Goal: Task Accomplishment & Management: Use online tool/utility

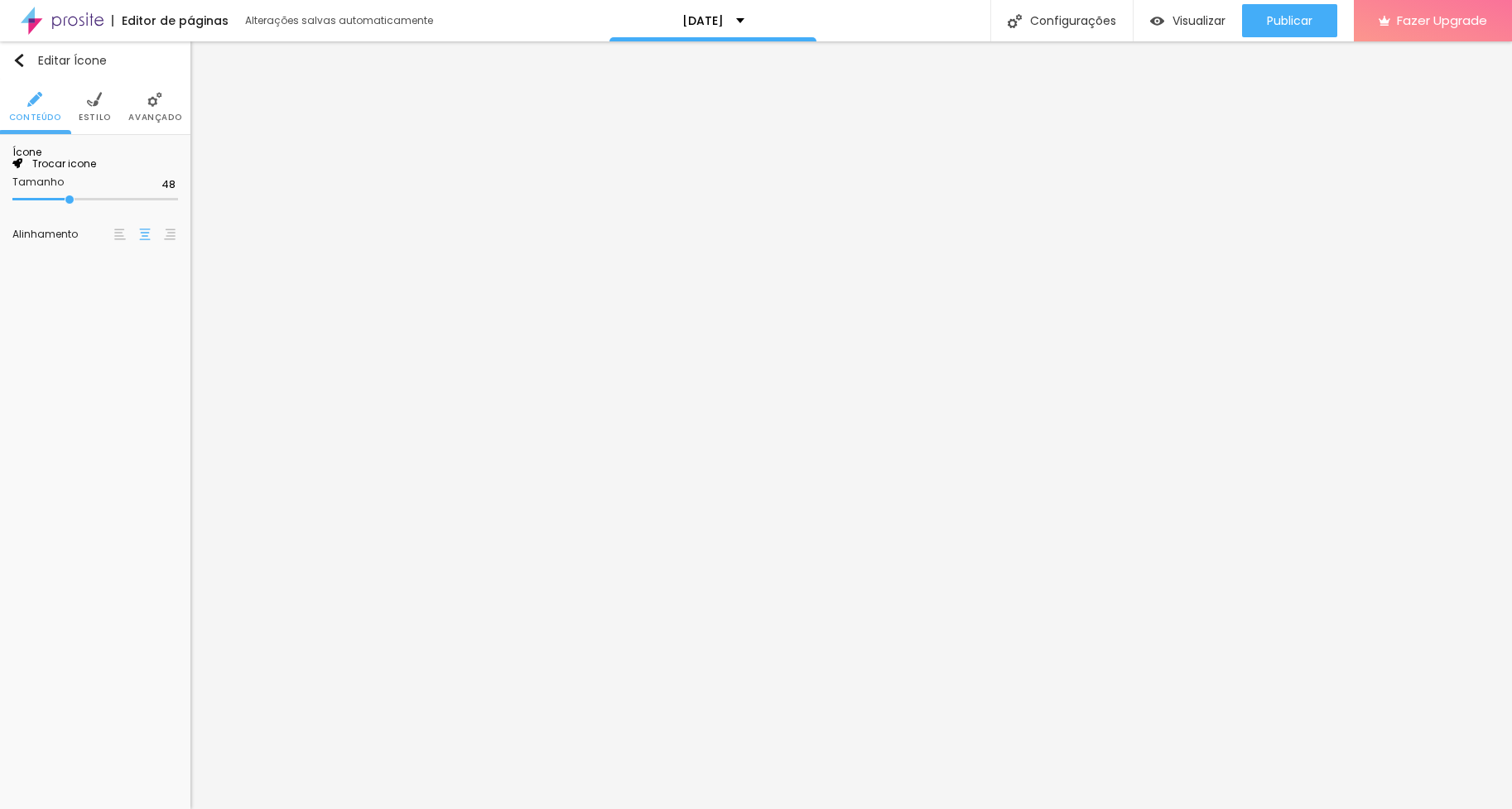
click at [90, 171] on span "Trocar icone" at bounding box center [59, 163] width 74 height 14
click at [96, 116] on span "Estilo" at bounding box center [95, 117] width 33 height 9
click at [157, 98] on img at bounding box center [156, 100] width 15 height 15
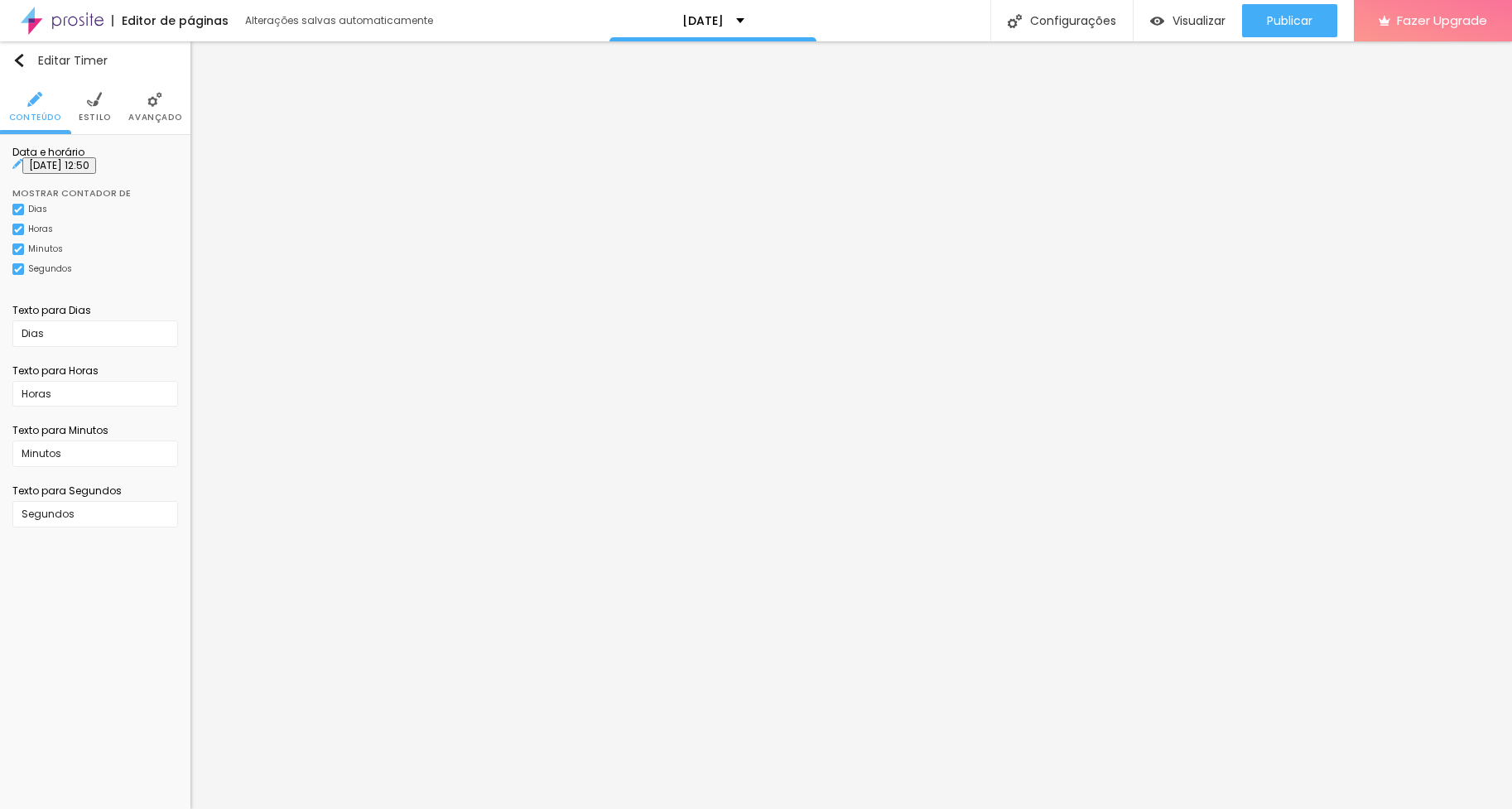
scroll to position [0, 0]
click at [95, 105] on img at bounding box center [95, 100] width 15 height 15
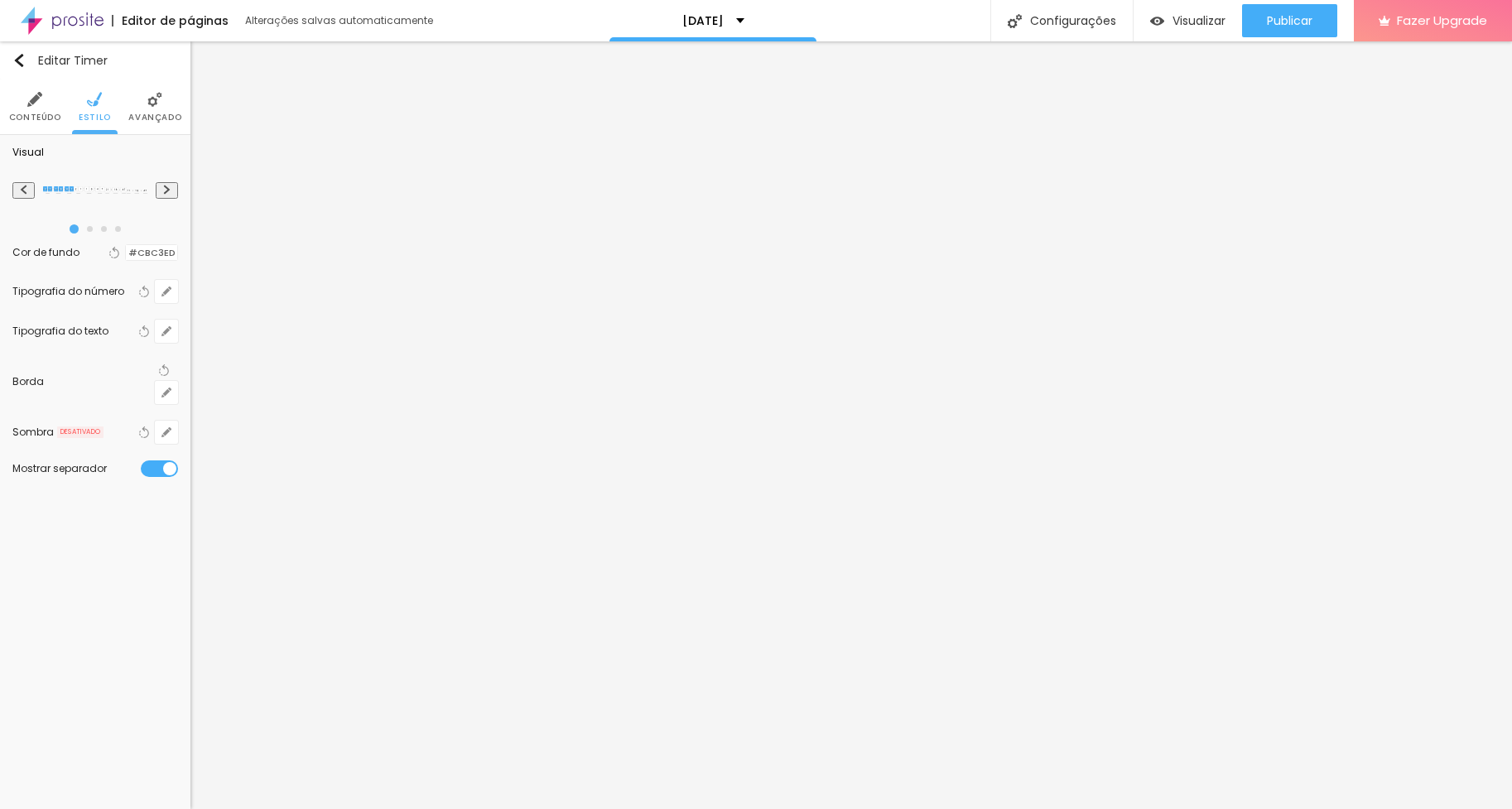
click at [126, 251] on div at bounding box center [126, 252] width 0 height 15
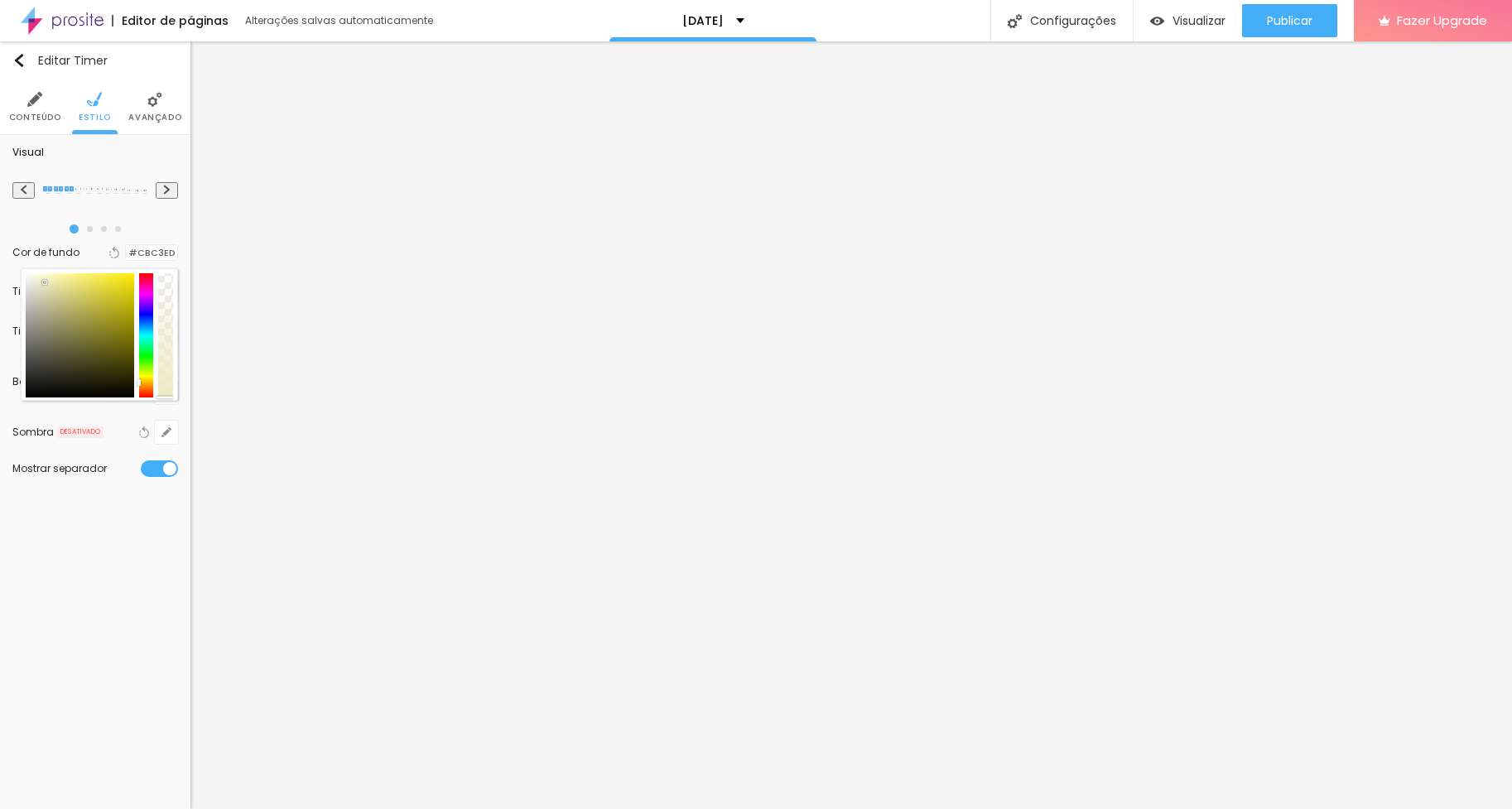
click at [143, 378] on div at bounding box center [147, 335] width 15 height 124
click at [146, 390] on div at bounding box center [147, 335] width 15 height 124
click at [104, 338] on div at bounding box center [80, 335] width 108 height 124
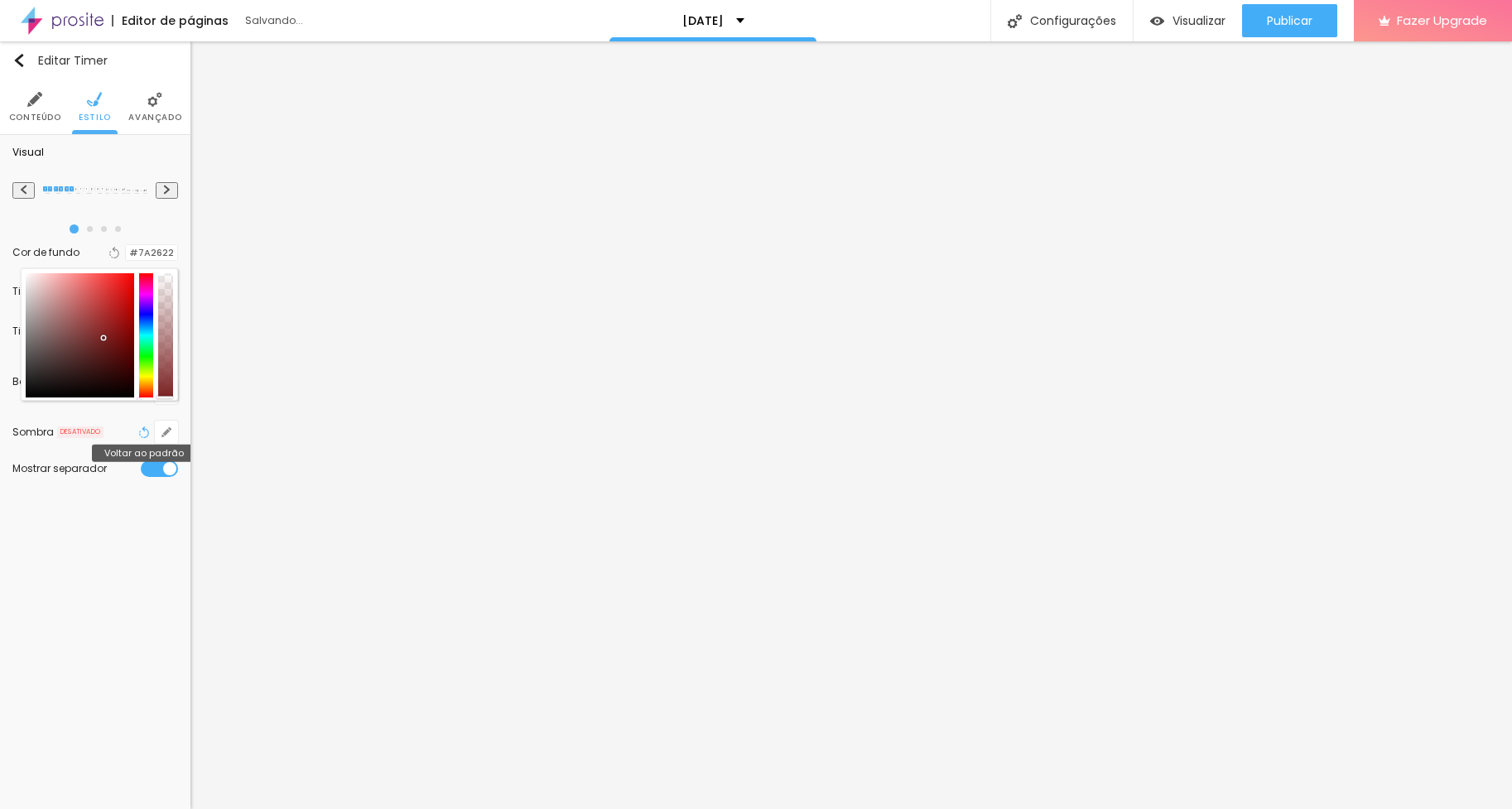
drag, startPoint x: 140, startPoint y: 395, endPoint x: 141, endPoint y: 404, distance: 9.1
click at [141, 404] on div "Visual Cor de fundo Voltar ao padrão #7A2622 Tipografia do número Voltar ao pad…" at bounding box center [95, 317] width 190 height 363
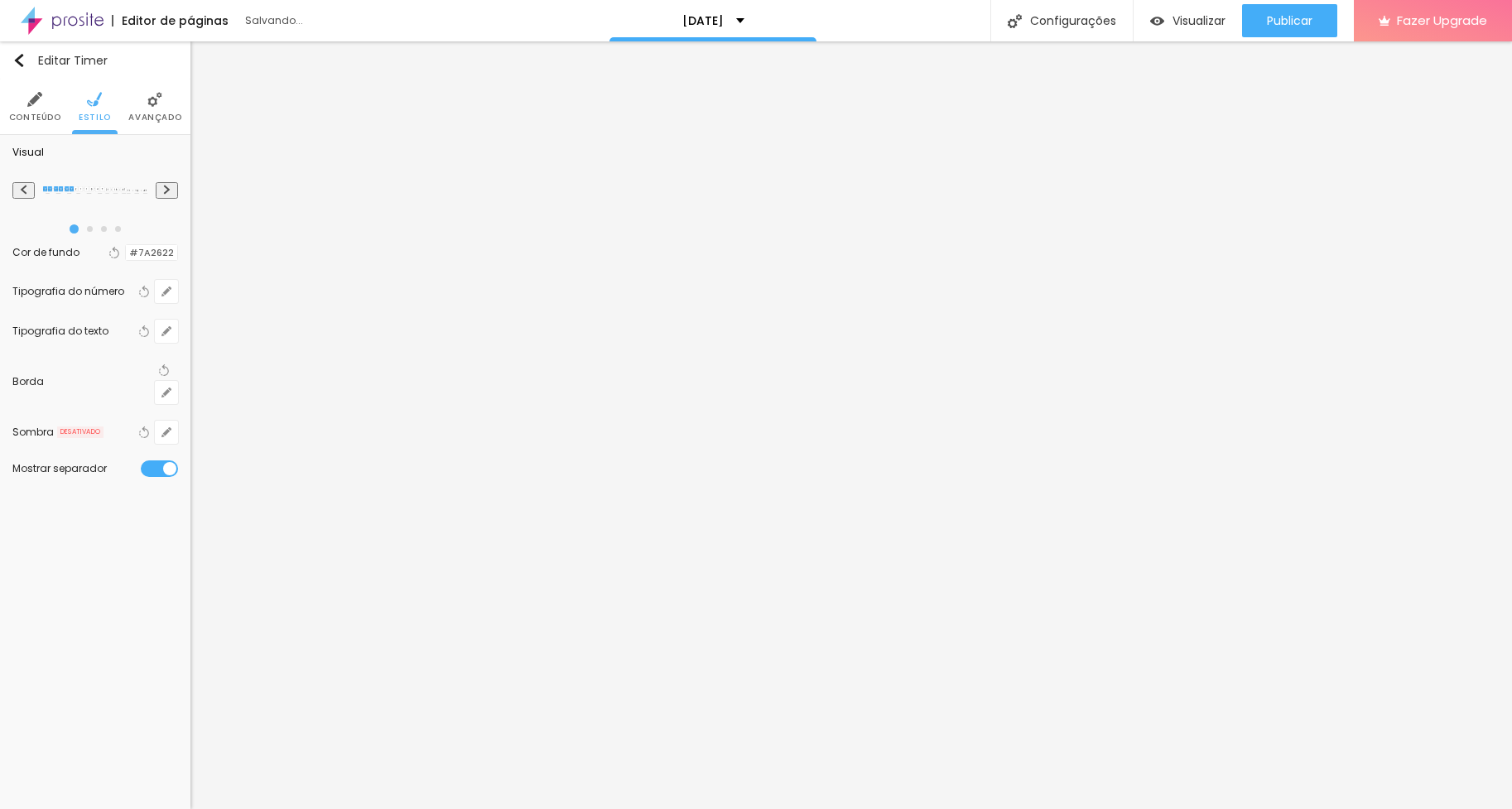
click at [126, 257] on div at bounding box center [126, 252] width 0 height 15
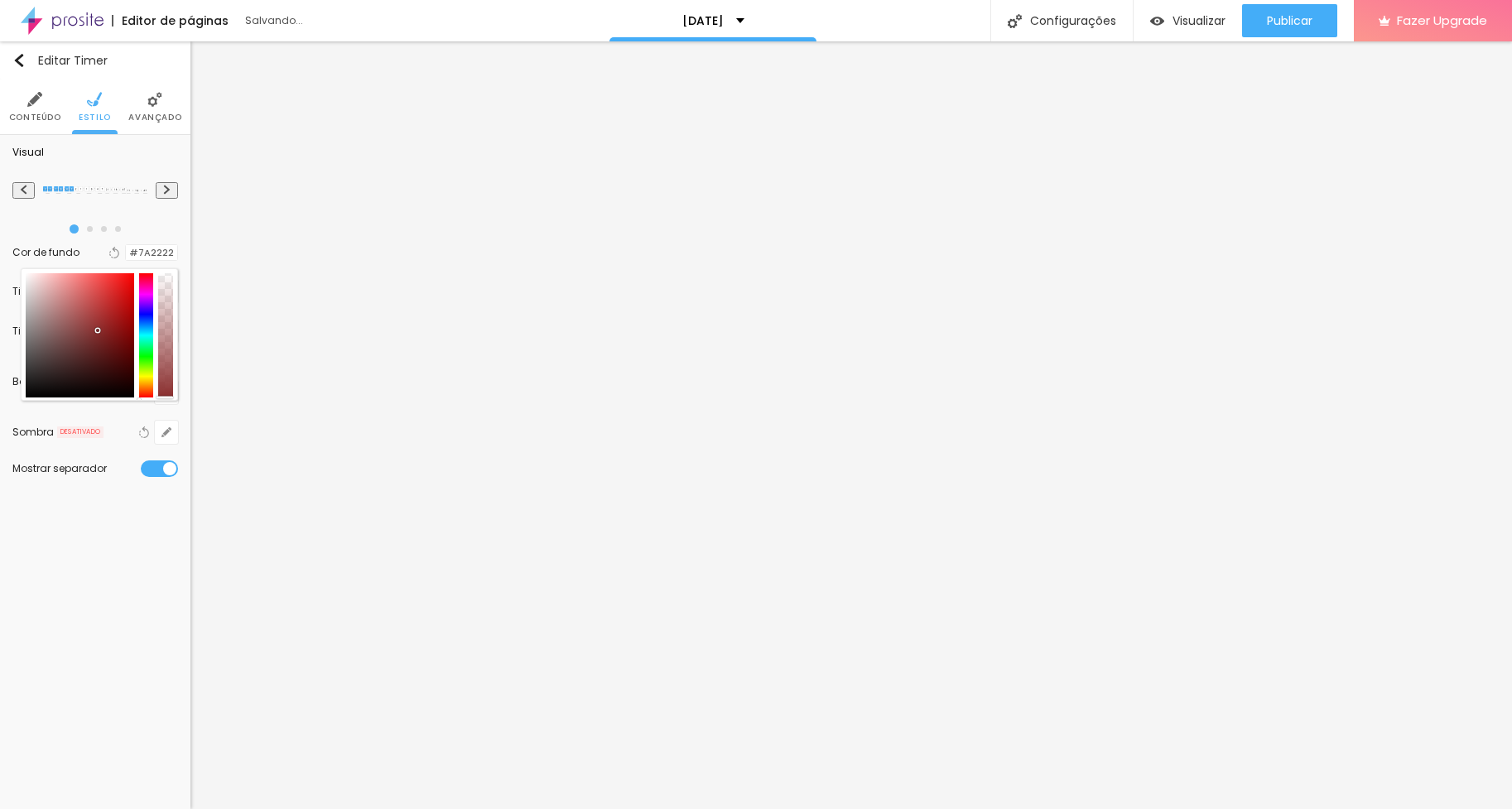
click at [98, 330] on div at bounding box center [80, 335] width 108 height 124
click at [73, 311] on div at bounding box center [80, 335] width 108 height 124
click at [68, 296] on div at bounding box center [80, 335] width 108 height 124
click at [51, 286] on div at bounding box center [80, 335] width 108 height 124
type input "#E4AAAA"
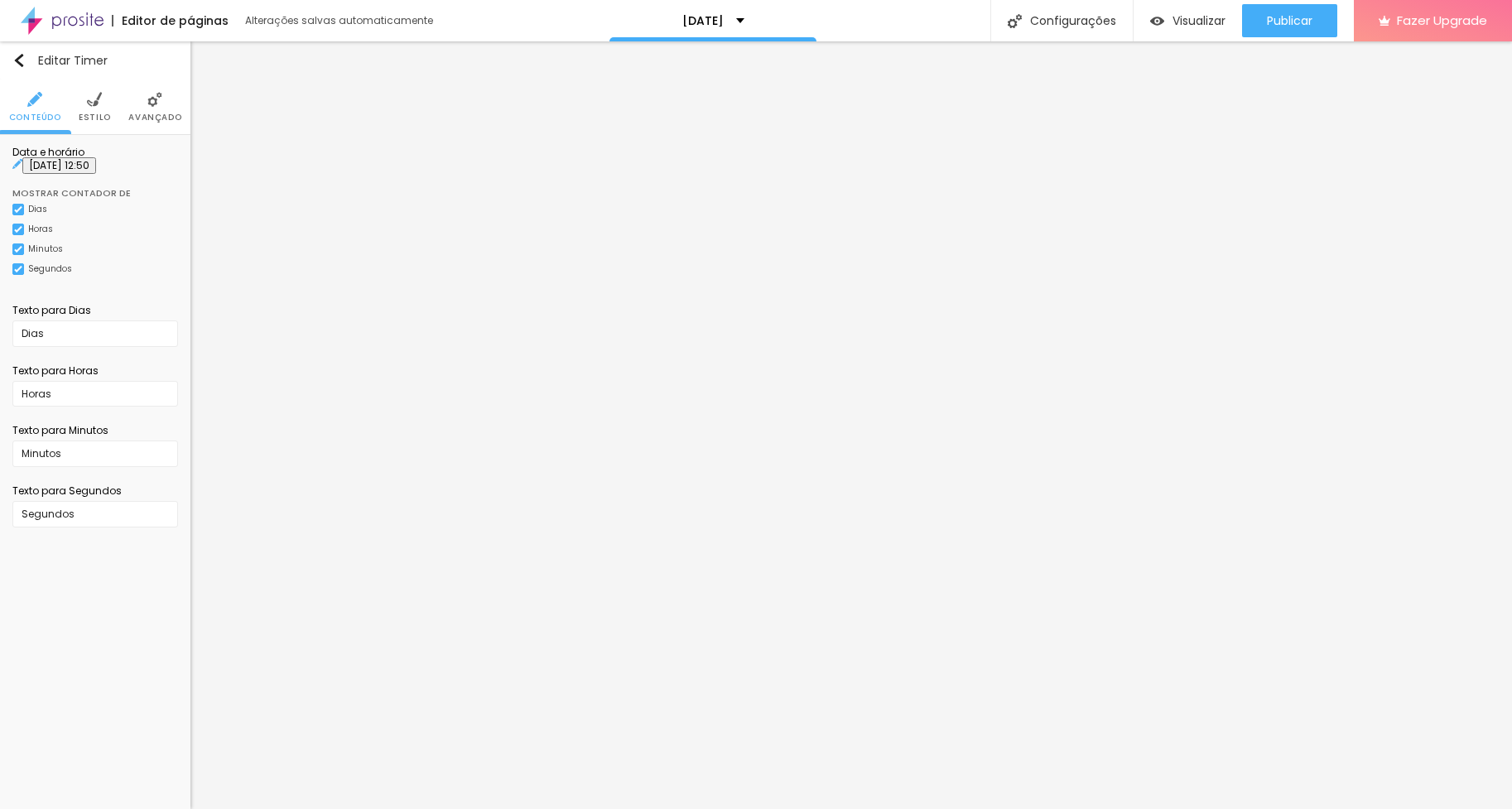
click at [93, 107] on li "Estilo" at bounding box center [95, 107] width 33 height 55
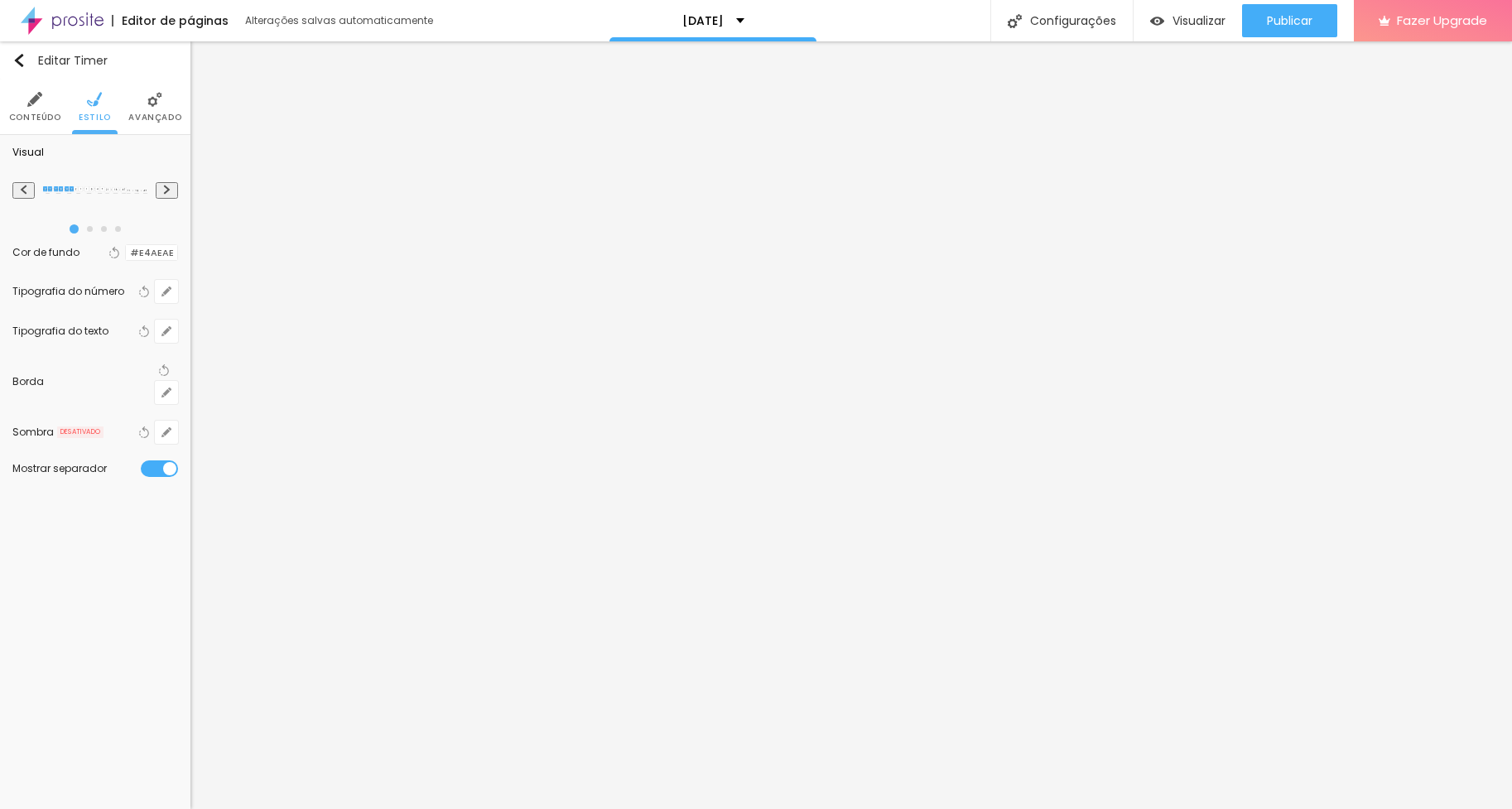
click at [171, 192] on img at bounding box center [166, 189] width 9 height 10
radio input "false"
click at [171, 192] on img at bounding box center [166, 189] width 9 height 10
radio input "false"
click at [170, 191] on img at bounding box center [166, 189] width 9 height 10
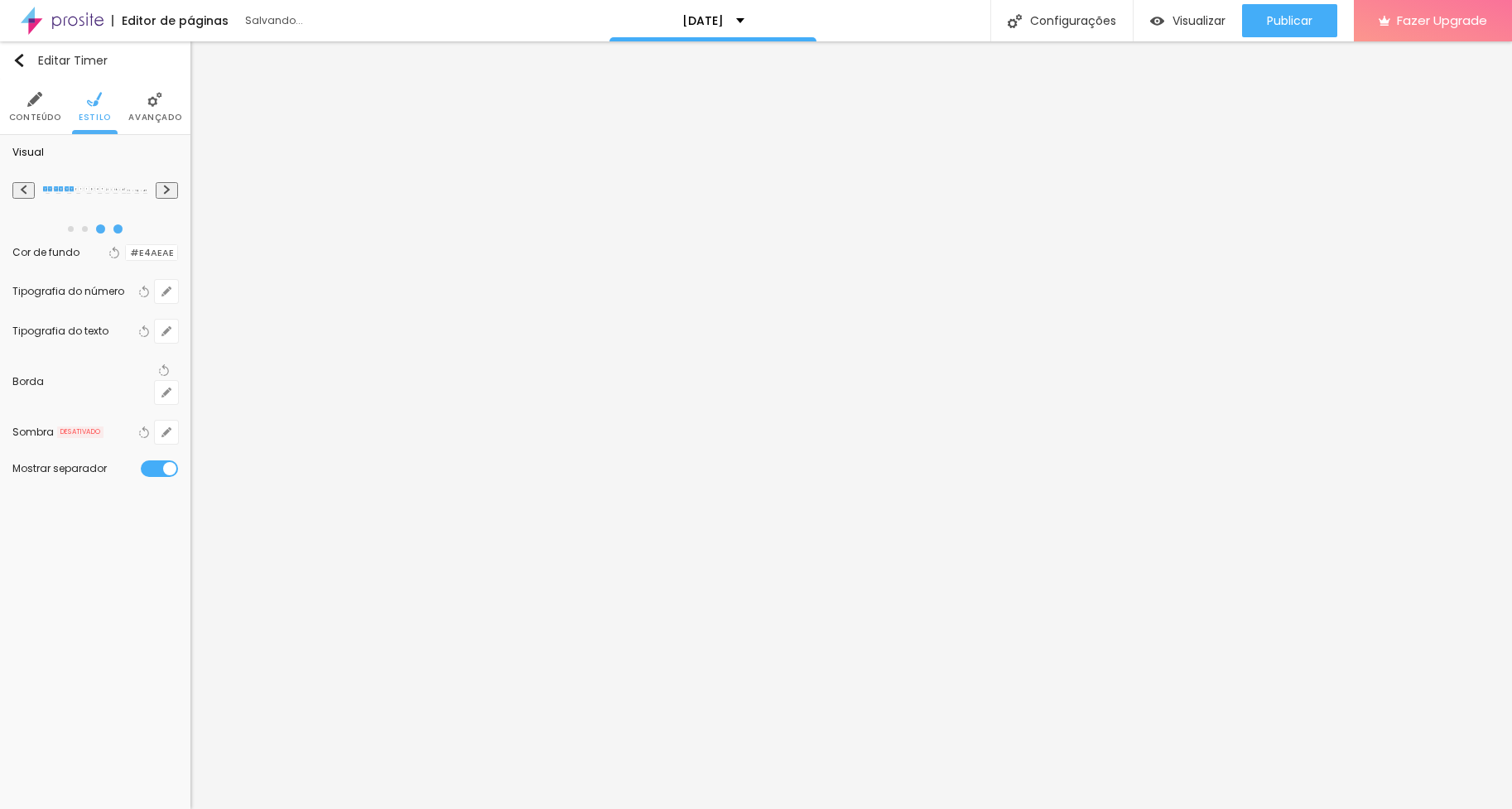
radio input "false"
radio input "true"
click at [170, 191] on img at bounding box center [166, 189] width 9 height 10
radio input "true"
radio input "false"
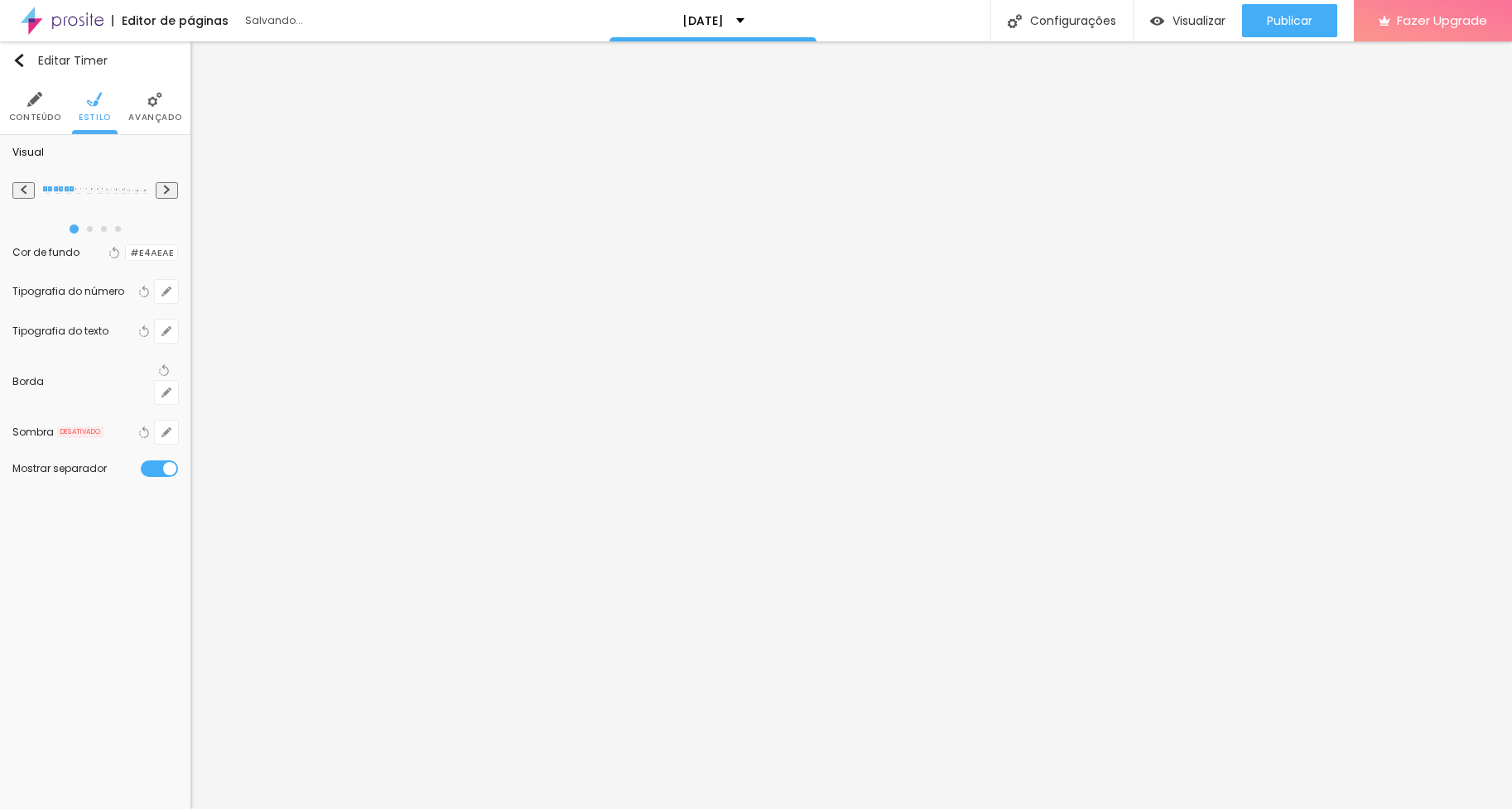
click at [170, 191] on img at bounding box center [166, 189] width 9 height 10
radio input "false"
radio input "true"
click at [74, 188] on img at bounding box center [89, 190] width 31 height 8
click at [25, 188] on img at bounding box center [23, 189] width 9 height 10
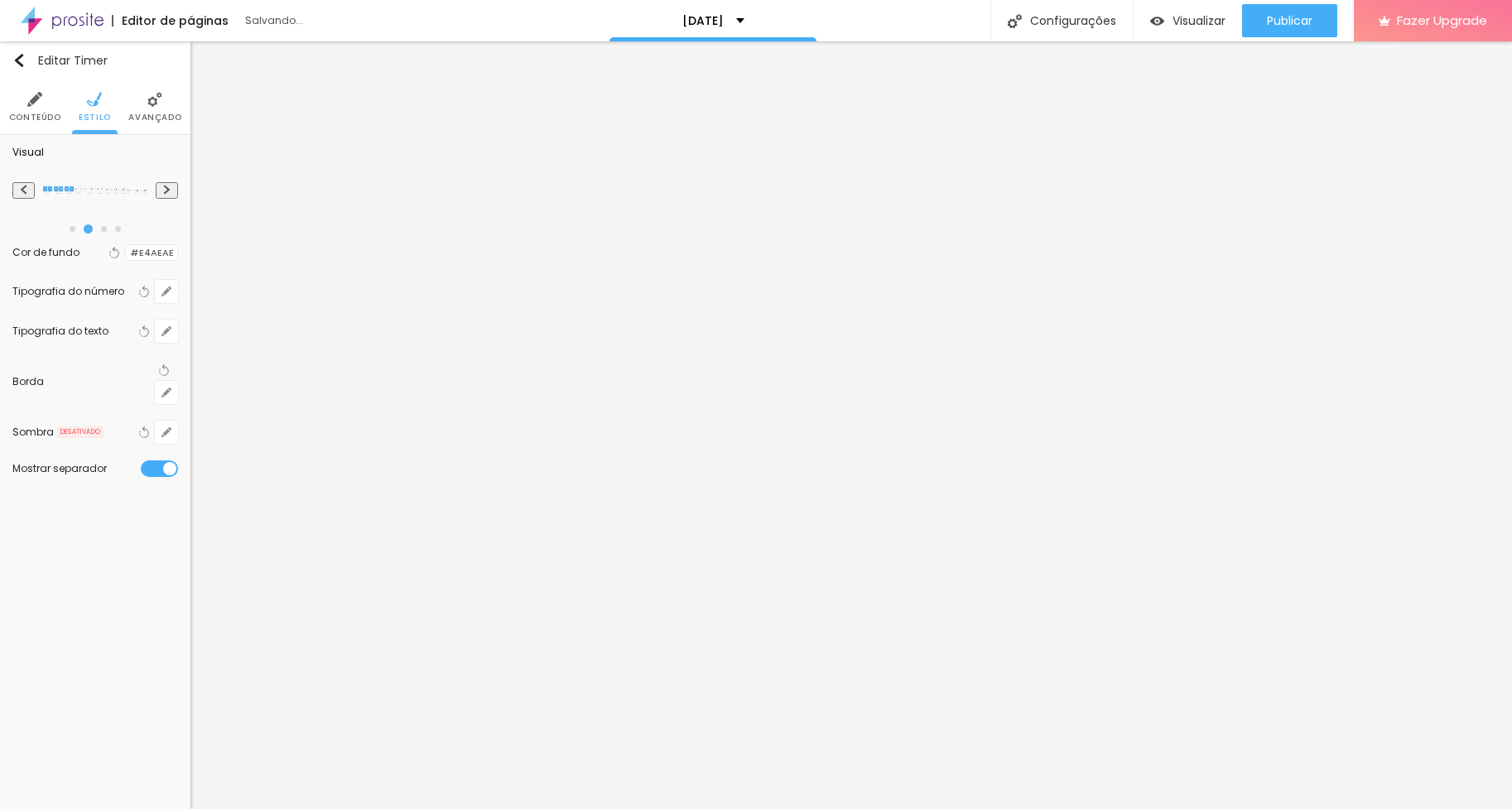
radio input "true"
radio input "false"
click at [172, 187] on img at bounding box center [166, 189] width 9 height 10
radio input "false"
click at [169, 187] on img at bounding box center [166, 189] width 9 height 10
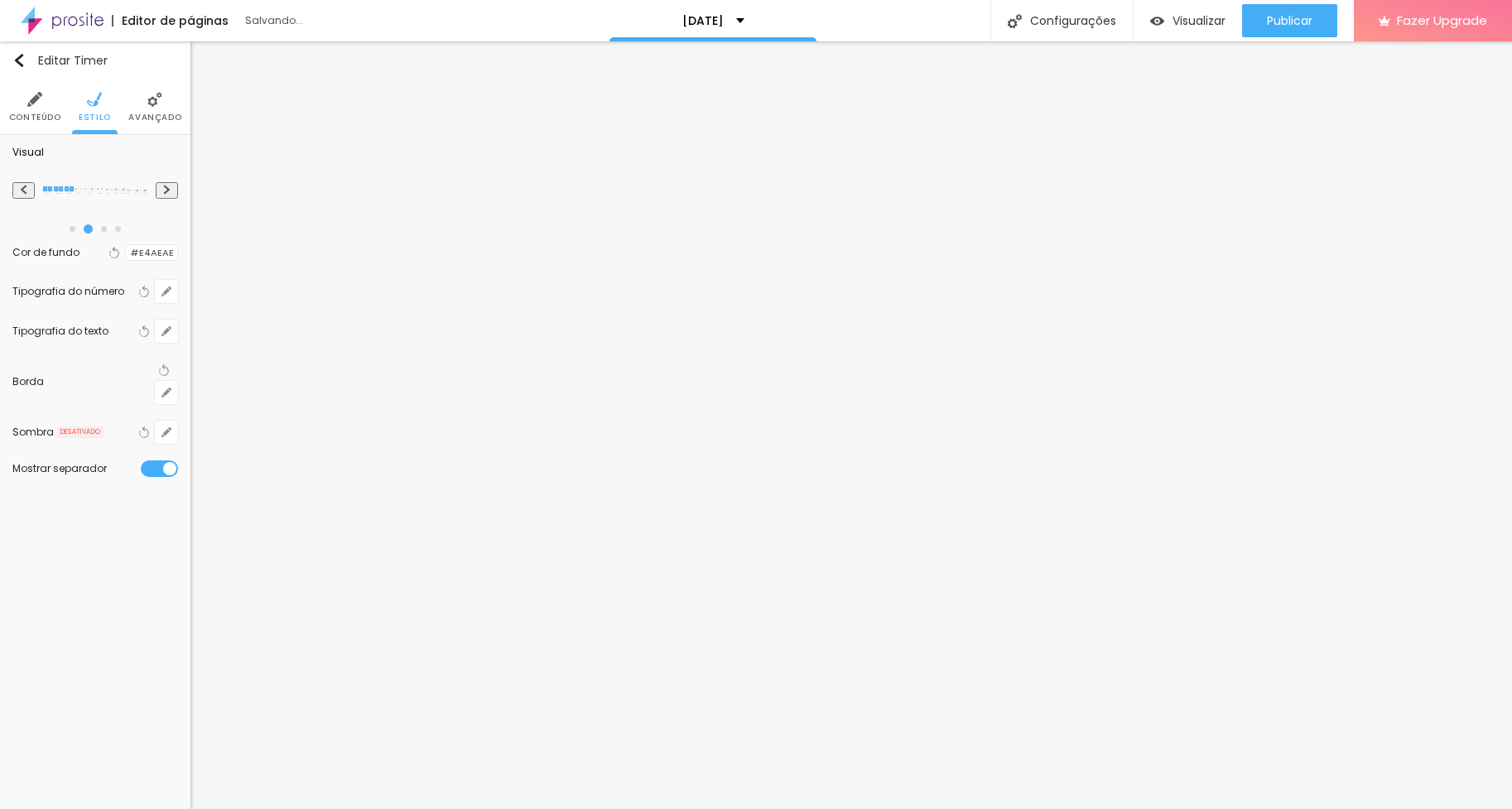
radio input "false"
click at [169, 187] on img at bounding box center [166, 189] width 9 height 10
radio input "false"
radio input "true"
click at [169, 187] on img at bounding box center [166, 189] width 9 height 10
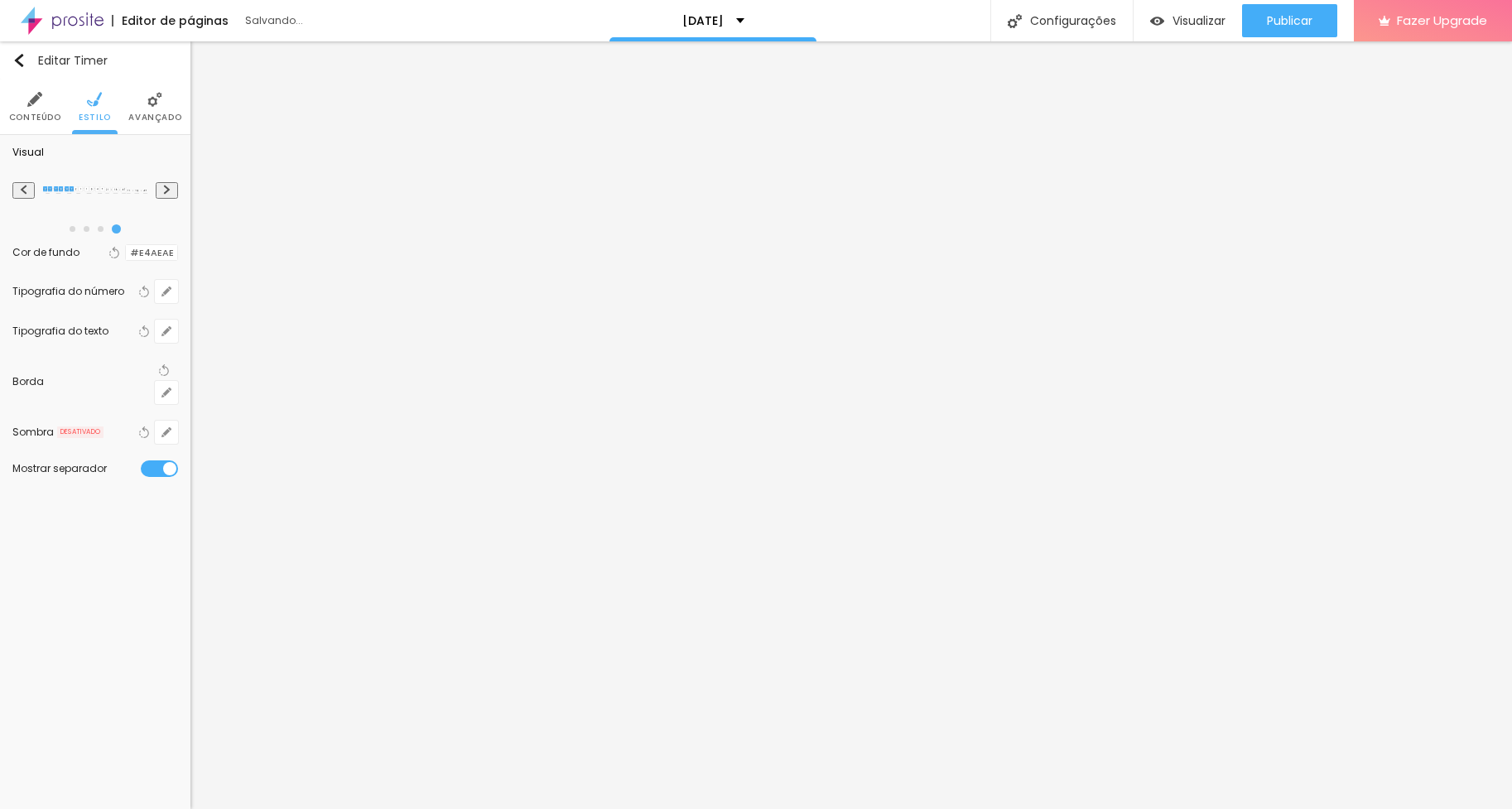
radio input "true"
radio input "false"
click at [154, 97] on img at bounding box center [156, 100] width 15 height 15
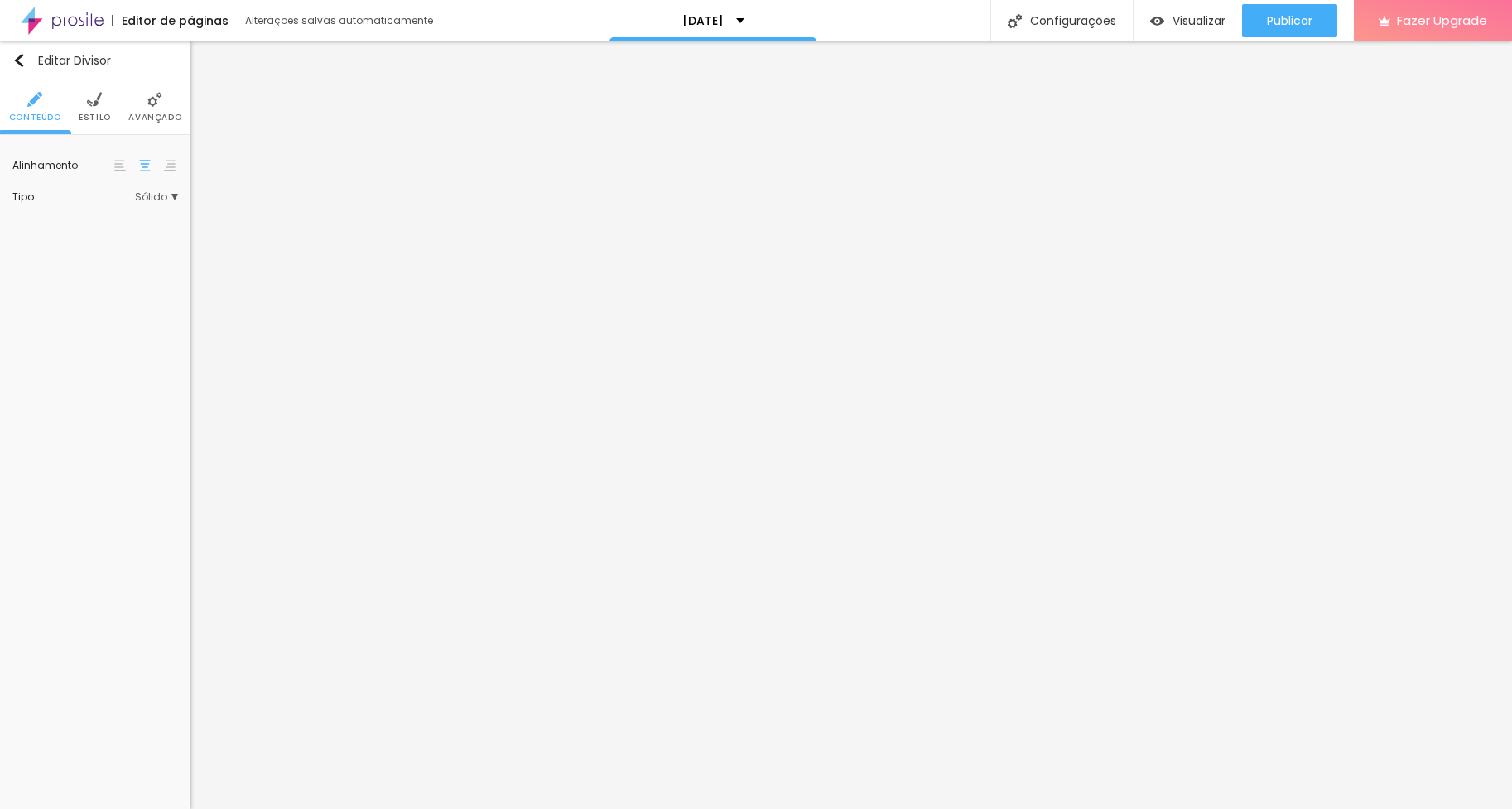
click at [98, 104] on img at bounding box center [95, 100] width 15 height 15
click at [114, 171] on div at bounding box center [116, 167] width 21 height 21
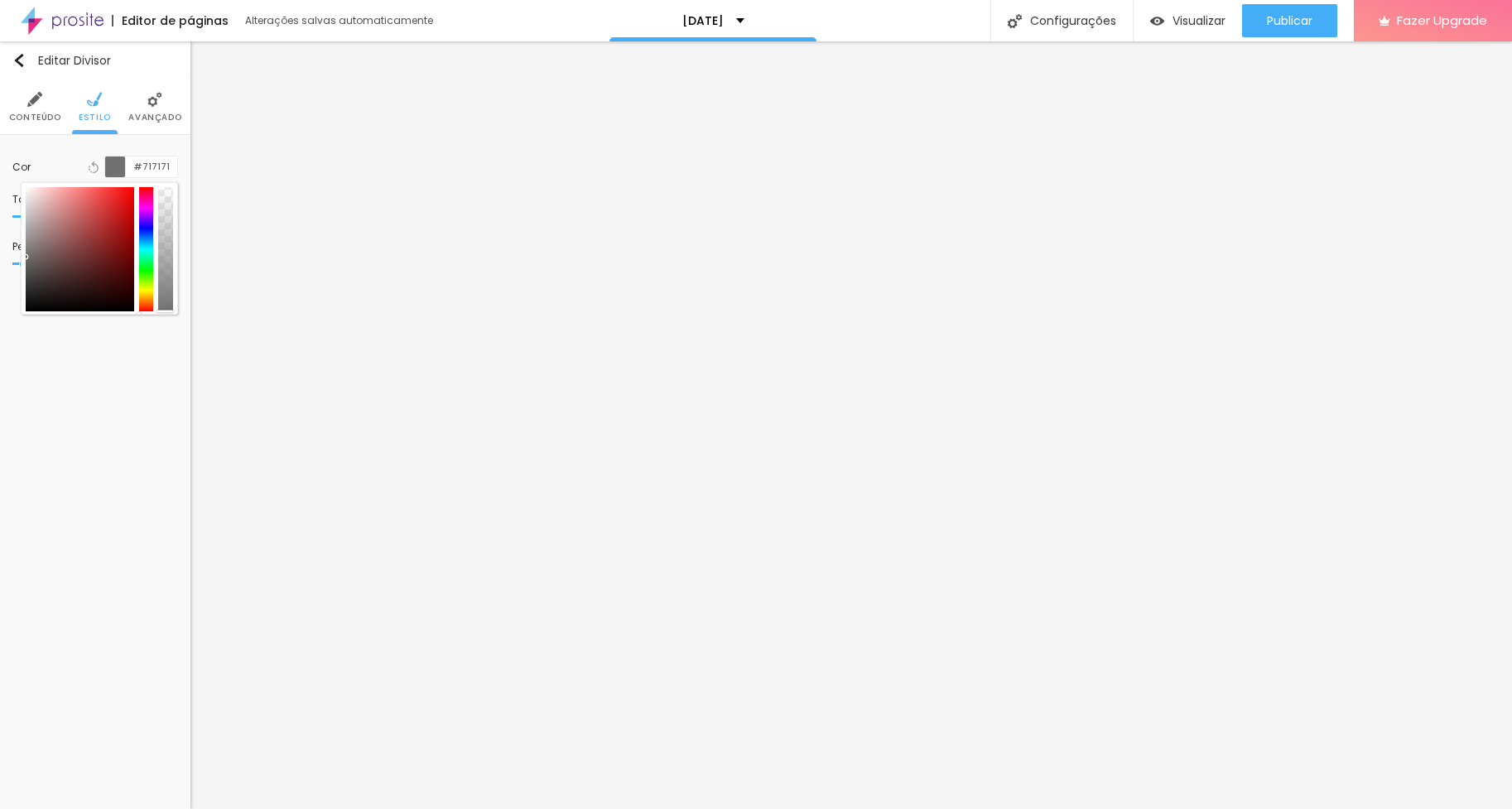
click at [107, 220] on div at bounding box center [80, 249] width 108 height 124
click at [114, 274] on div at bounding box center [80, 249] width 108 height 124
click at [124, 264] on div at bounding box center [80, 249] width 108 height 124
click at [120, 256] on div at bounding box center [80, 249] width 108 height 124
click at [118, 290] on div at bounding box center [80, 249] width 108 height 124
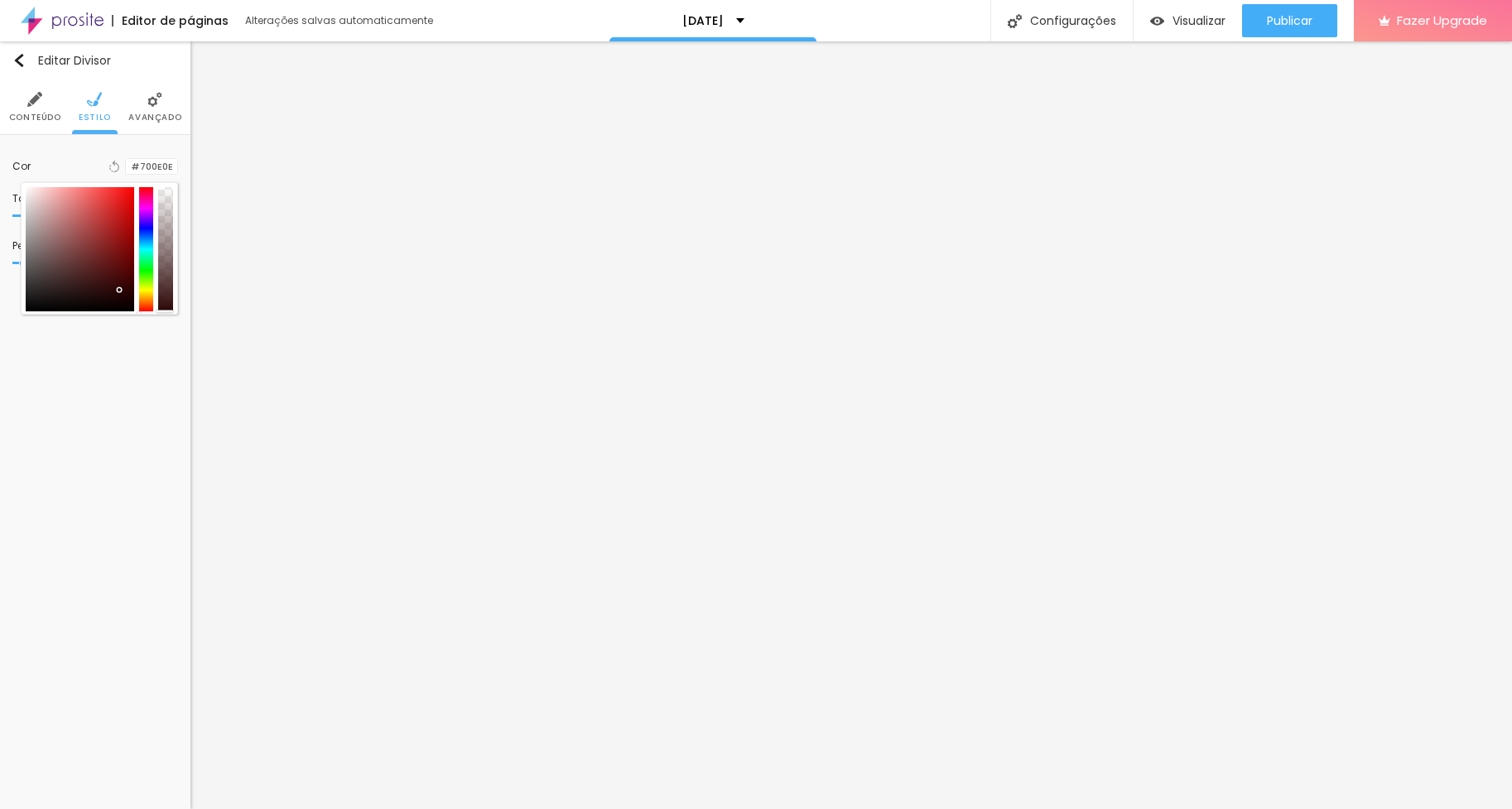
click at [118, 274] on div at bounding box center [80, 249] width 108 height 124
click at [118, 262] on div at bounding box center [80, 249] width 108 height 124
type input "#961313"
drag, startPoint x: 127, startPoint y: 259, endPoint x: 120, endPoint y: 240, distance: 20.2
click at [120, 240] on div at bounding box center [80, 249] width 108 height 124
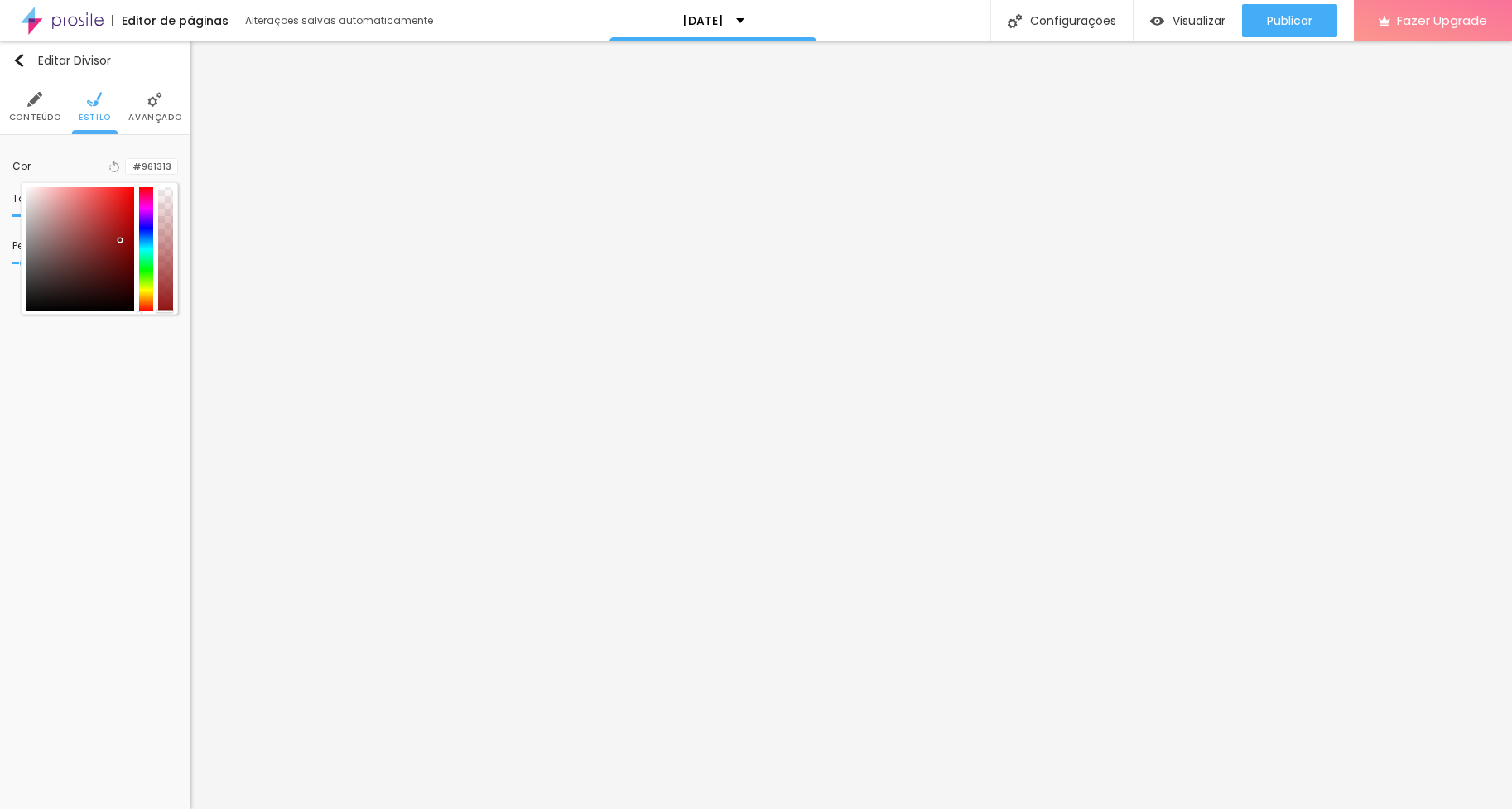
click at [113, 370] on div "Editar Divisor Conteúdo Estilo Avançado Cor Voltar ao padrão #961313 Tamanho 16…" at bounding box center [95, 425] width 190 height 768
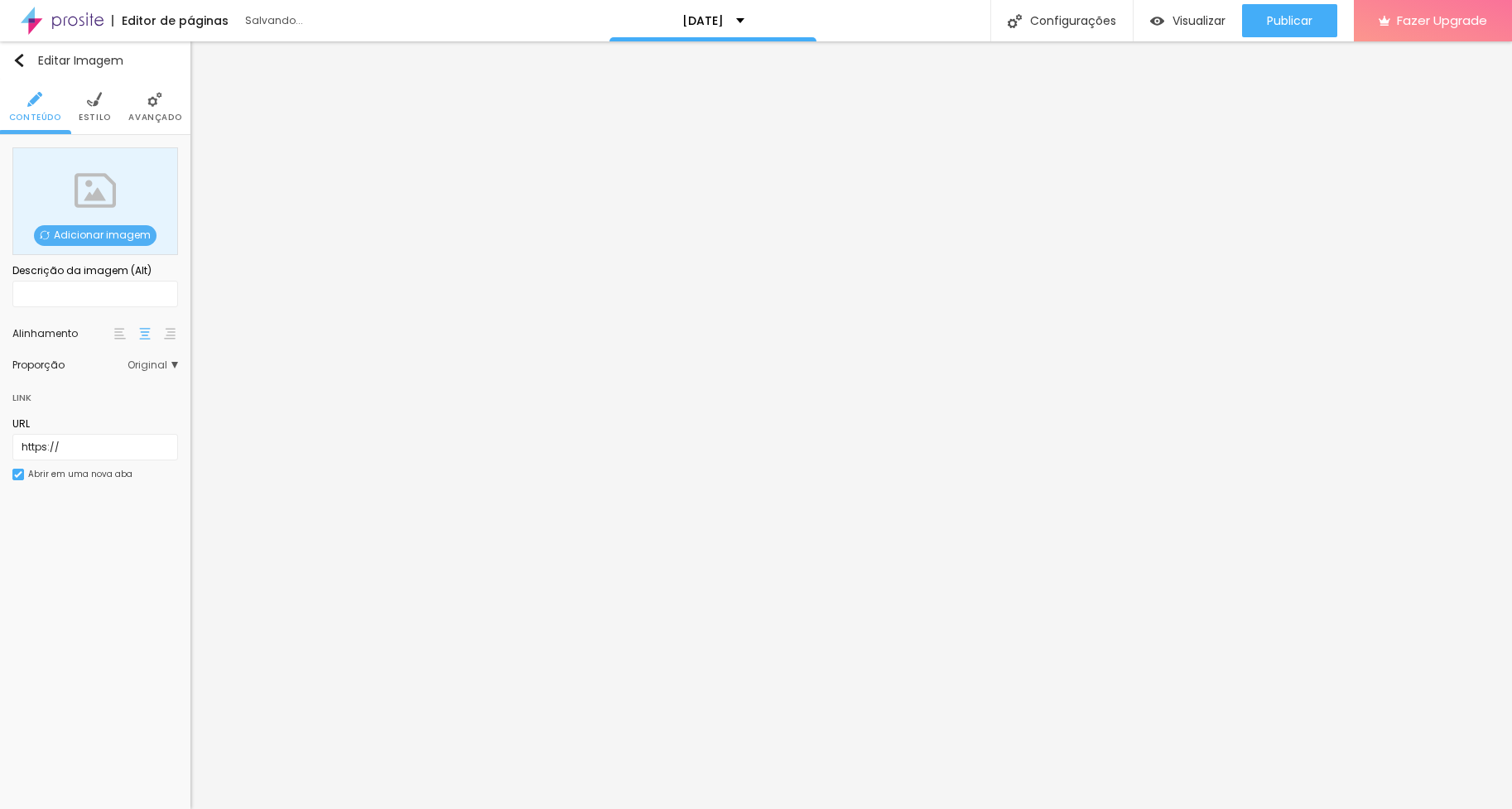
click at [119, 238] on span "Adicionar imagem" at bounding box center [95, 236] width 123 height 21
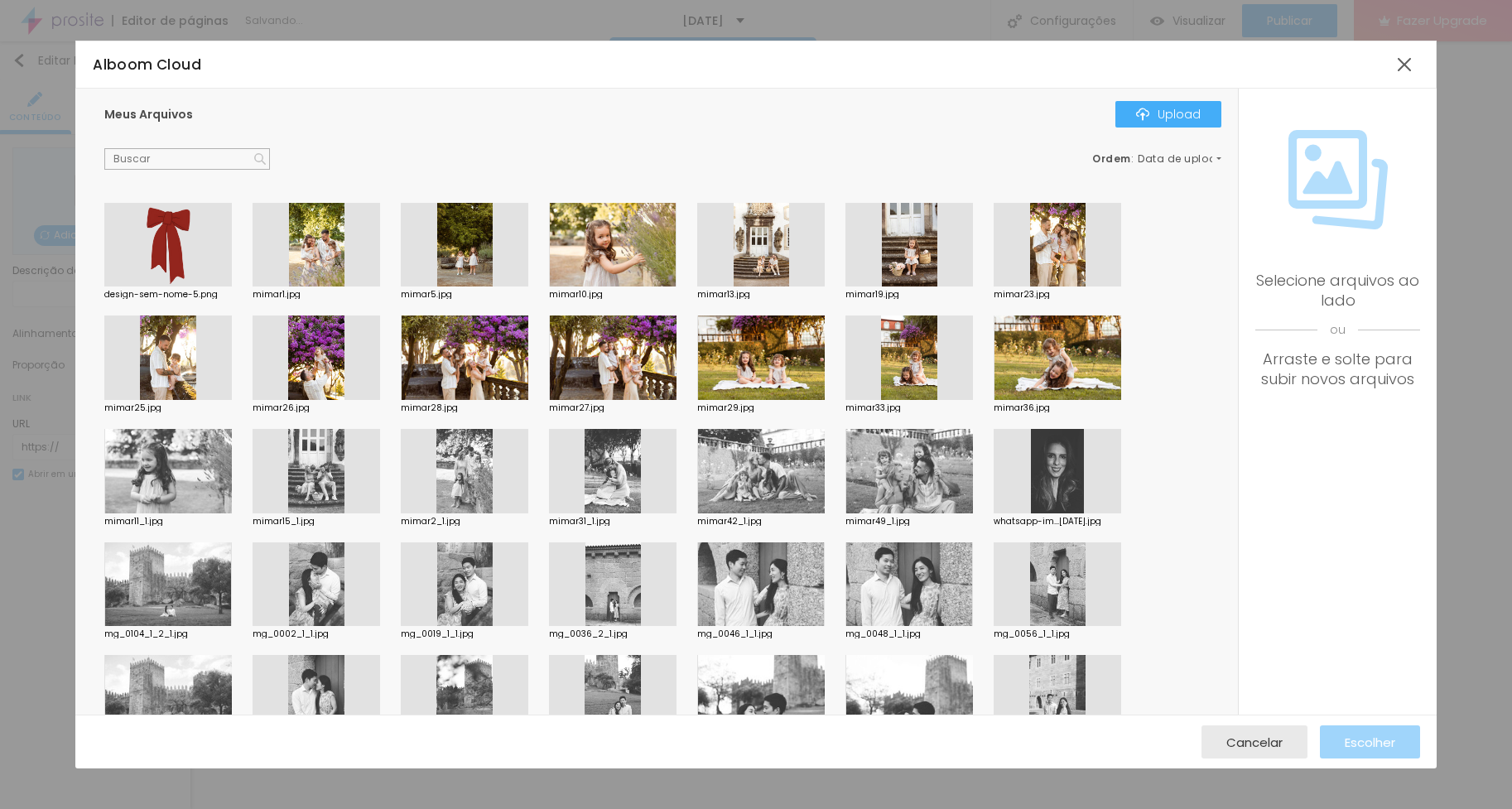
click at [158, 255] on div at bounding box center [168, 245] width 128 height 84
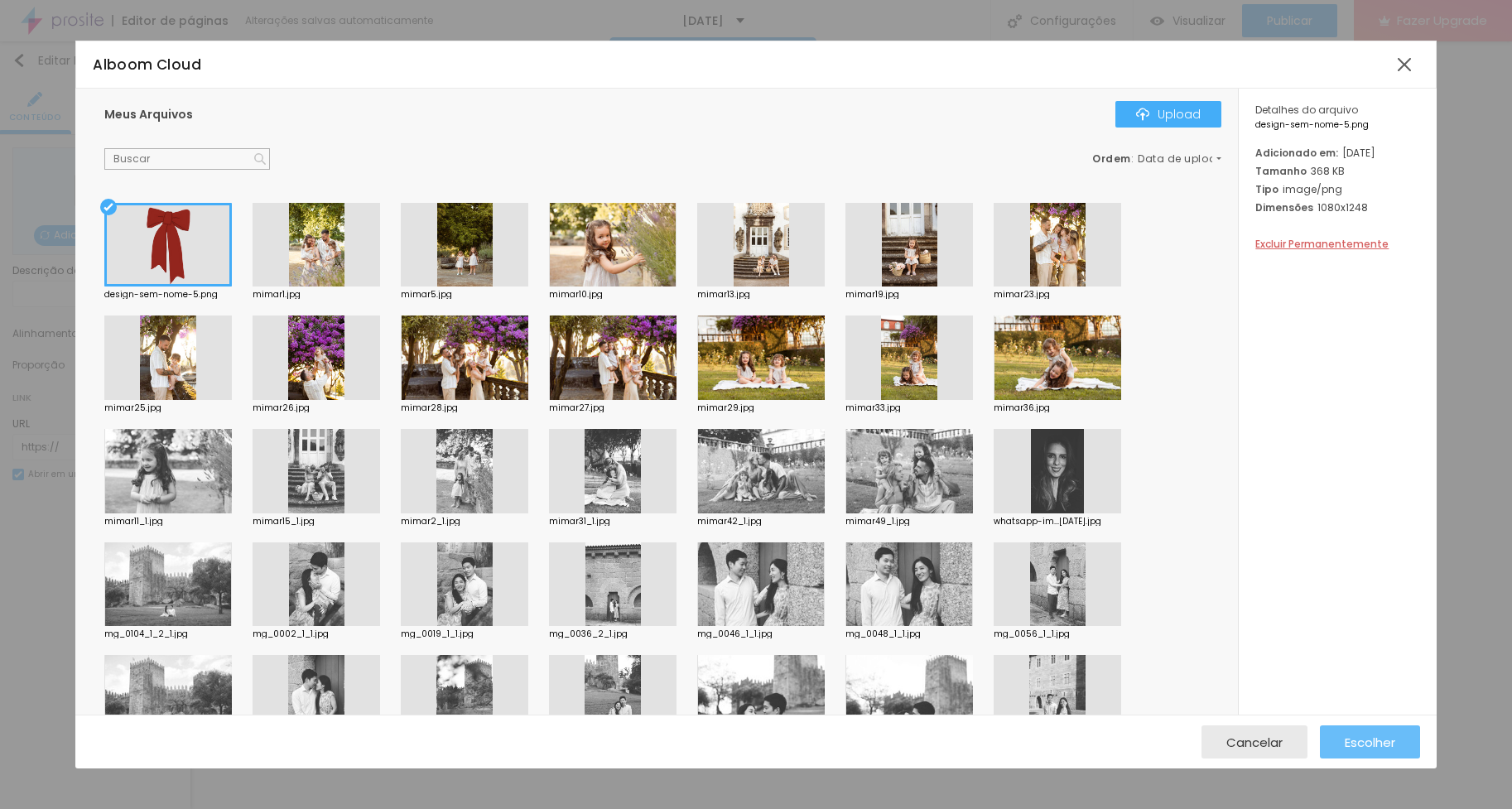
click at [1366, 726] on div "Escolher" at bounding box center [1370, 742] width 51 height 34
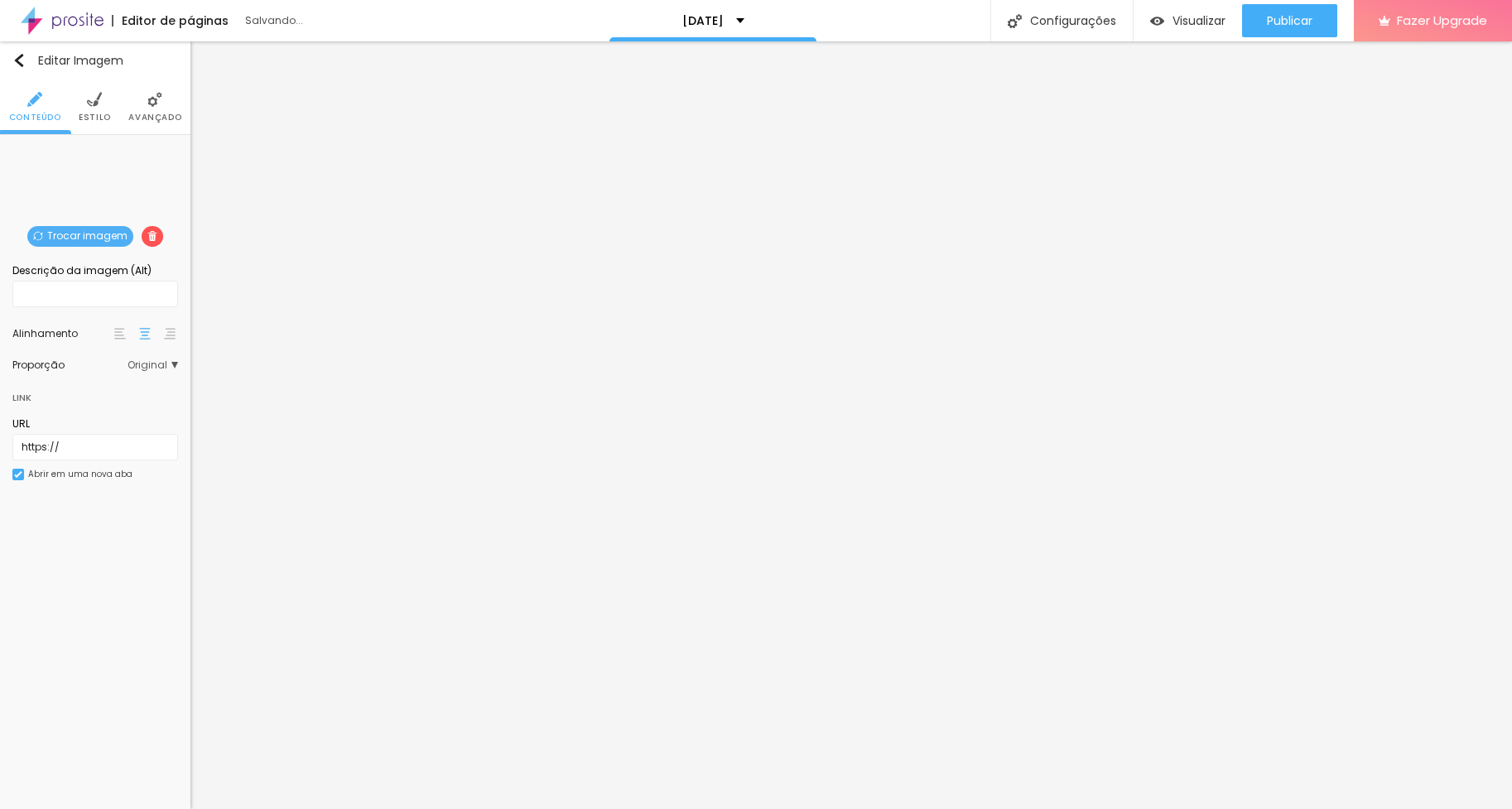
click at [96, 107] on li "Estilo" at bounding box center [95, 107] width 33 height 55
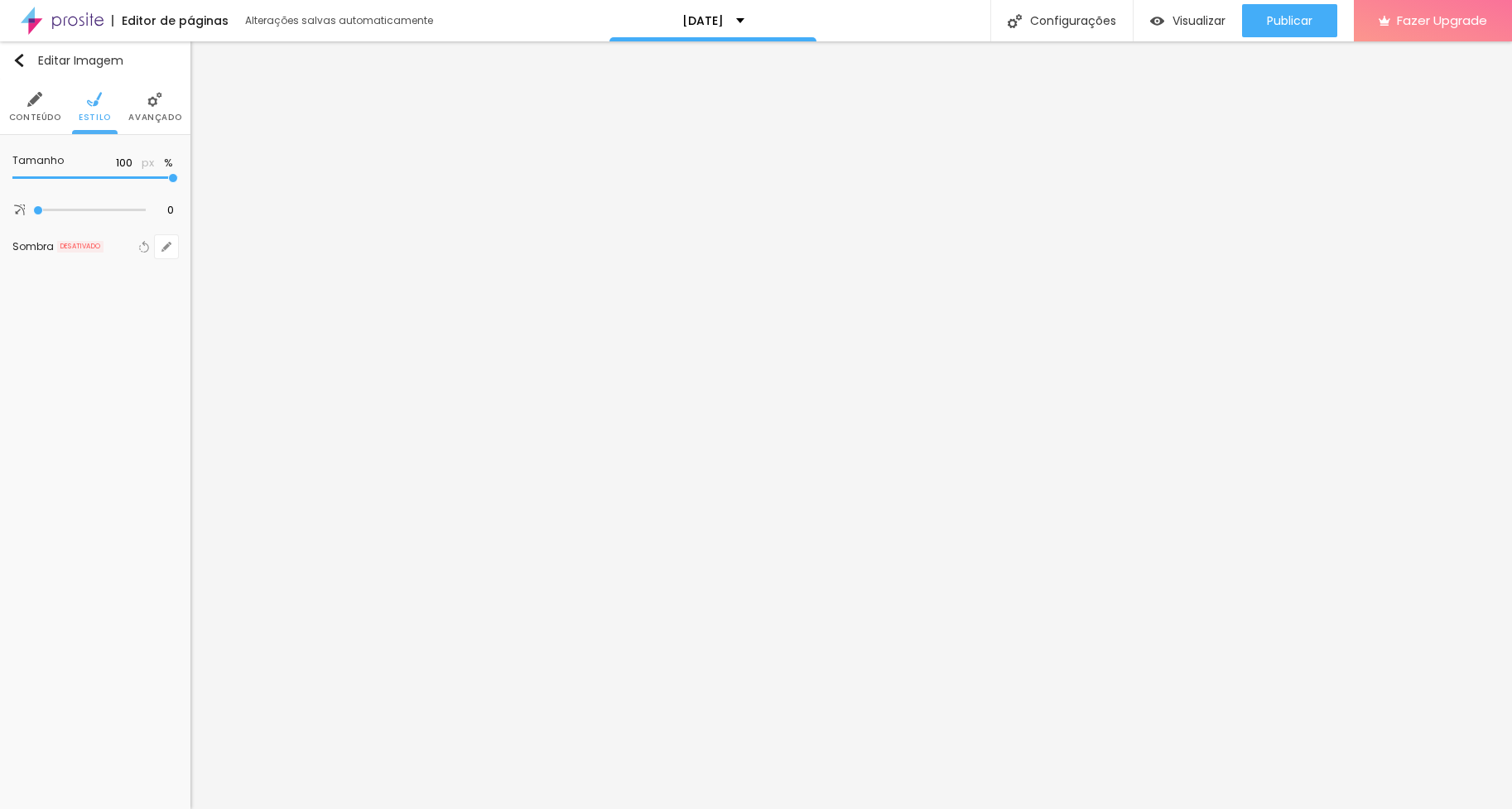
type input "95"
type input "90"
type input "85"
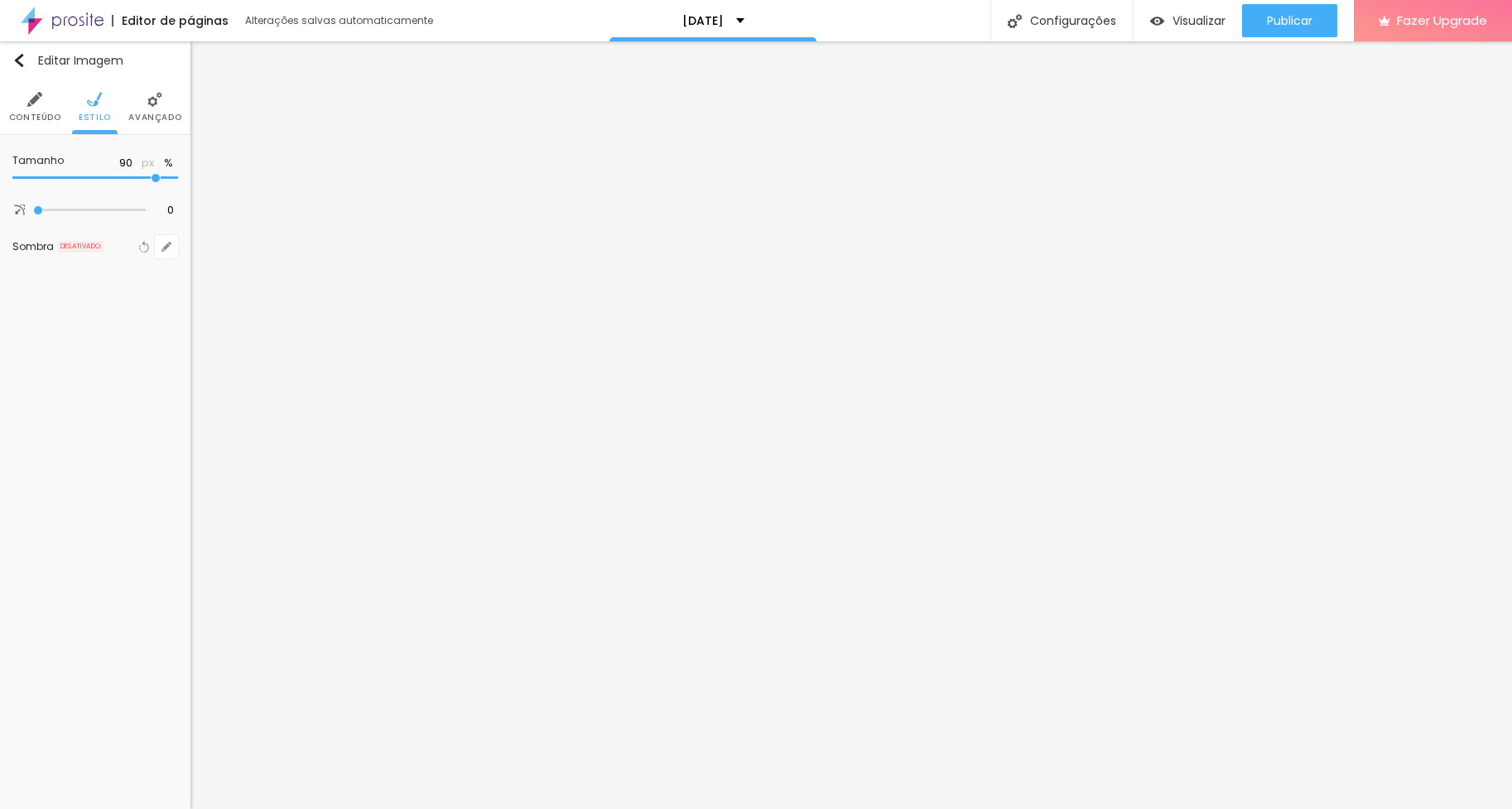
type input "85"
type input "70"
type input "25"
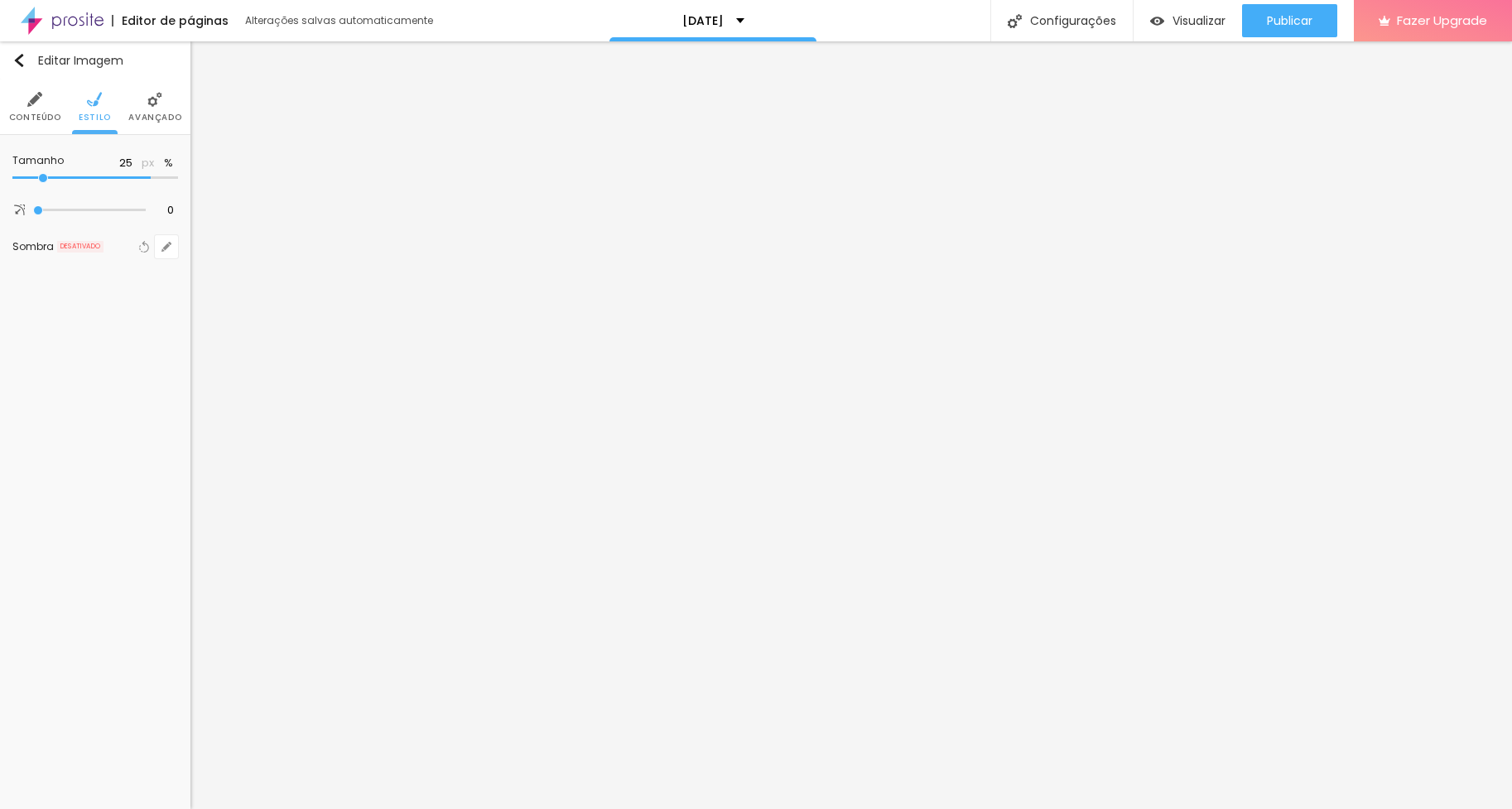
type input "10"
drag, startPoint x: 170, startPoint y: 183, endPoint x: -54, endPoint y: 187, distance: 224.0
type input "10"
click at [0, 187] on html "Editor de páginas Salvando... [DATE] Configurações Configurações da página Cliq…" at bounding box center [756, 404] width 1512 height 809
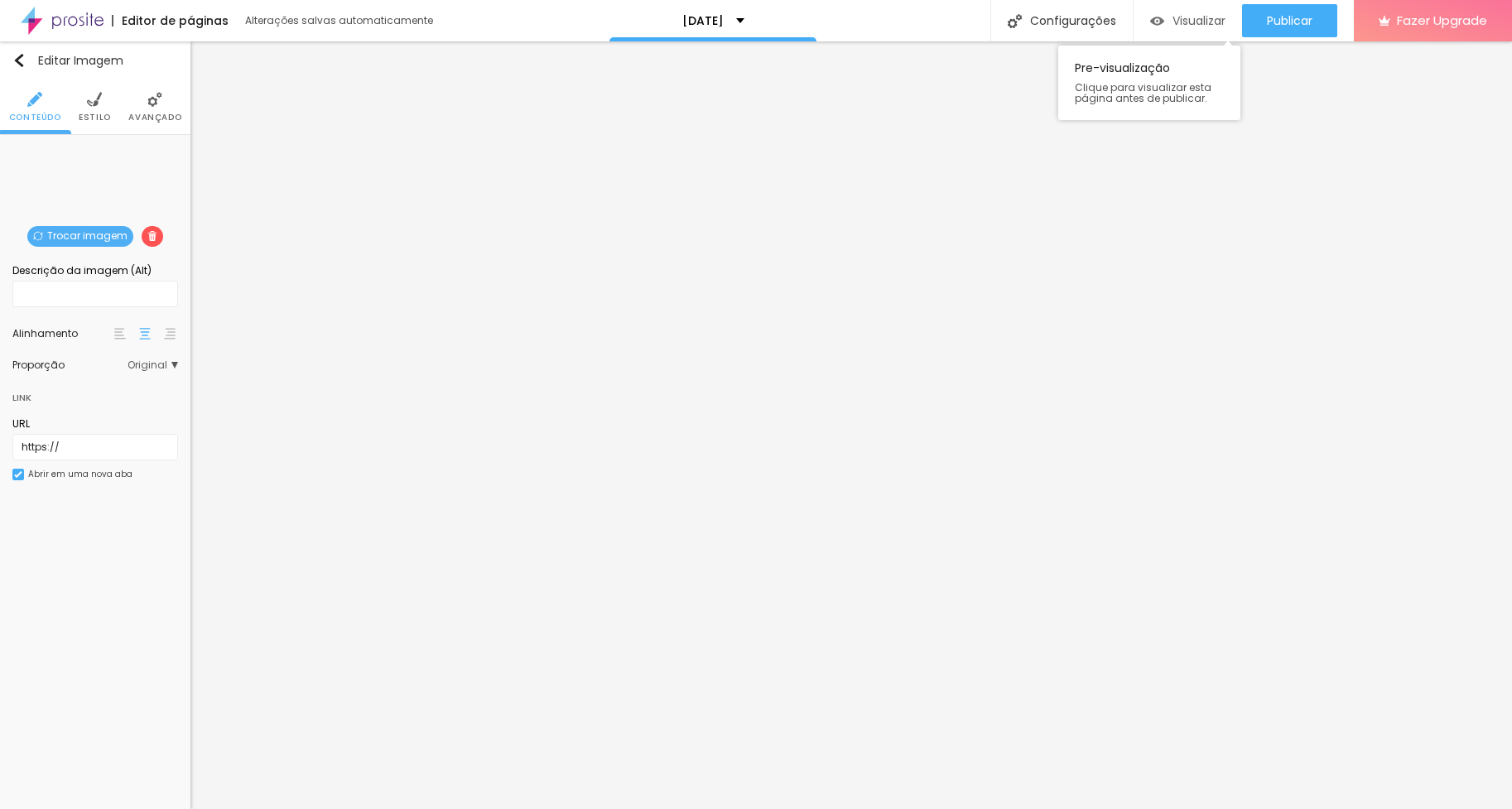
click at [1210, 17] on span "Visualizar" at bounding box center [1199, 21] width 53 height 13
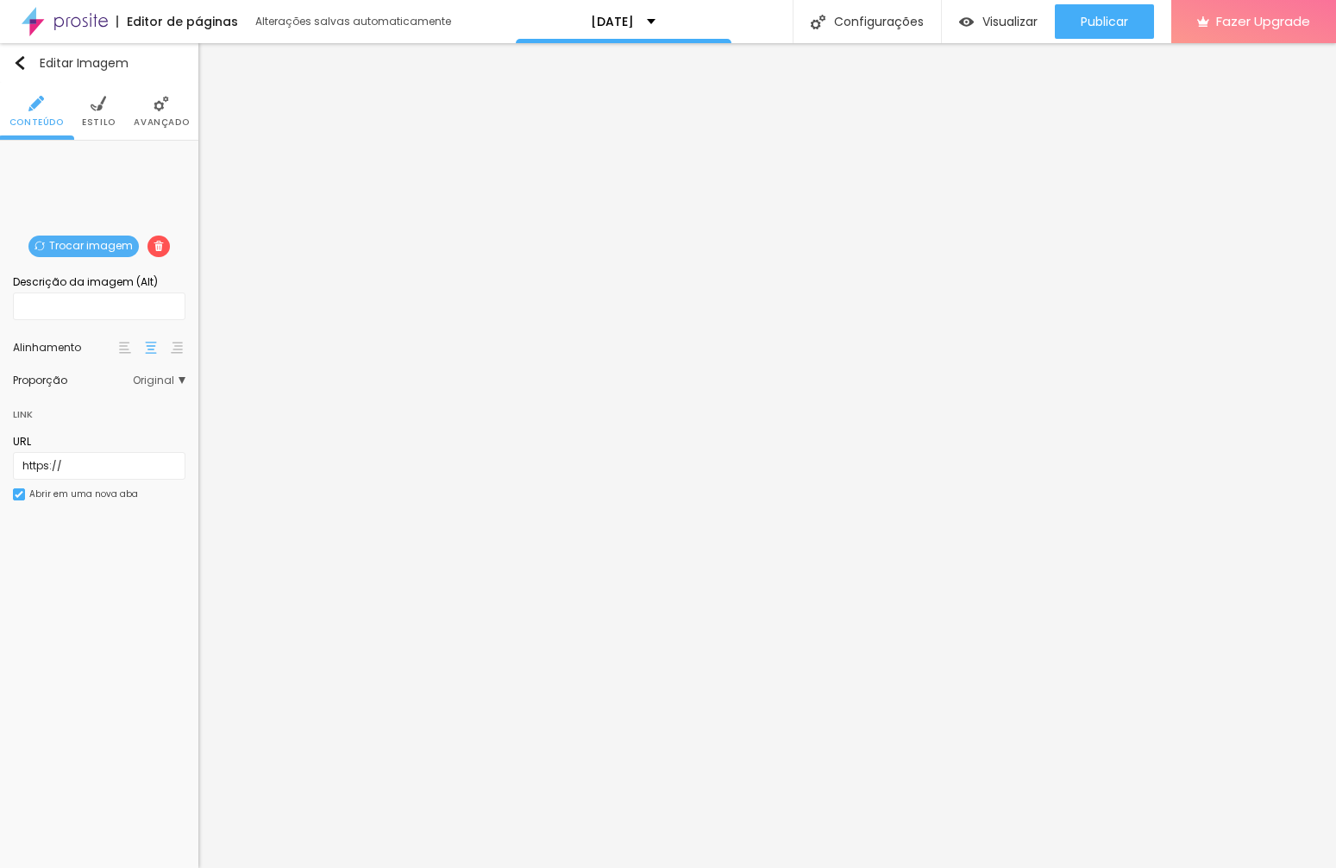
click at [98, 110] on img at bounding box center [99, 104] width 16 height 16
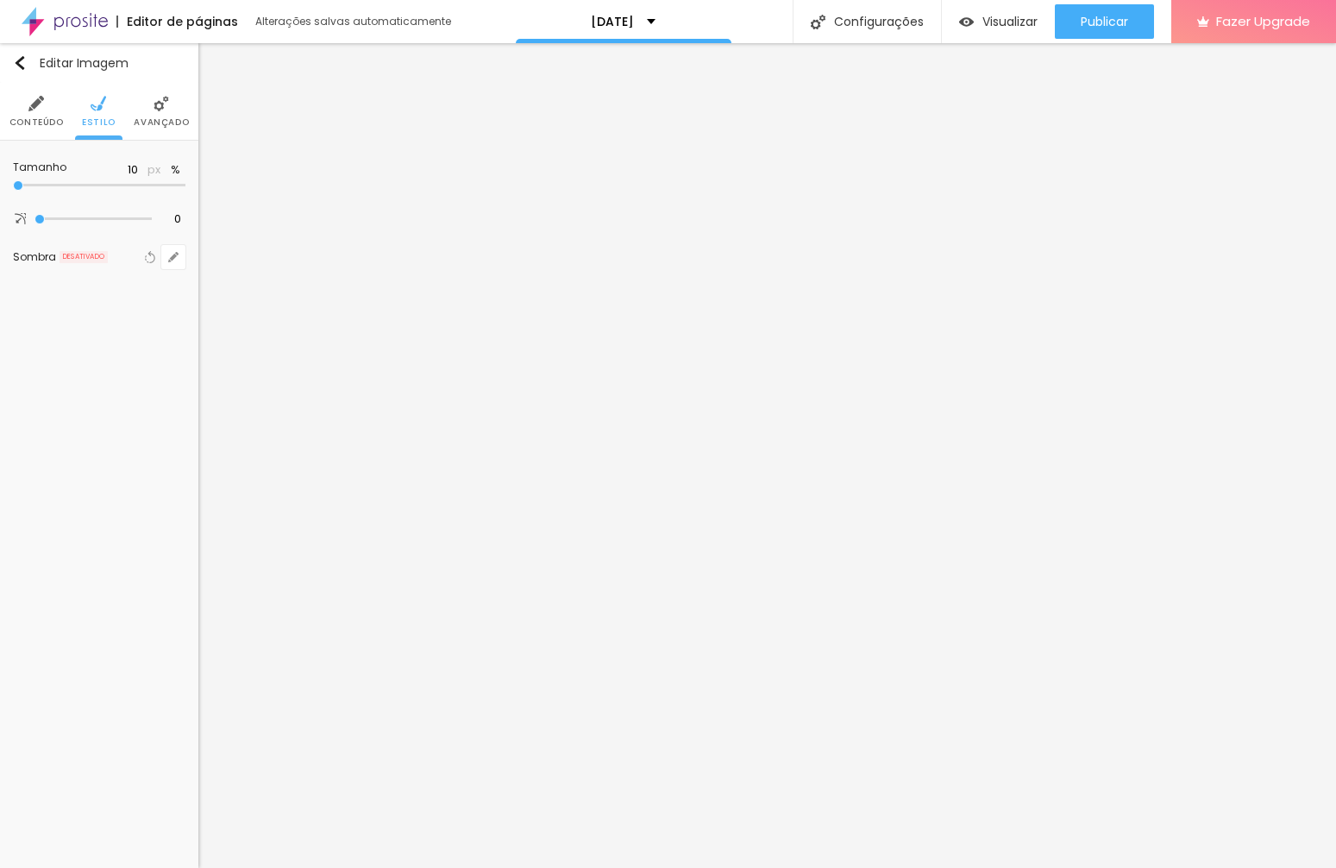
click at [165, 107] on img at bounding box center [162, 104] width 16 height 16
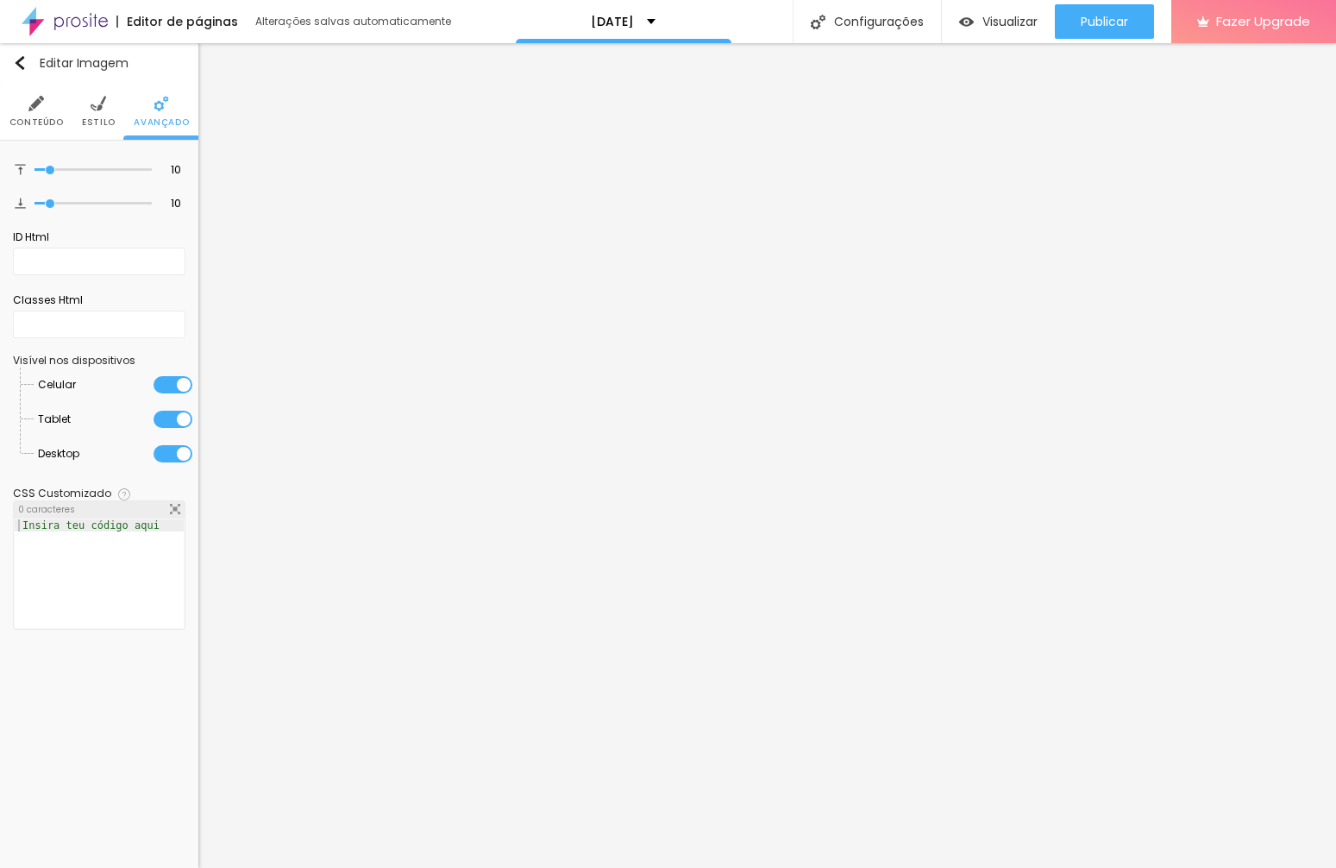
click at [95, 112] on li "Estilo" at bounding box center [99, 111] width 34 height 57
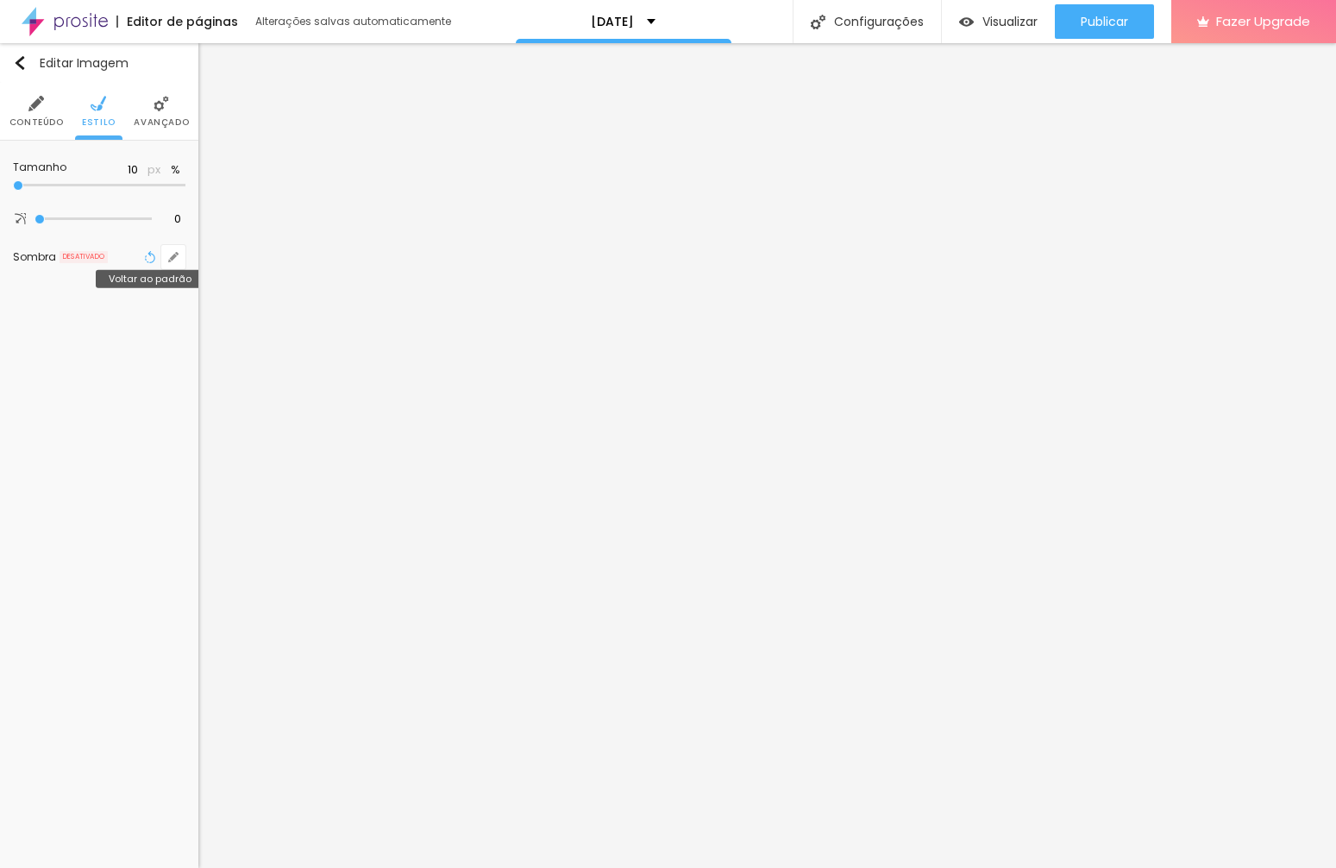
click at [141, 265] on button "Voltar ao padrão" at bounding box center [150, 257] width 19 height 24
click at [154, 263] on icon "button" at bounding box center [150, 257] width 12 height 12
click at [150, 263] on icon "button" at bounding box center [150, 257] width 12 height 12
click at [176, 262] on icon "button" at bounding box center [173, 257] width 10 height 10
click at [304, 309] on div at bounding box center [311, 307] width 39 height 17
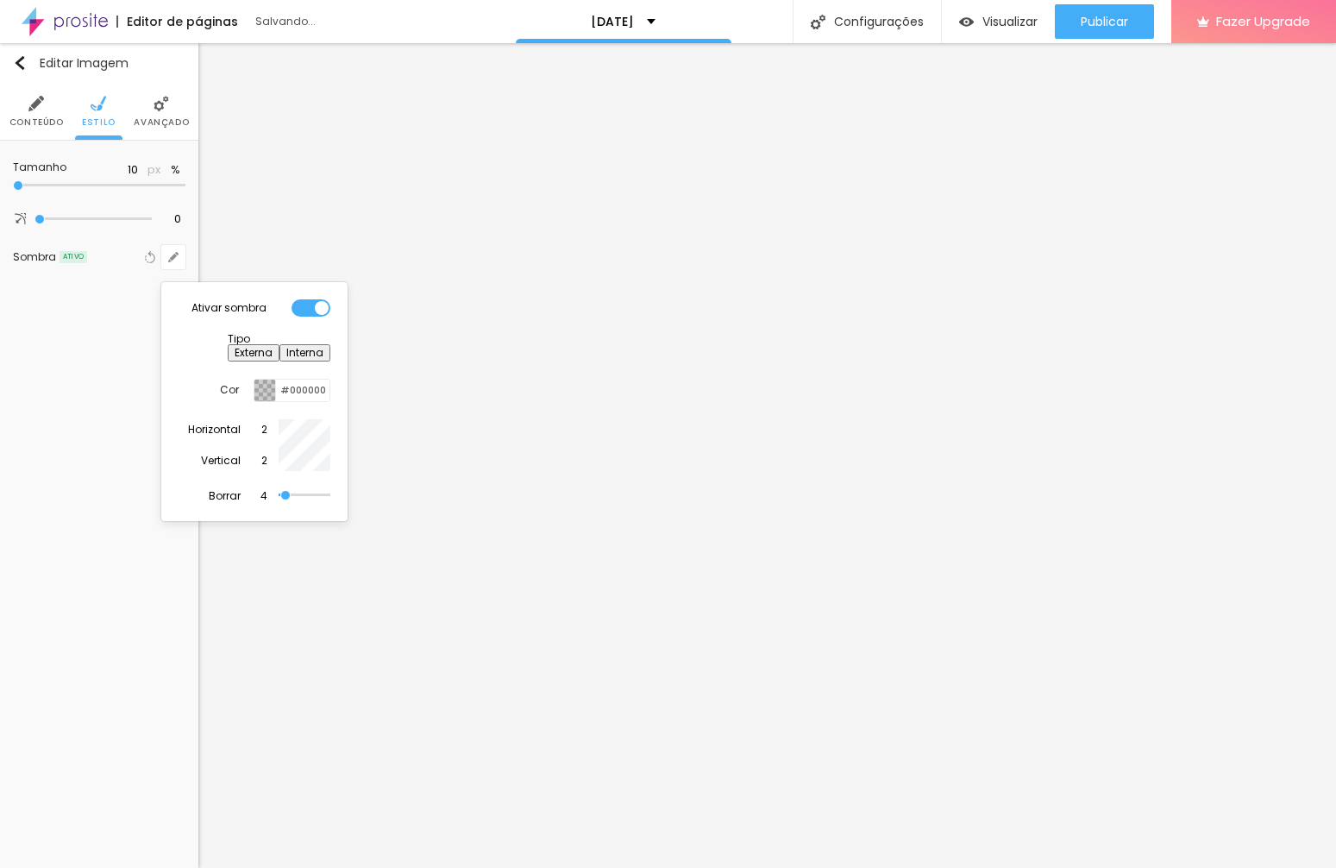
click at [318, 310] on div at bounding box center [311, 307] width 39 height 17
click at [109, 327] on div at bounding box center [668, 434] width 1336 height 868
click at [149, 263] on icon "button" at bounding box center [150, 257] width 12 height 12
type input "15"
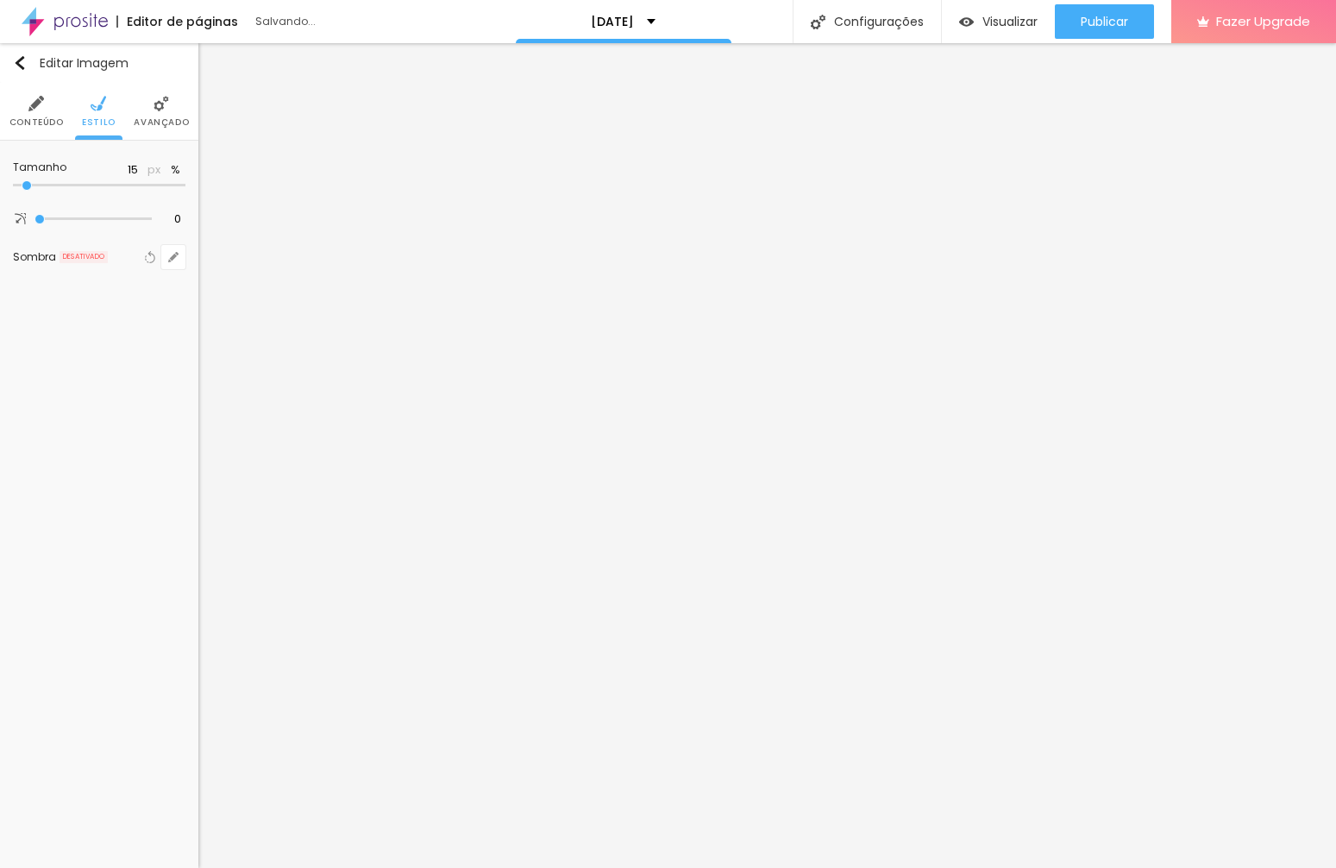
type input "20"
type input "25"
type input "20"
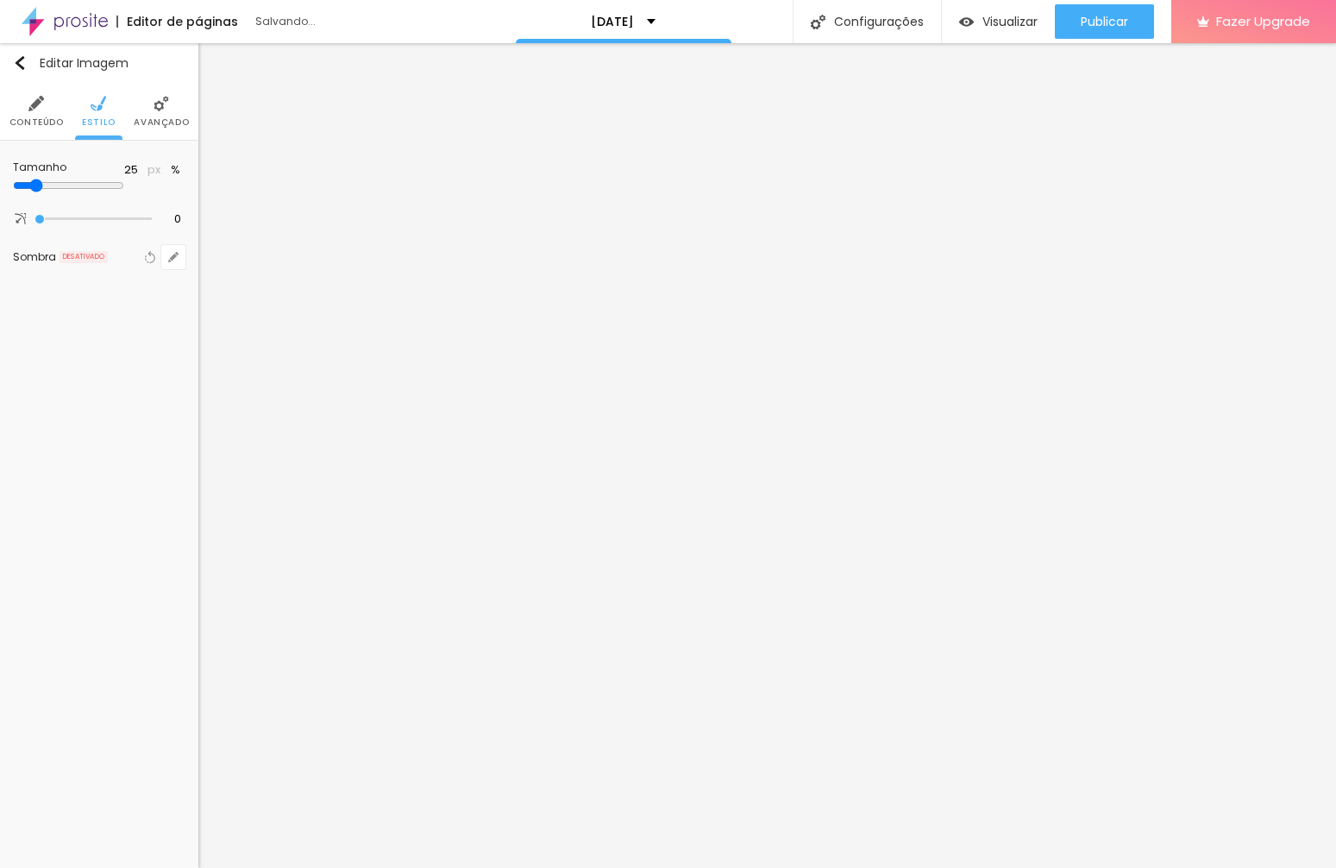
type input "20"
type input "15"
type input "10"
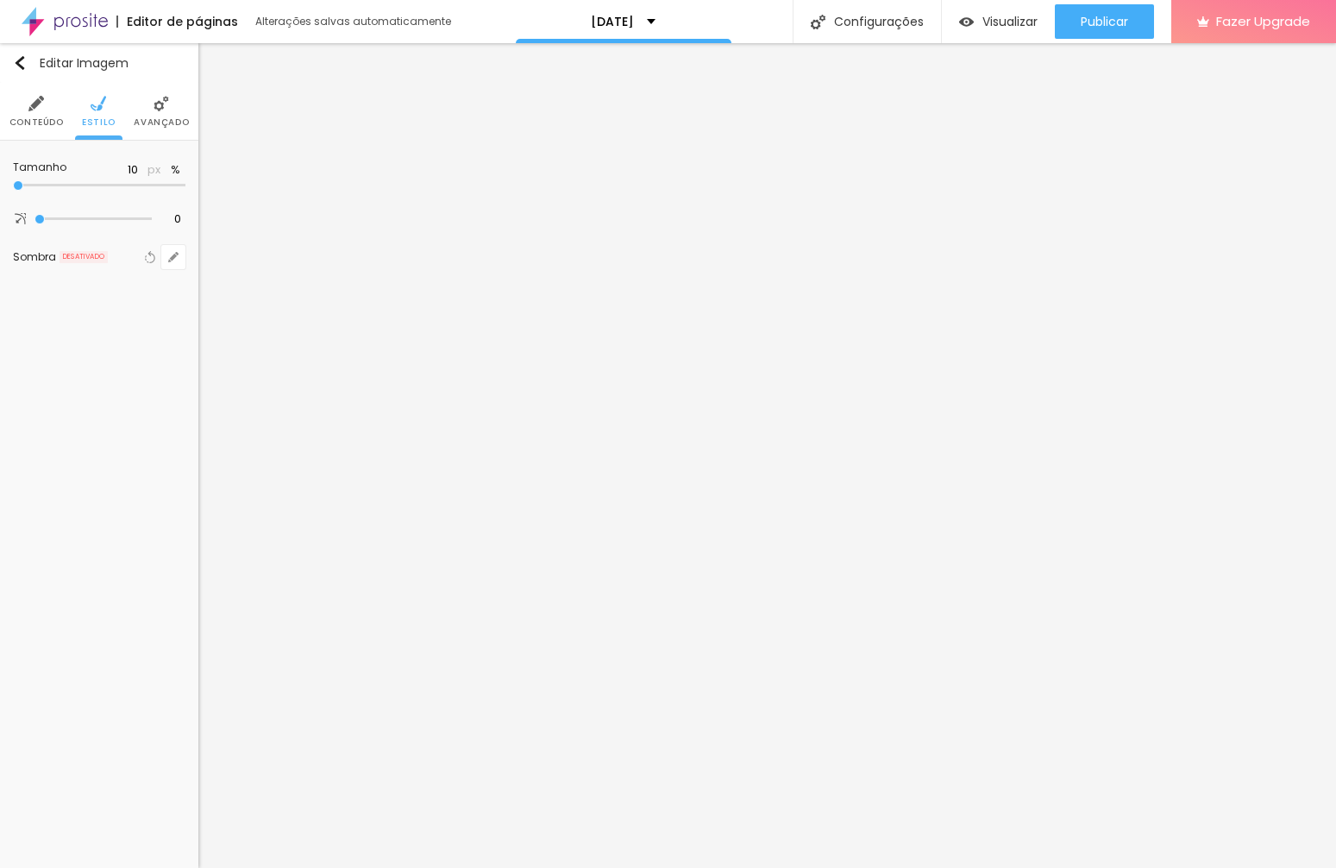
drag, startPoint x: 19, startPoint y: 190, endPoint x: -39, endPoint y: 192, distance: 57.8
click at [0, 192] on html "Editor de páginas Alterações salvas automaticamente [DATE] Configurações Config…" at bounding box center [668, 434] width 1336 height 868
click at [79, 413] on div "Editar Imagem Conteúdo Estilo Avançado Tamanho 10 px % 0 Borda arredondada Somb…" at bounding box center [99, 455] width 198 height 825
click at [95, 122] on span "Estilo" at bounding box center [99, 122] width 34 height 9
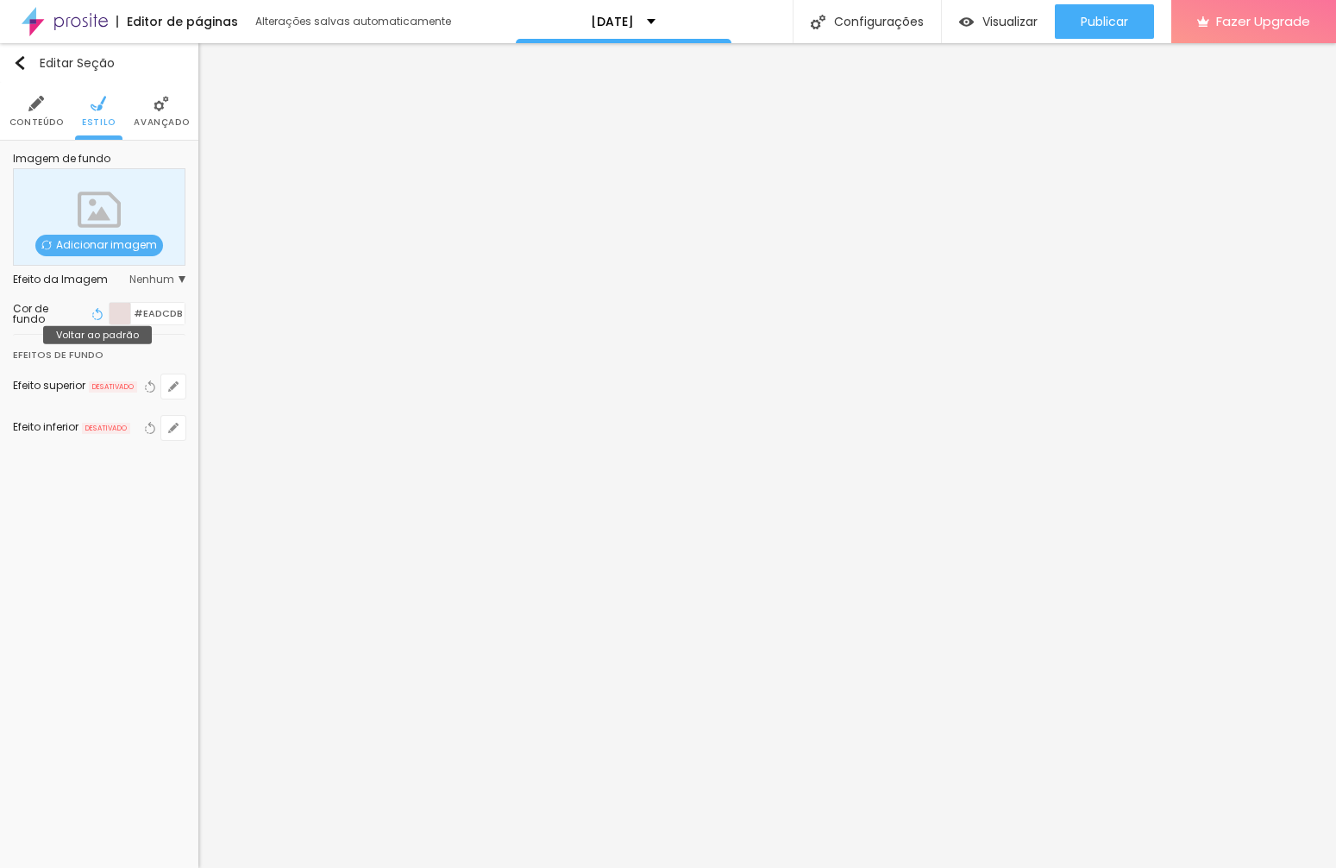
click at [100, 313] on icon "button" at bounding box center [97, 314] width 12 height 12
click at [98, 314] on icon "button" at bounding box center [97, 314] width 12 height 12
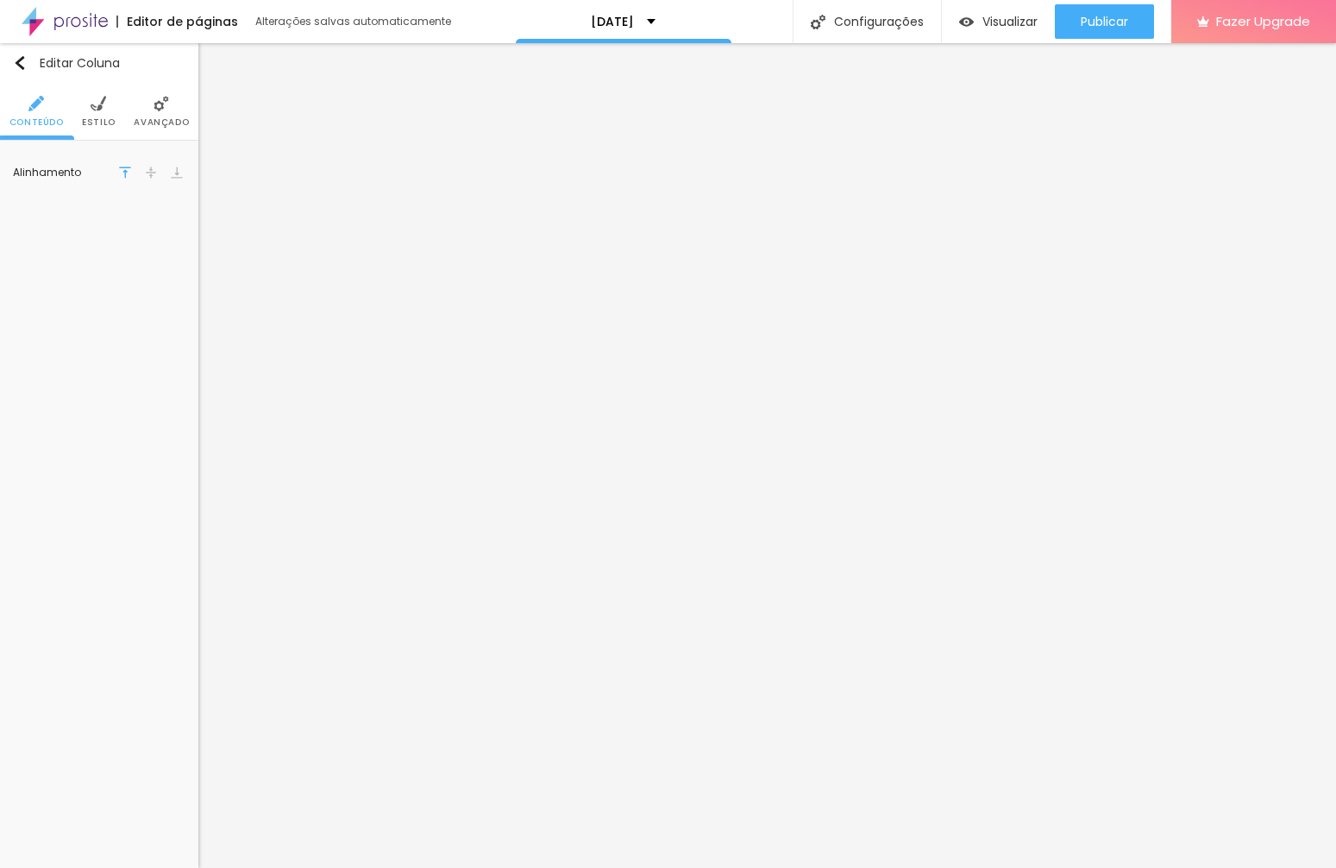
click at [98, 105] on img at bounding box center [99, 104] width 16 height 16
click at [99, 171] on icon "button" at bounding box center [99, 174] width 7 height 12
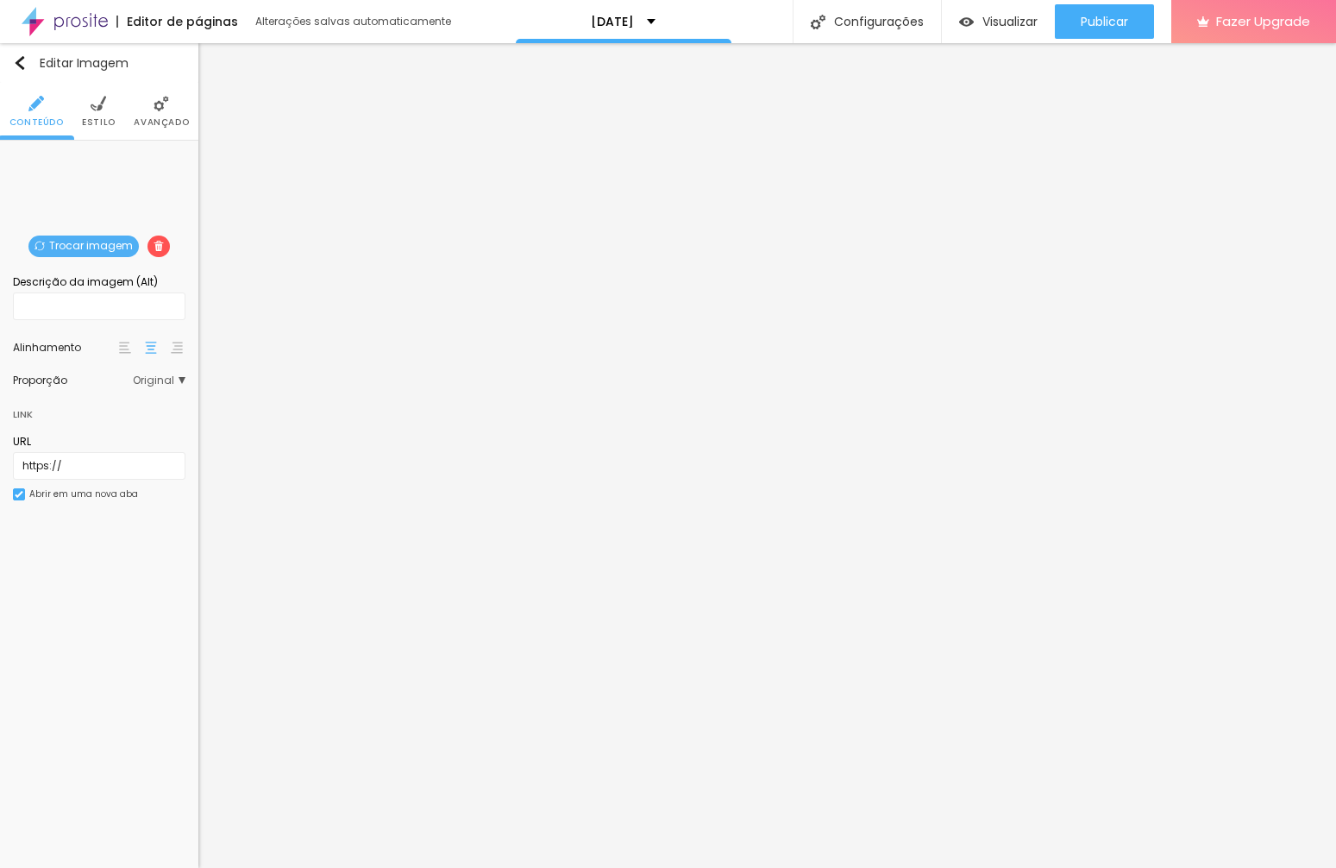
click at [85, 285] on div "Descrição da imagem (Alt)" at bounding box center [99, 282] width 173 height 16
click at [111, 314] on input "text" at bounding box center [99, 306] width 173 height 28
click at [160, 385] on span "Original" at bounding box center [159, 380] width 53 height 10
click at [97, 562] on div "Editar Imagem Conteúdo Estilo Avançado Trocar imagem Descrição da imagem (Alt) …" at bounding box center [99, 455] width 198 height 825
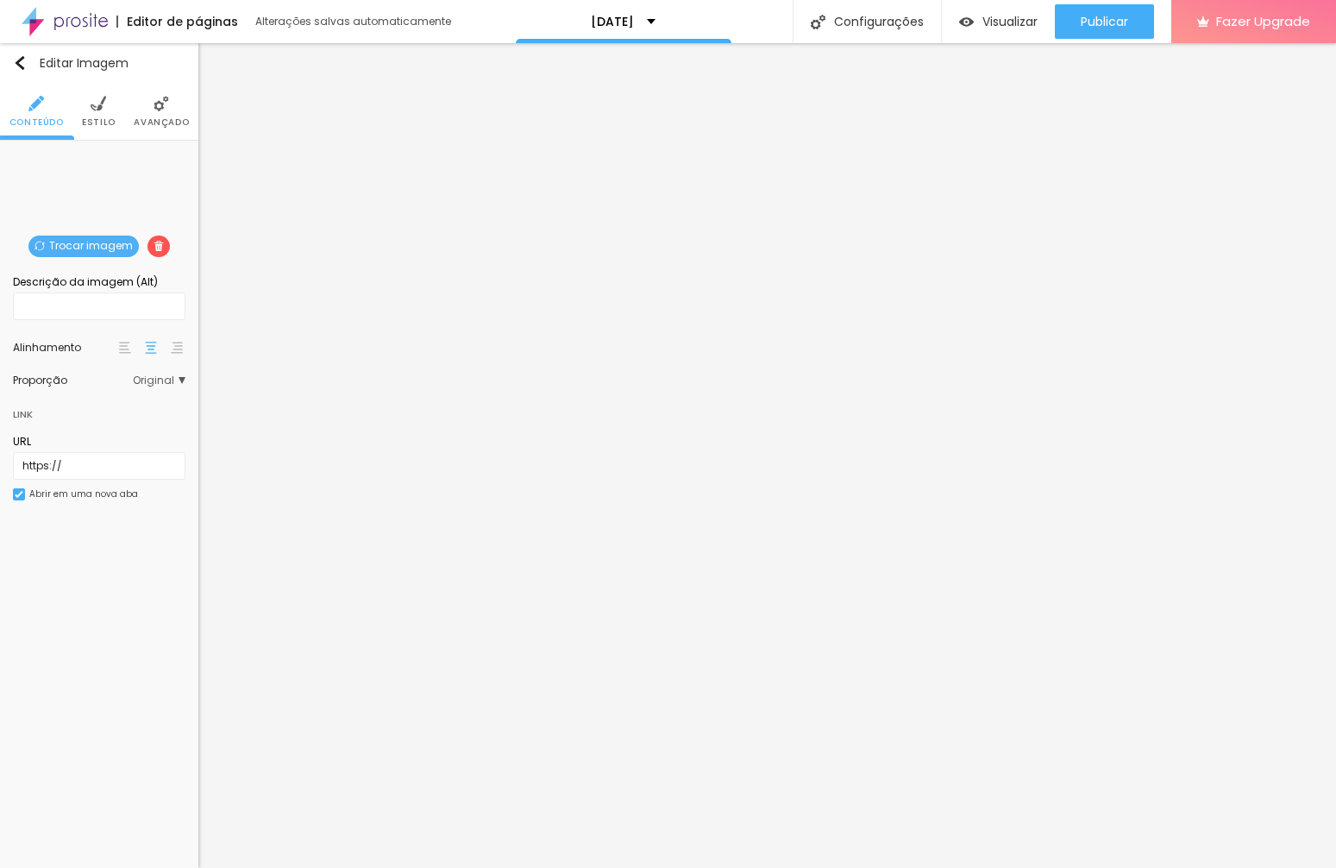
click at [99, 154] on div "Trocar imagem" at bounding box center [99, 154] width 0 height 0
click at [102, 113] on li "Estilo" at bounding box center [99, 111] width 34 height 57
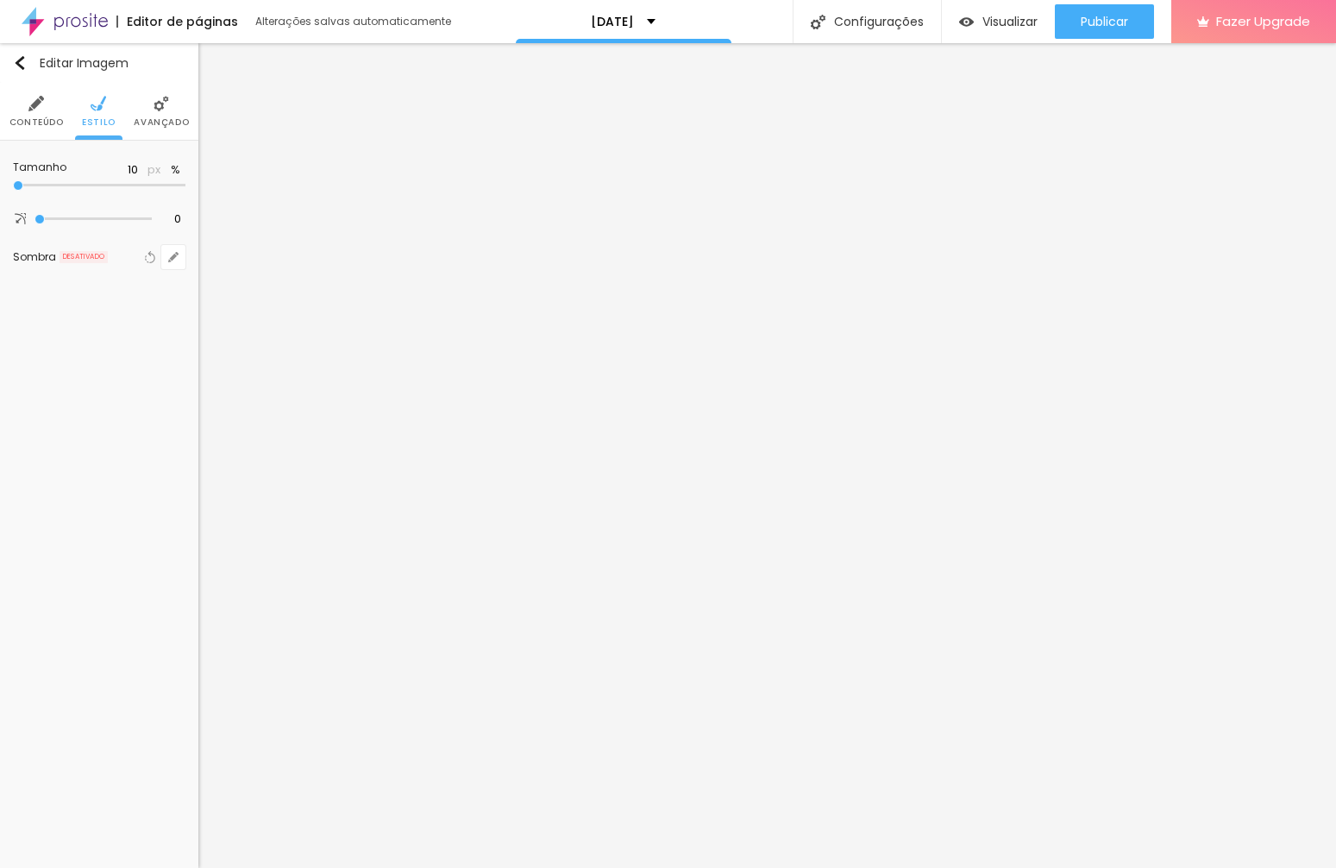
type input "15"
type input "10"
drag, startPoint x: 16, startPoint y: 186, endPoint x: -4, endPoint y: 189, distance: 20.0
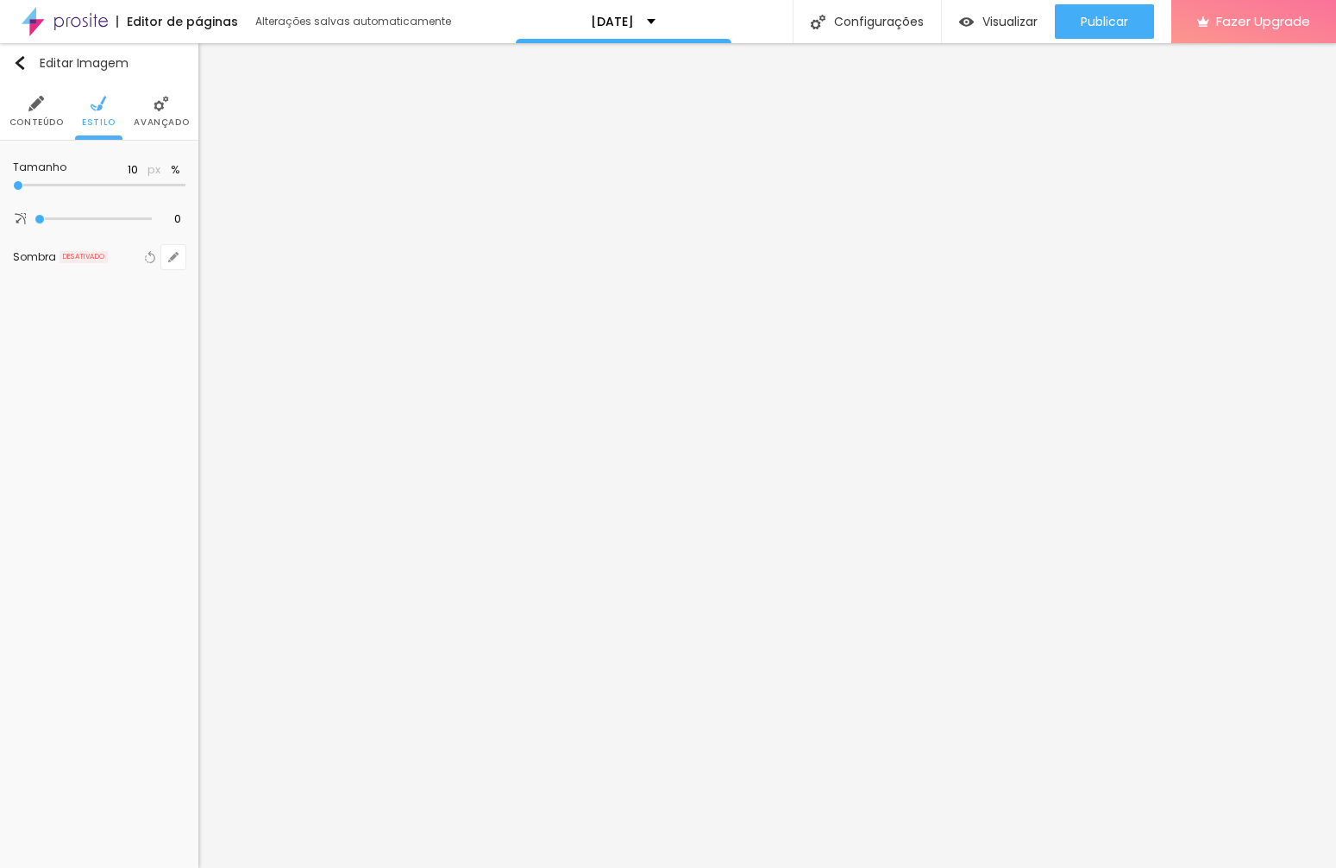
click at [0, 189] on html "Editor de páginas Alterações salvas automaticamente [DATE] Configurações Config…" at bounding box center [668, 434] width 1336 height 868
click at [159, 120] on span "Avançado" at bounding box center [161, 122] width 55 height 9
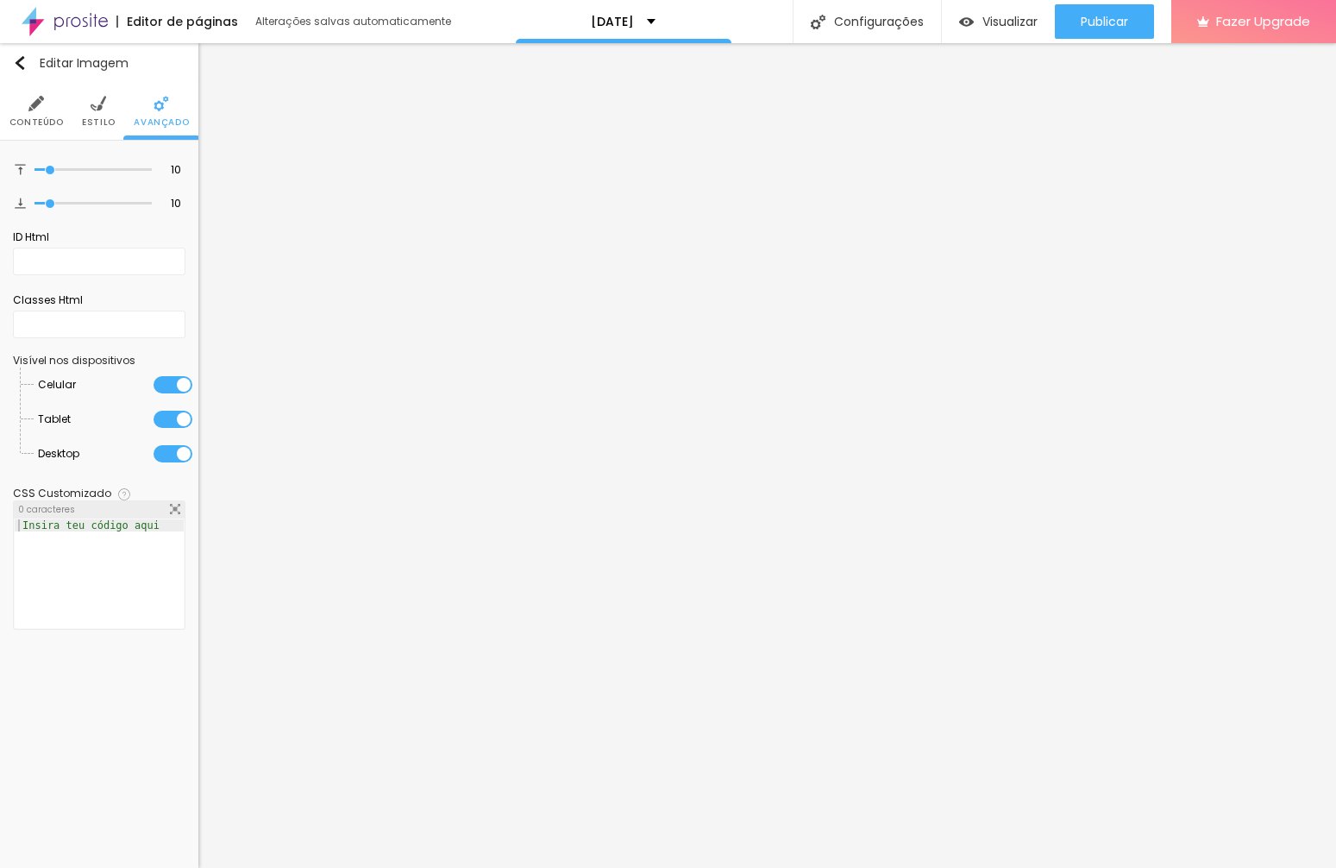
click at [85, 677] on div "Editar Imagem Conteúdo Estilo Avançado 10 Espaço de cima 10 Espaço de baixo ID …" at bounding box center [99, 455] width 198 height 825
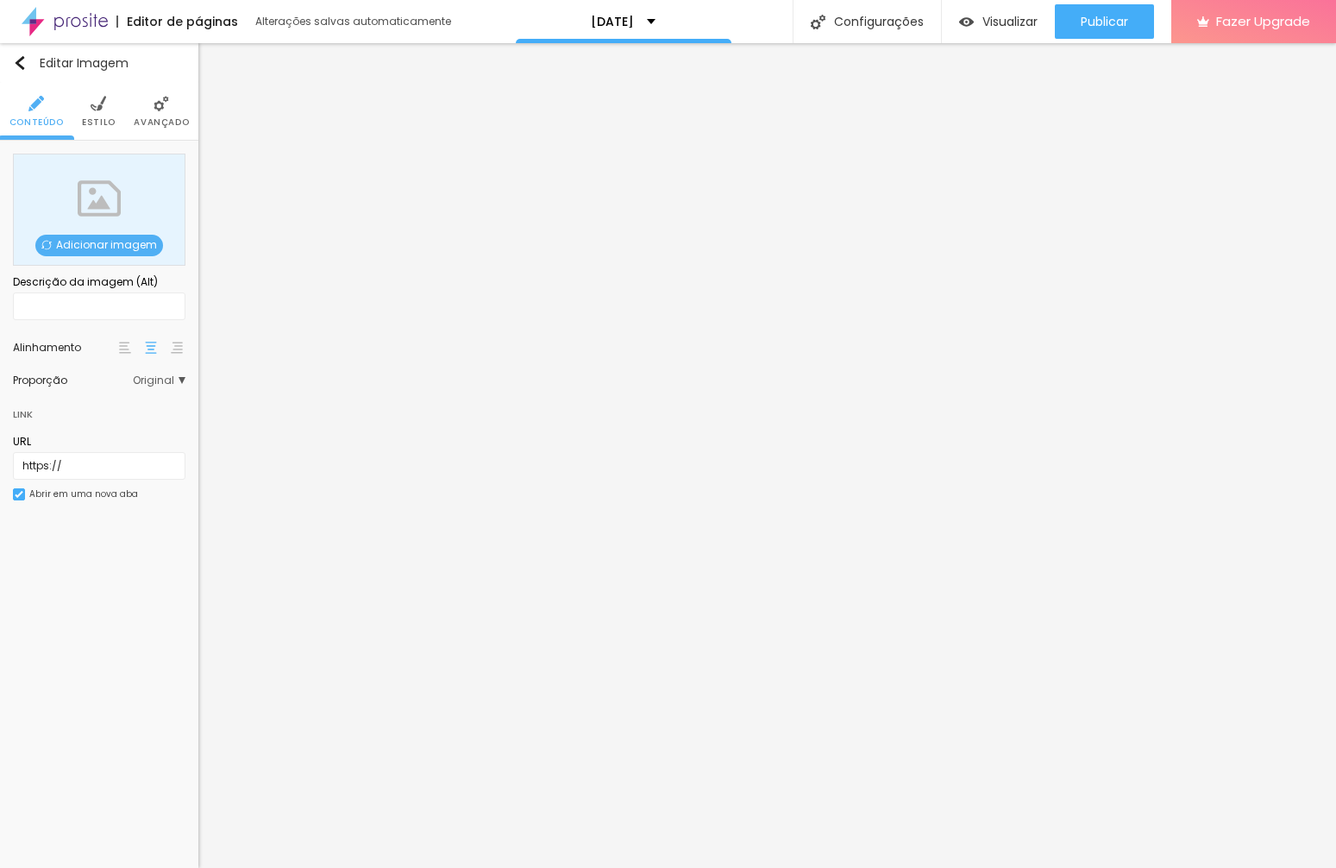
click at [103, 241] on span "Adicionar imagem" at bounding box center [99, 246] width 128 height 22
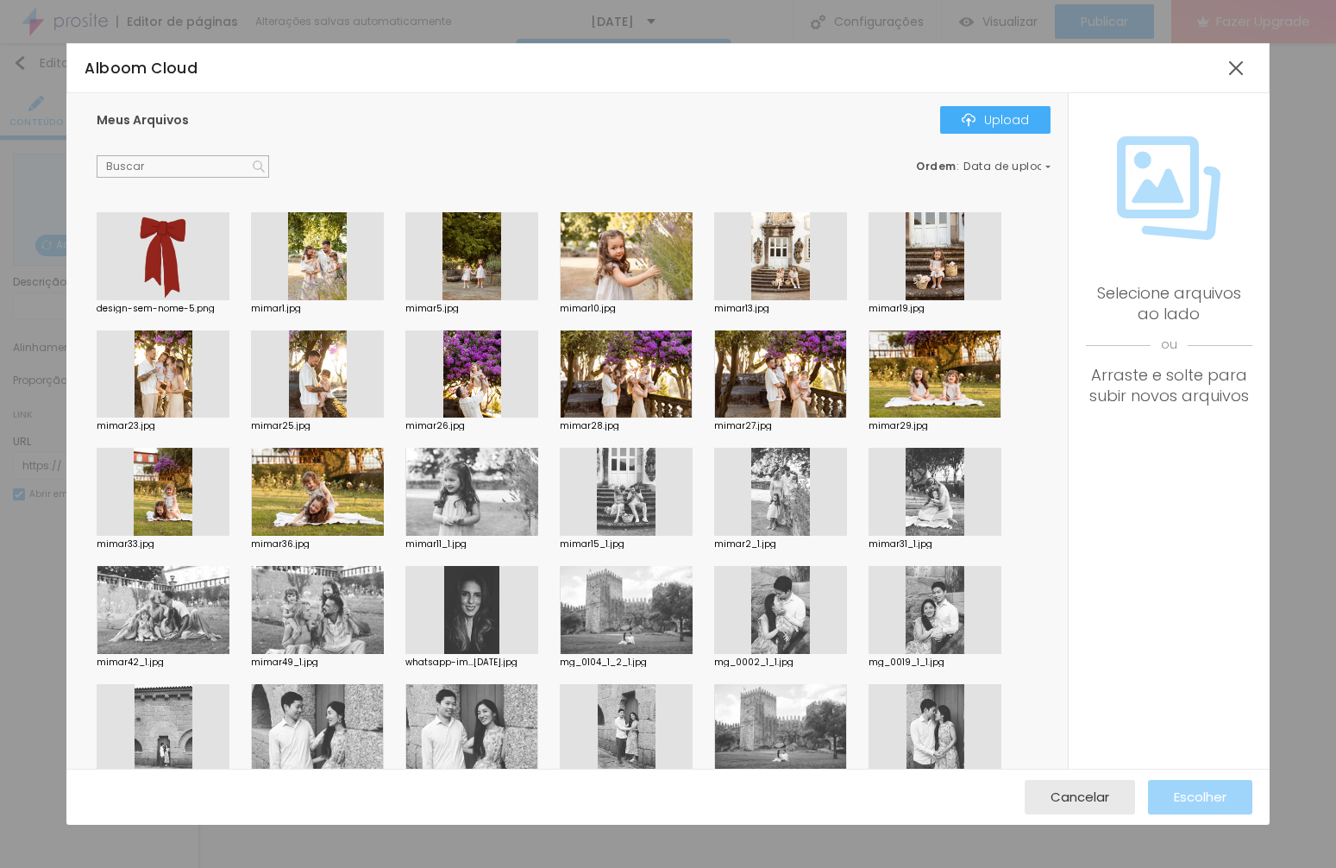
click at [172, 265] on div at bounding box center [163, 256] width 133 height 88
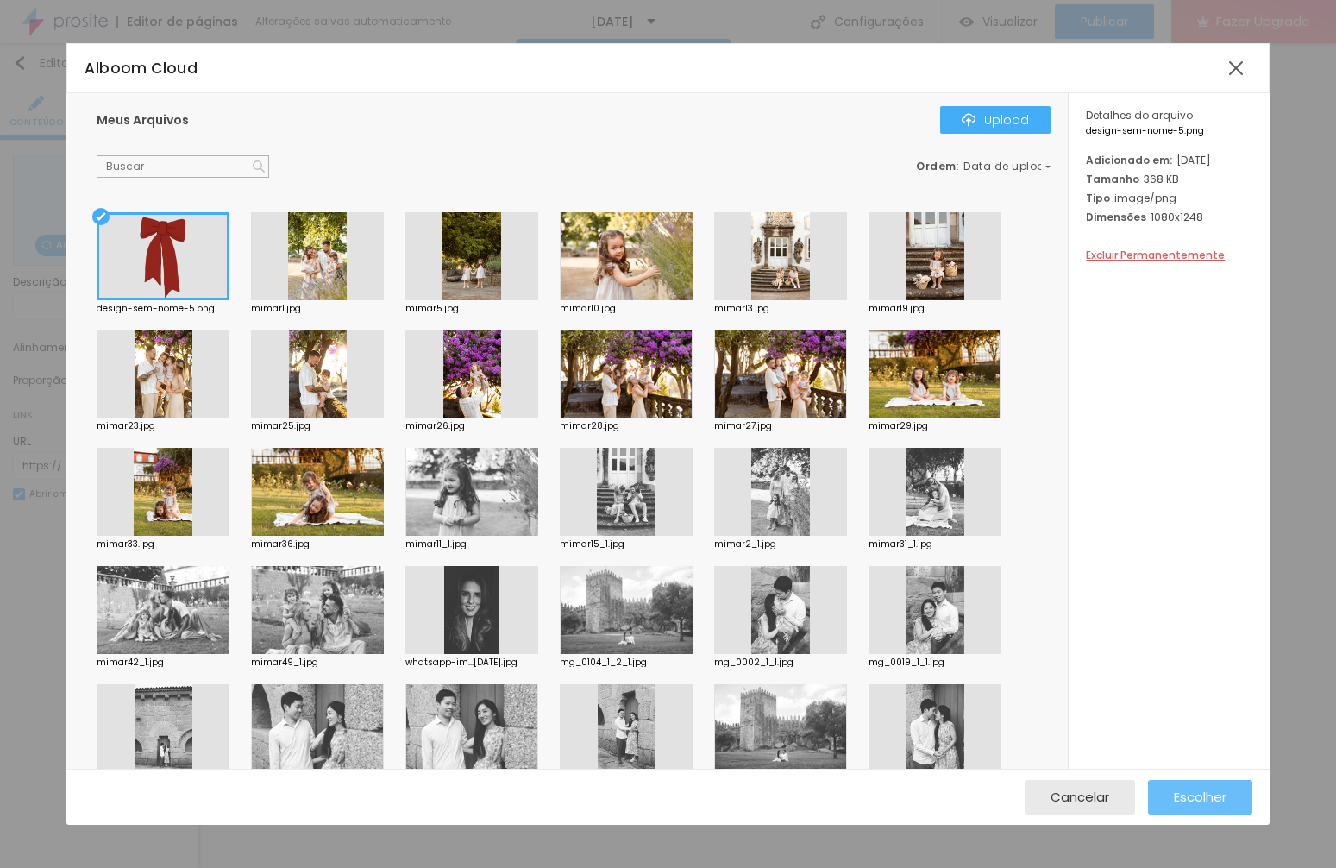
click at [1215, 794] on span "Escolher" at bounding box center [1200, 796] width 53 height 15
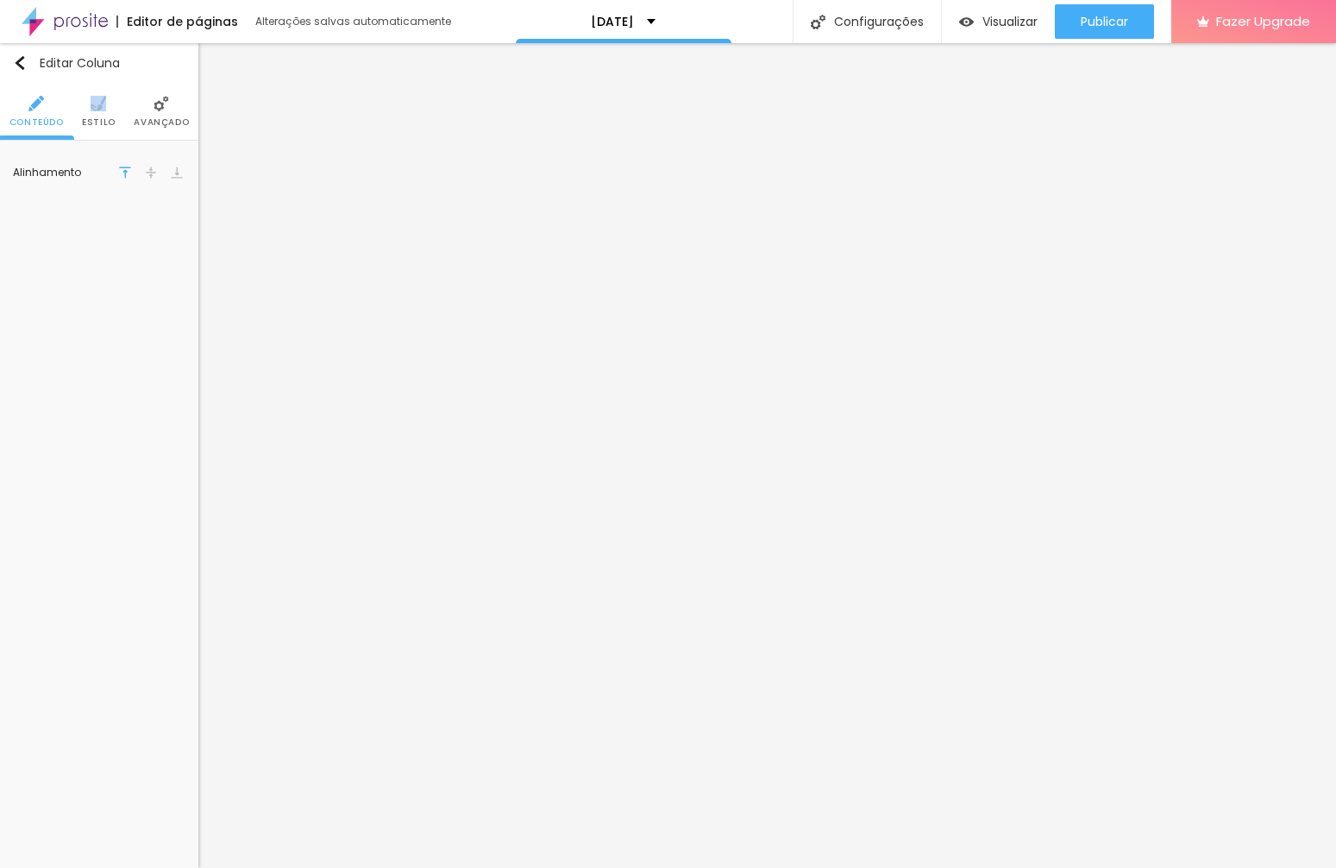
click at [90, 110] on li "Estilo" at bounding box center [99, 111] width 34 height 57
click at [160, 167] on input "#EADCDB" at bounding box center [157, 174] width 53 height 22
drag, startPoint x: 182, startPoint y: 171, endPoint x: 125, endPoint y: 171, distance: 56.9
click at [125, 171] on div "#EADCDB" at bounding box center [147, 173] width 77 height 23
paste input "F5F5F6"
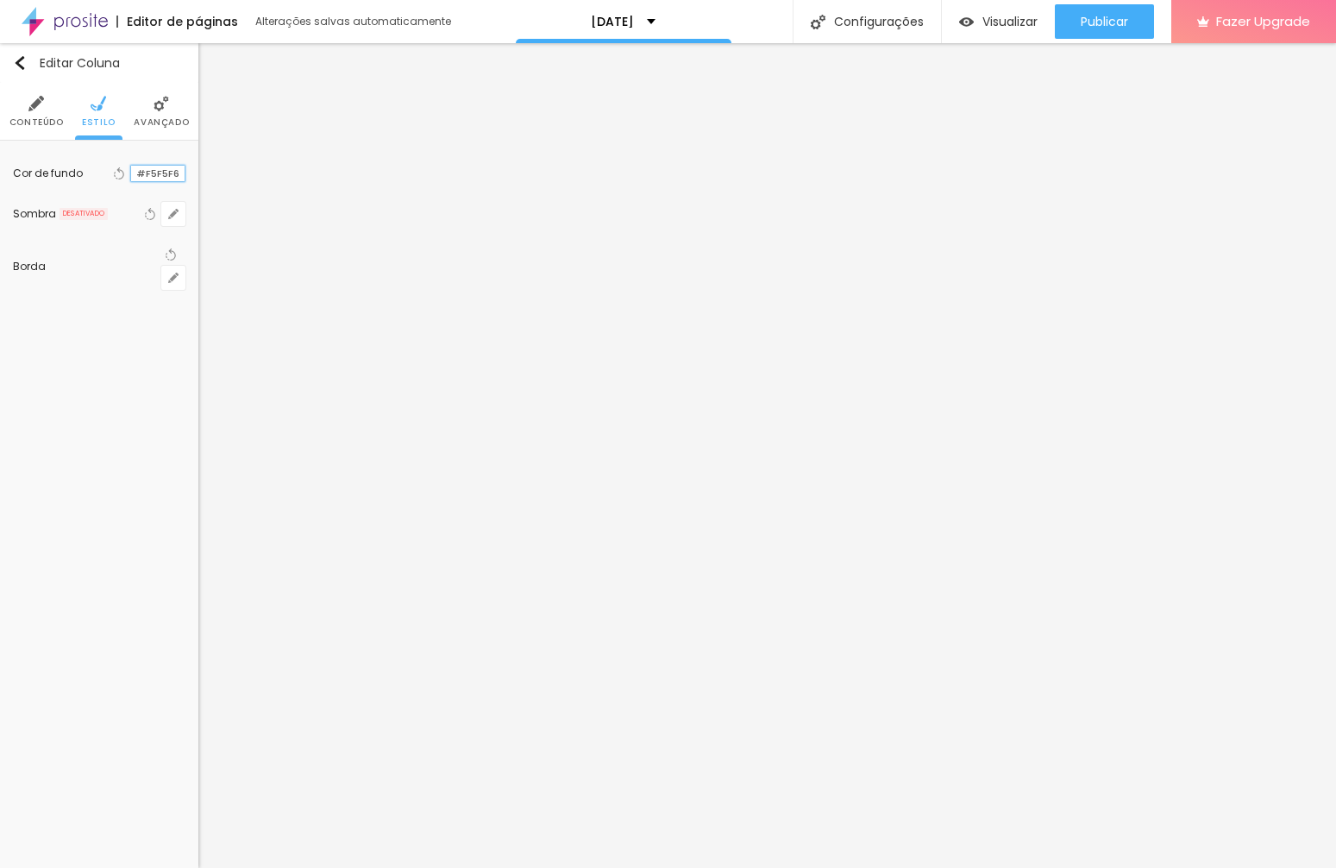
type input "#F5F5F6"
click at [86, 112] on li "Estilo" at bounding box center [99, 111] width 34 height 57
paste input "F5F5F"
type input "#F5F5F"
click at [99, 106] on img at bounding box center [99, 104] width 16 height 16
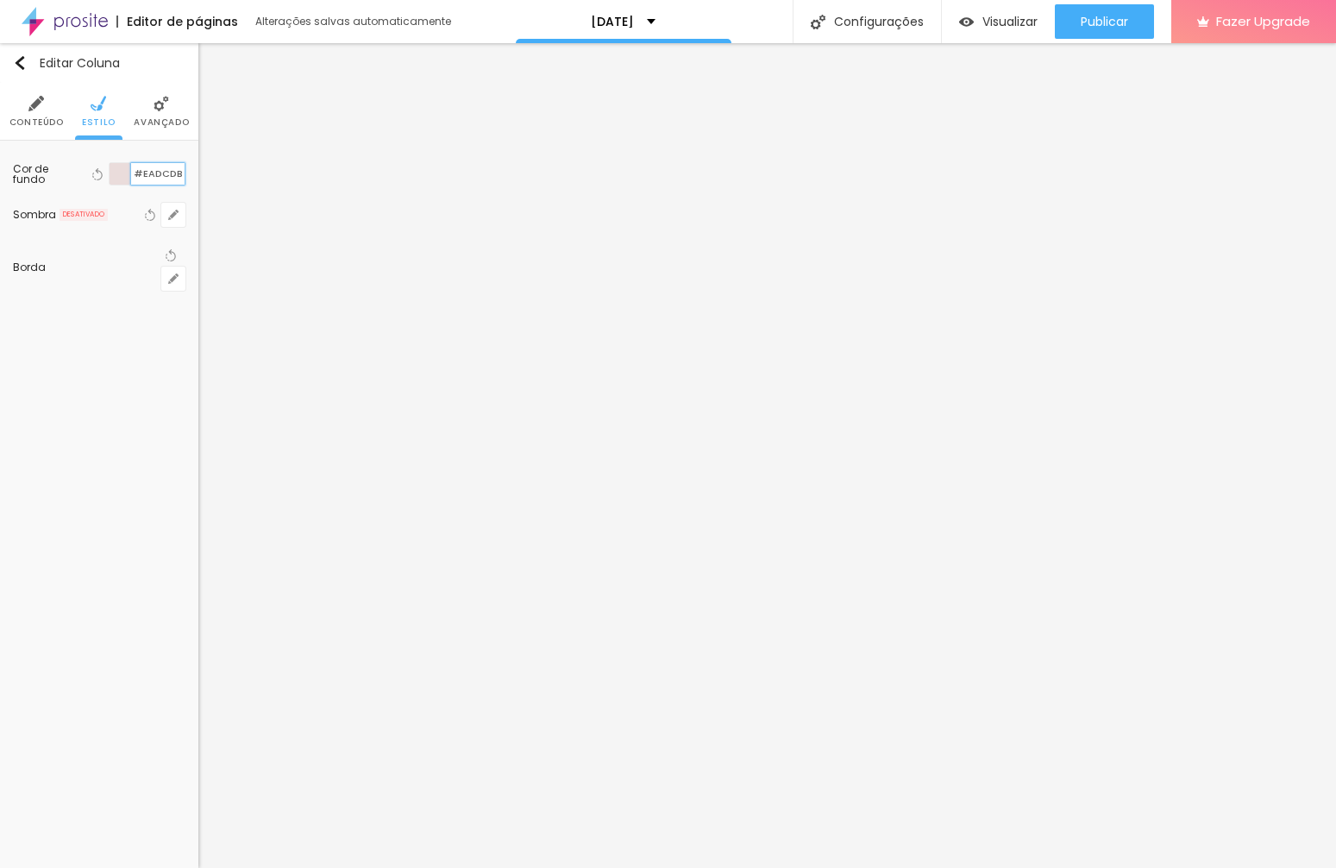
paste input "F5F5F6"
type input "#F5F5F6"
click at [101, 104] on img at bounding box center [99, 104] width 16 height 16
click at [167, 174] on input "#EADCDB" at bounding box center [157, 174] width 53 height 22
paste input "F5F5F6"
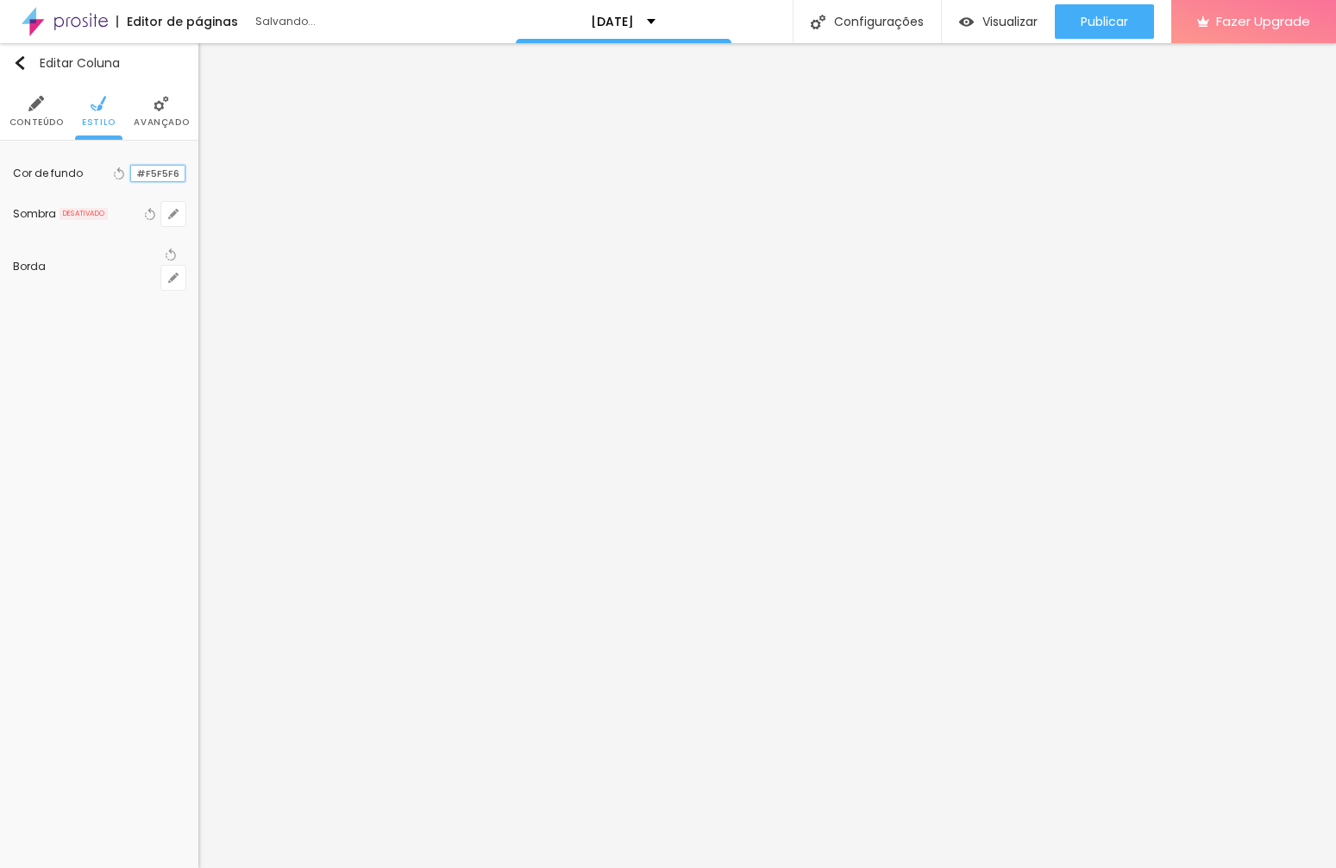
type input "#F5F5F6"
click at [94, 118] on span "Estilo" at bounding box center [99, 122] width 34 height 9
click at [160, 110] on img at bounding box center [162, 104] width 16 height 16
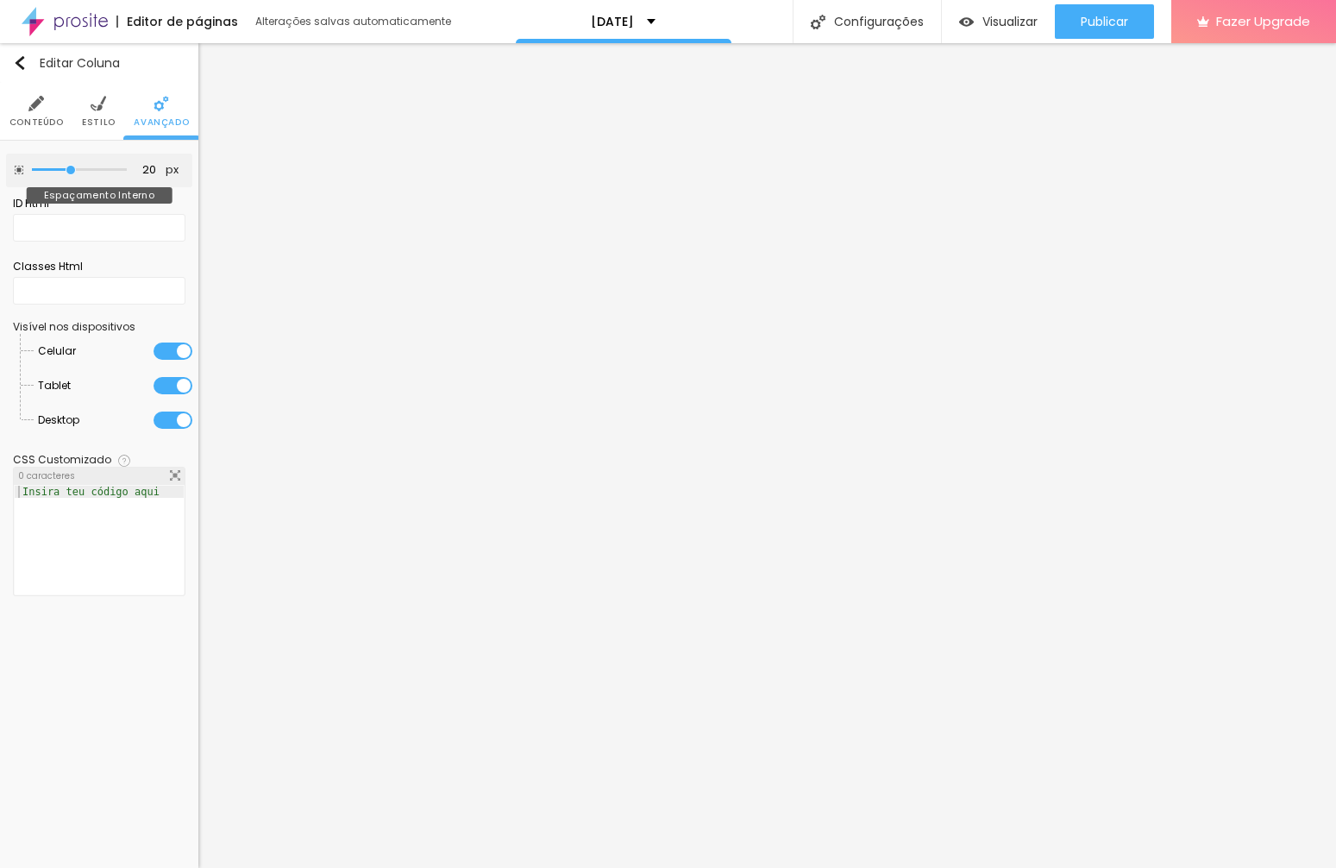
type input "15"
type input "10"
type input "5"
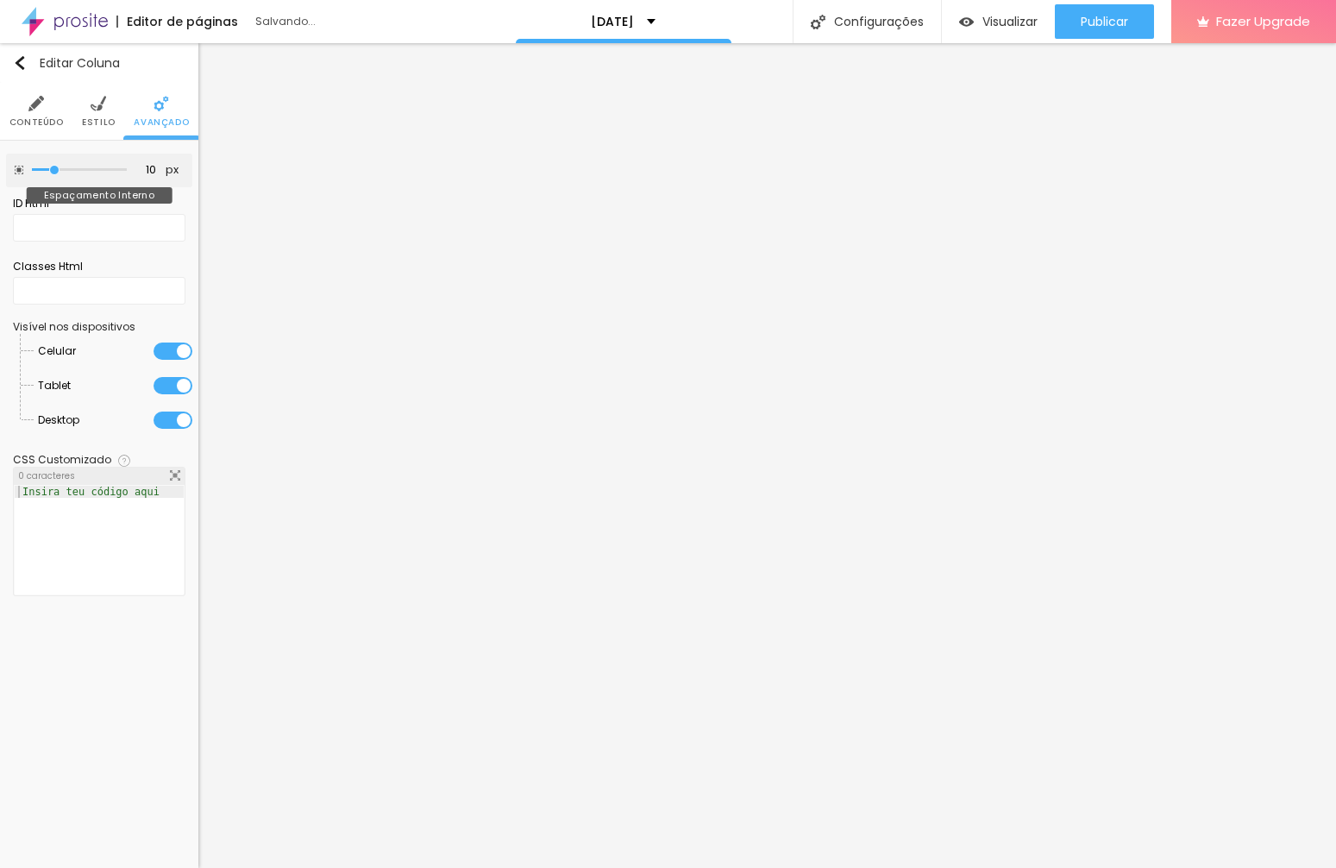
type input "5"
type input "10"
type input "15"
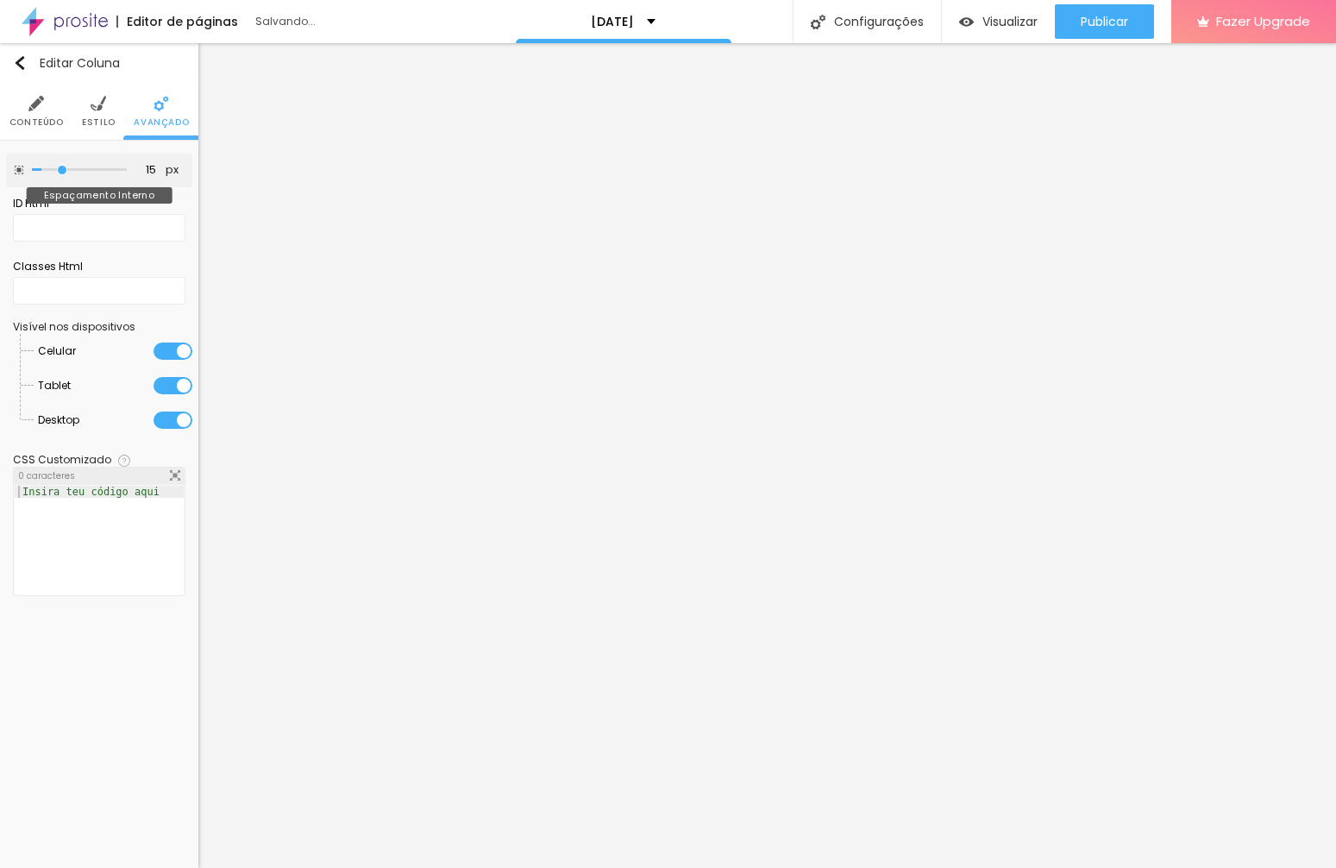
type input "30"
type input "35"
type input "40"
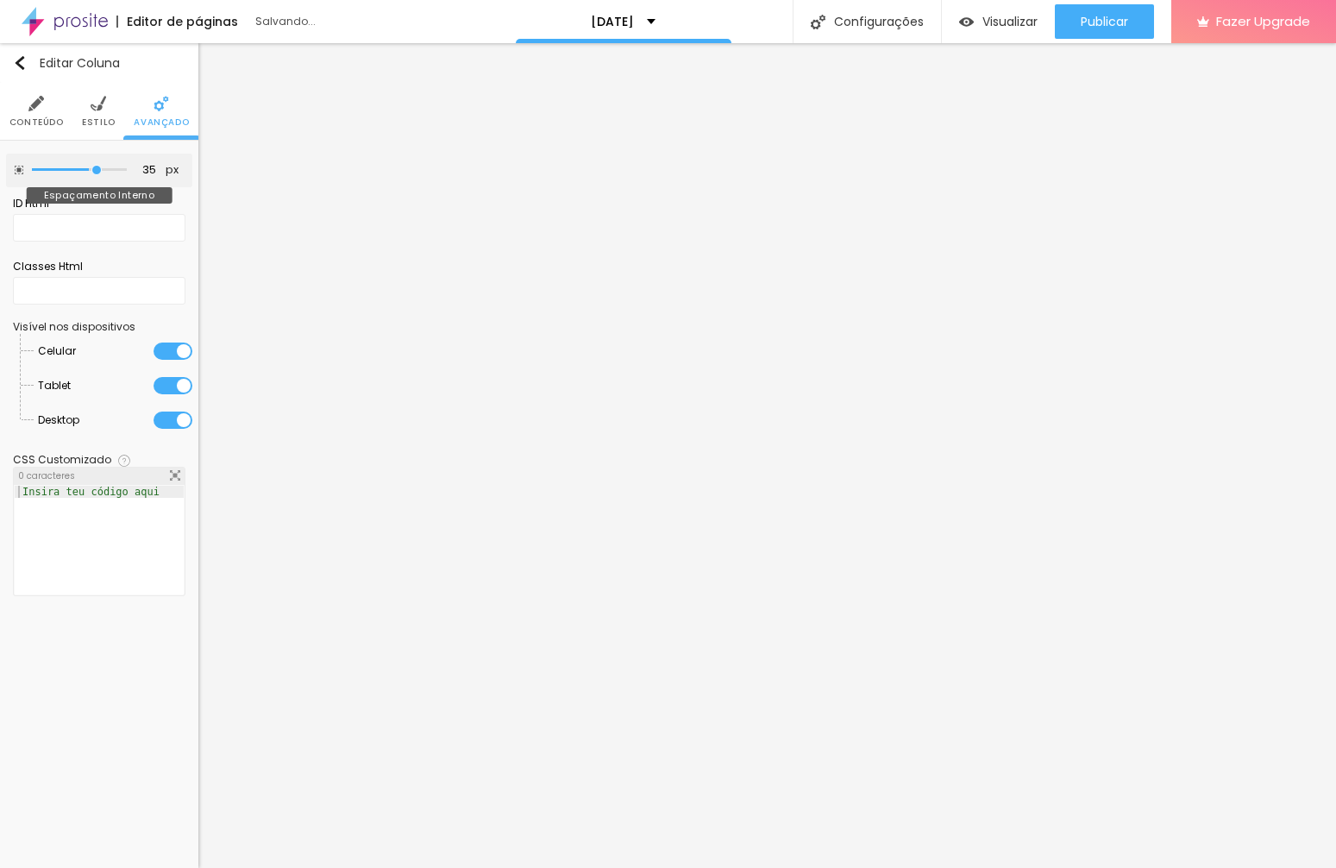
type input "40"
type input "50"
type input "20"
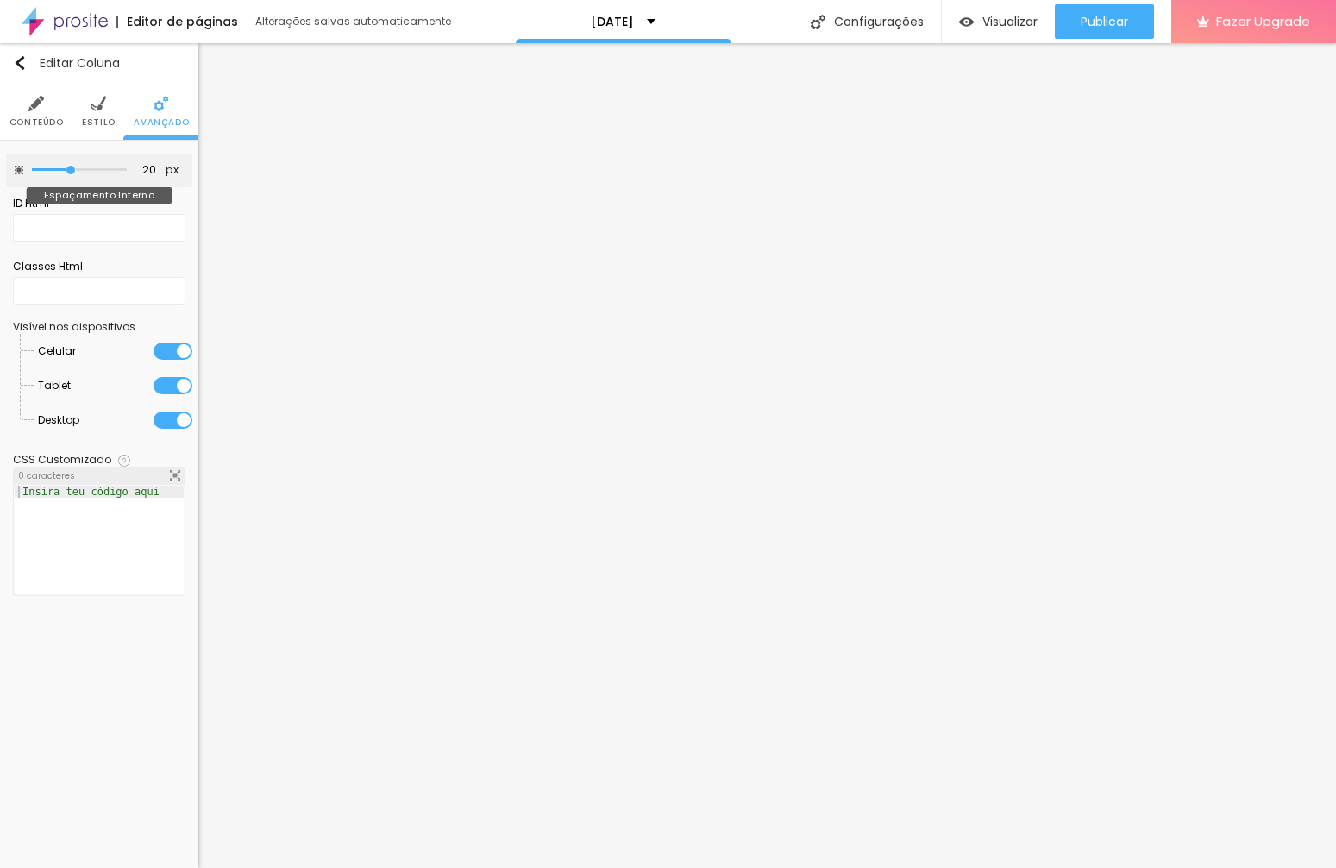
type input "10"
drag, startPoint x: 75, startPoint y: 173, endPoint x: 52, endPoint y: 173, distance: 23.3
type input "10"
click at [52, 173] on input "range" at bounding box center [79, 170] width 95 height 9
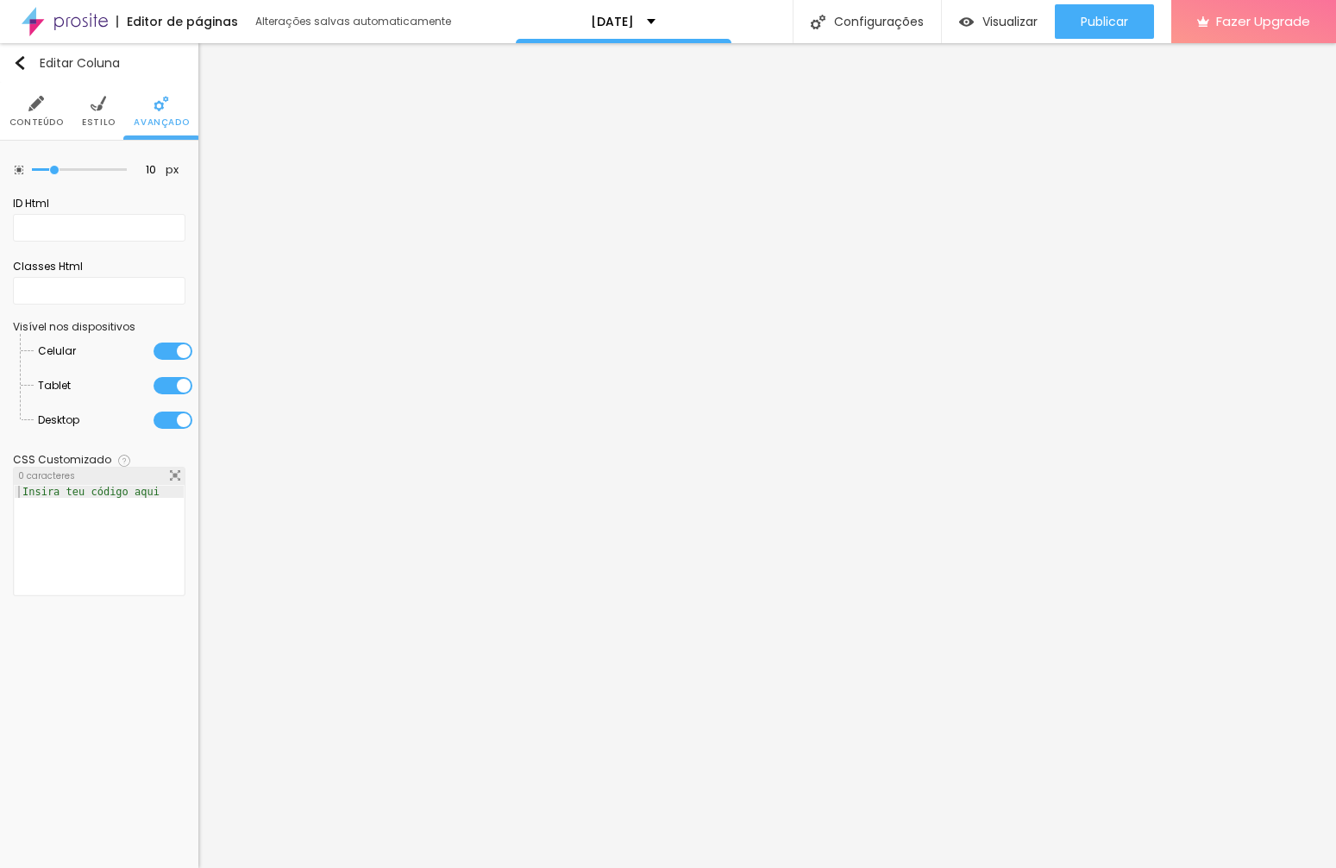
click at [113, 682] on div "Editar Coluna Conteúdo Estilo Avançado 10 px Espaçamento Interno ID Html Classe…" at bounding box center [99, 455] width 198 height 825
click at [989, 23] on span "Visualizar" at bounding box center [1010, 22] width 55 height 14
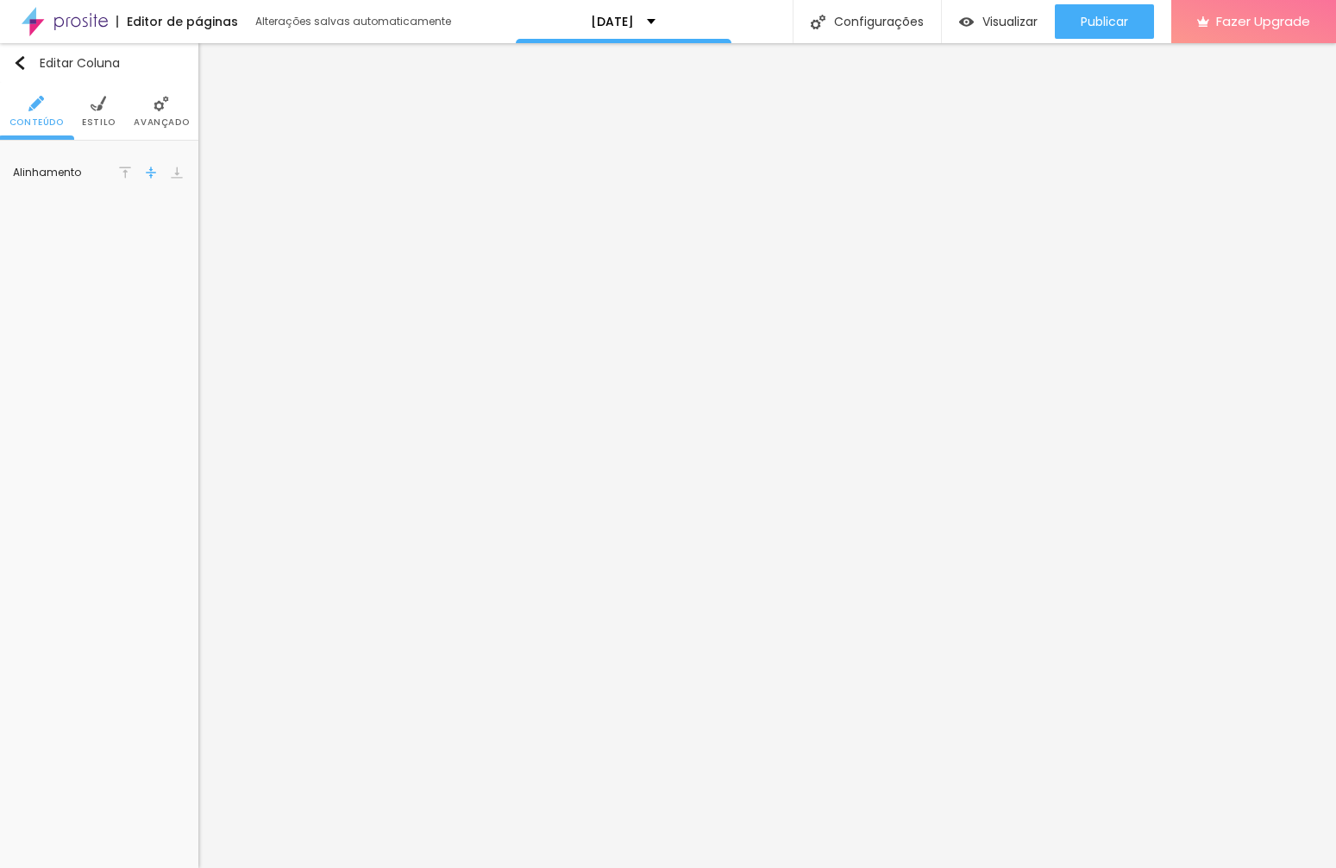
click at [96, 104] on img at bounding box center [99, 104] width 16 height 16
click at [131, 171] on input "#6B0000" at bounding box center [157, 174] width 53 height 22
paste input "F5F5F6"
type input "#F5F5F6"
click at [146, 109] on img at bounding box center [143, 104] width 16 height 16
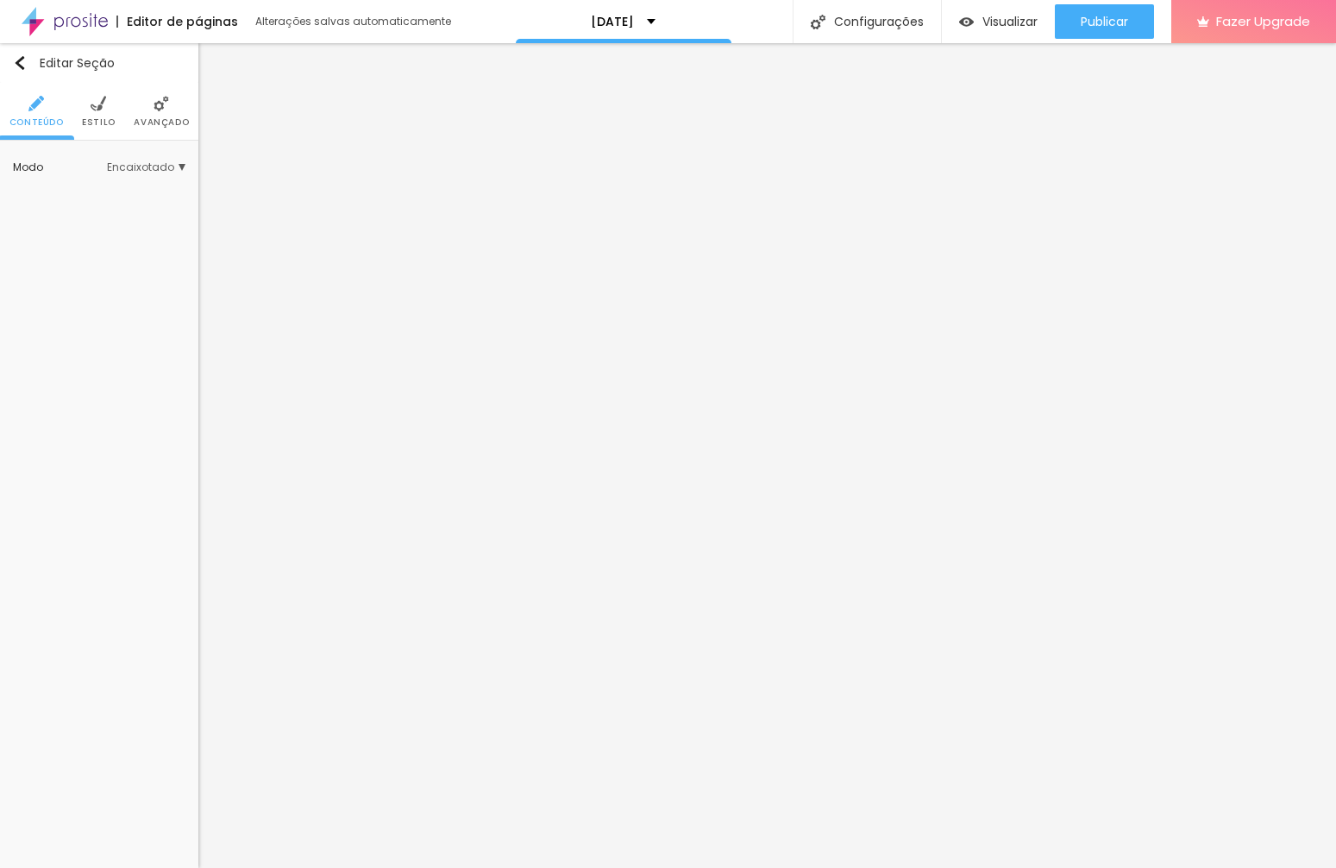
click at [160, 114] on li "Avançado" at bounding box center [161, 111] width 55 height 57
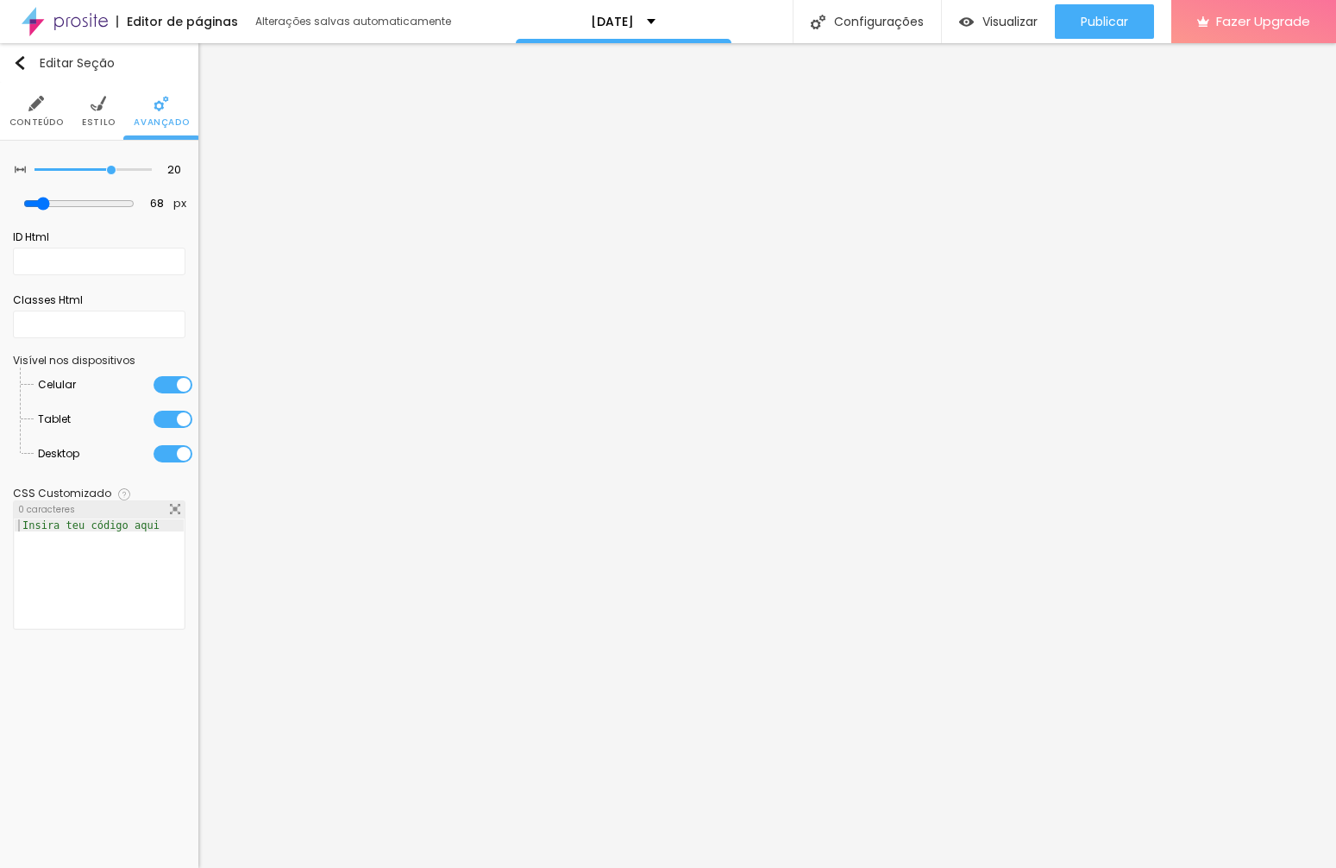
click at [106, 110] on li "Estilo" at bounding box center [99, 111] width 34 height 57
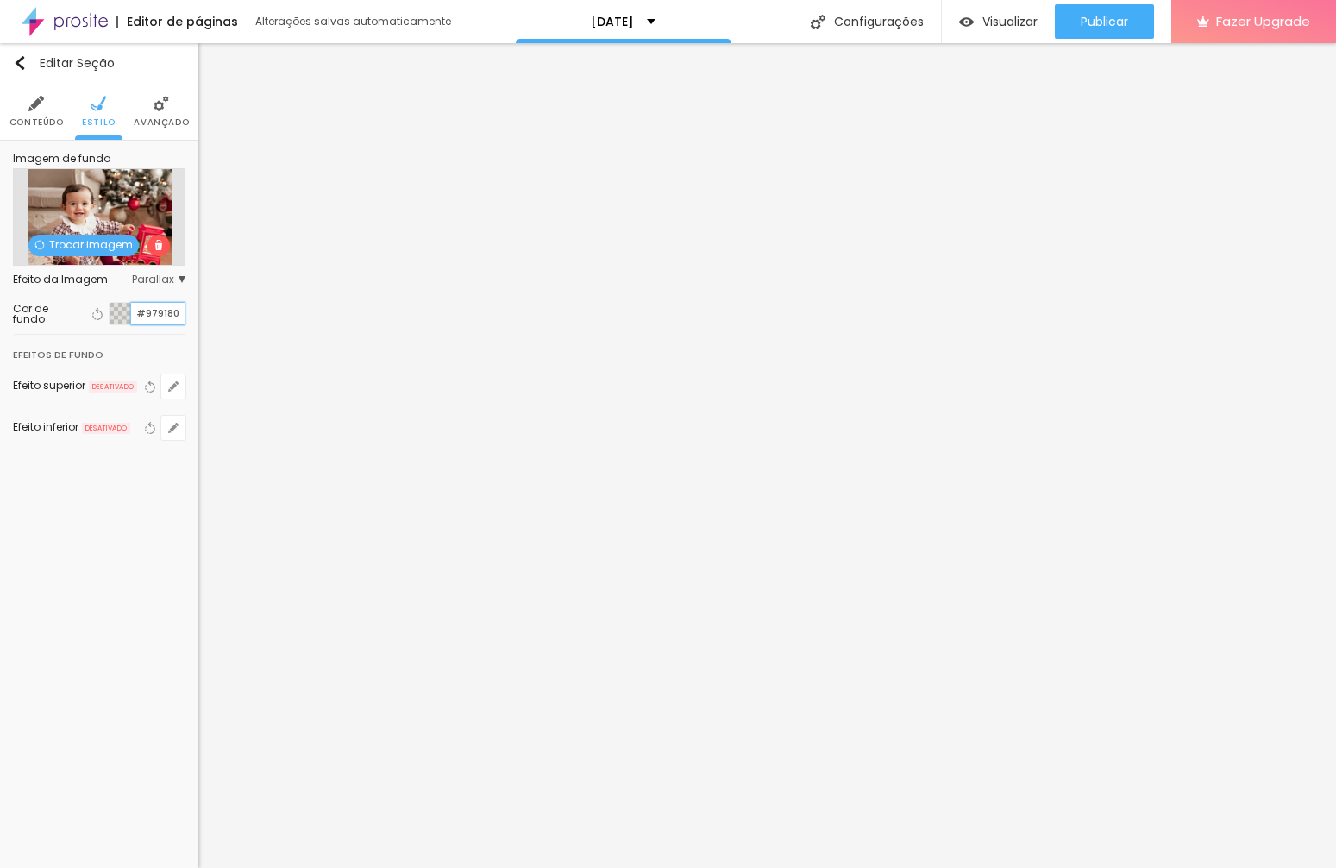
click at [159, 312] on input "#979180" at bounding box center [157, 314] width 53 height 22
drag, startPoint x: 181, startPoint y: 314, endPoint x: 131, endPoint y: 311, distance: 50.2
click at [131, 311] on input "#979180" at bounding box center [157, 314] width 53 height 22
paste input "F5F5F6"
type input "#F5F5F6"
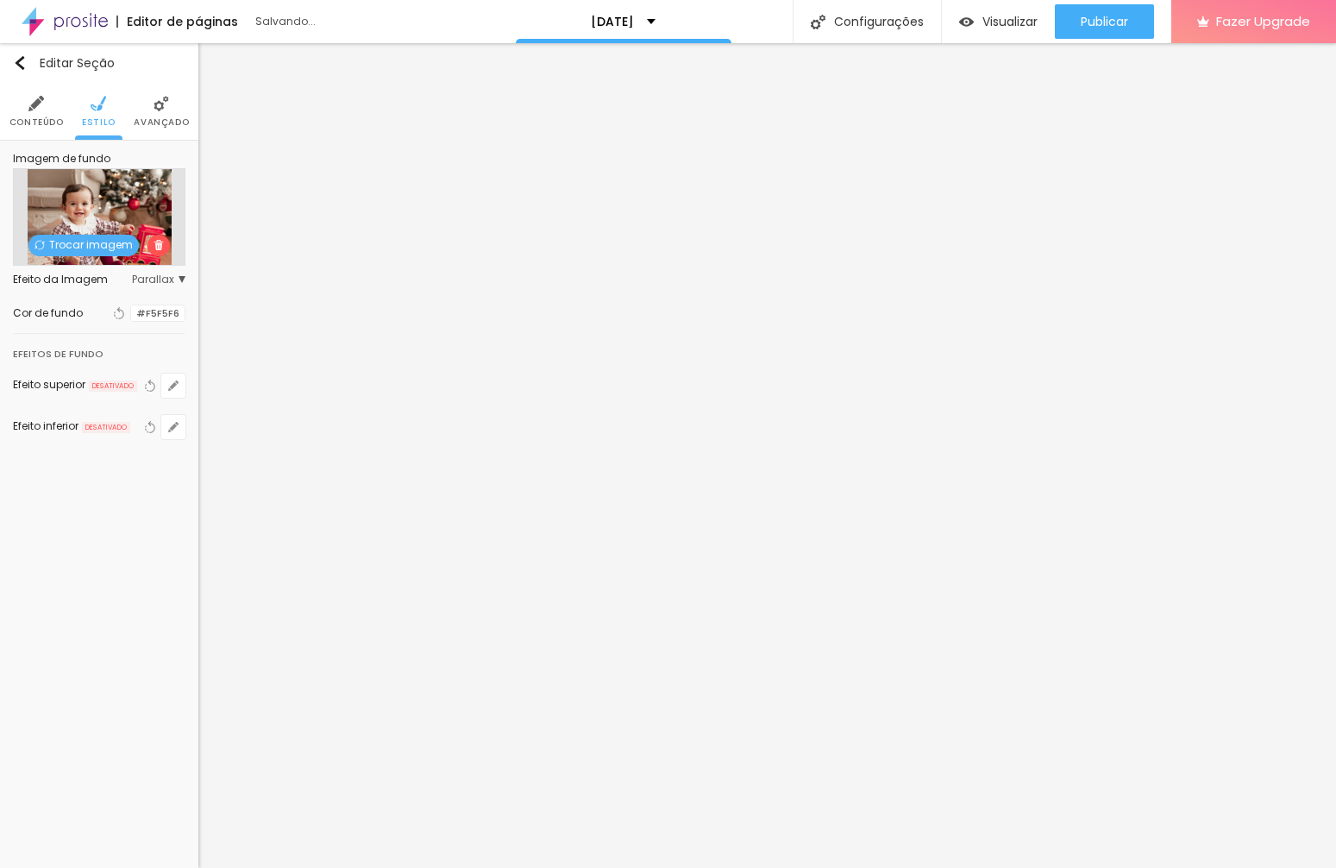
click at [120, 544] on div "Editar Seção Conteúdo Estilo Avançado Imagem de fundo Trocar imagem Efeito da I…" at bounding box center [99, 455] width 198 height 825
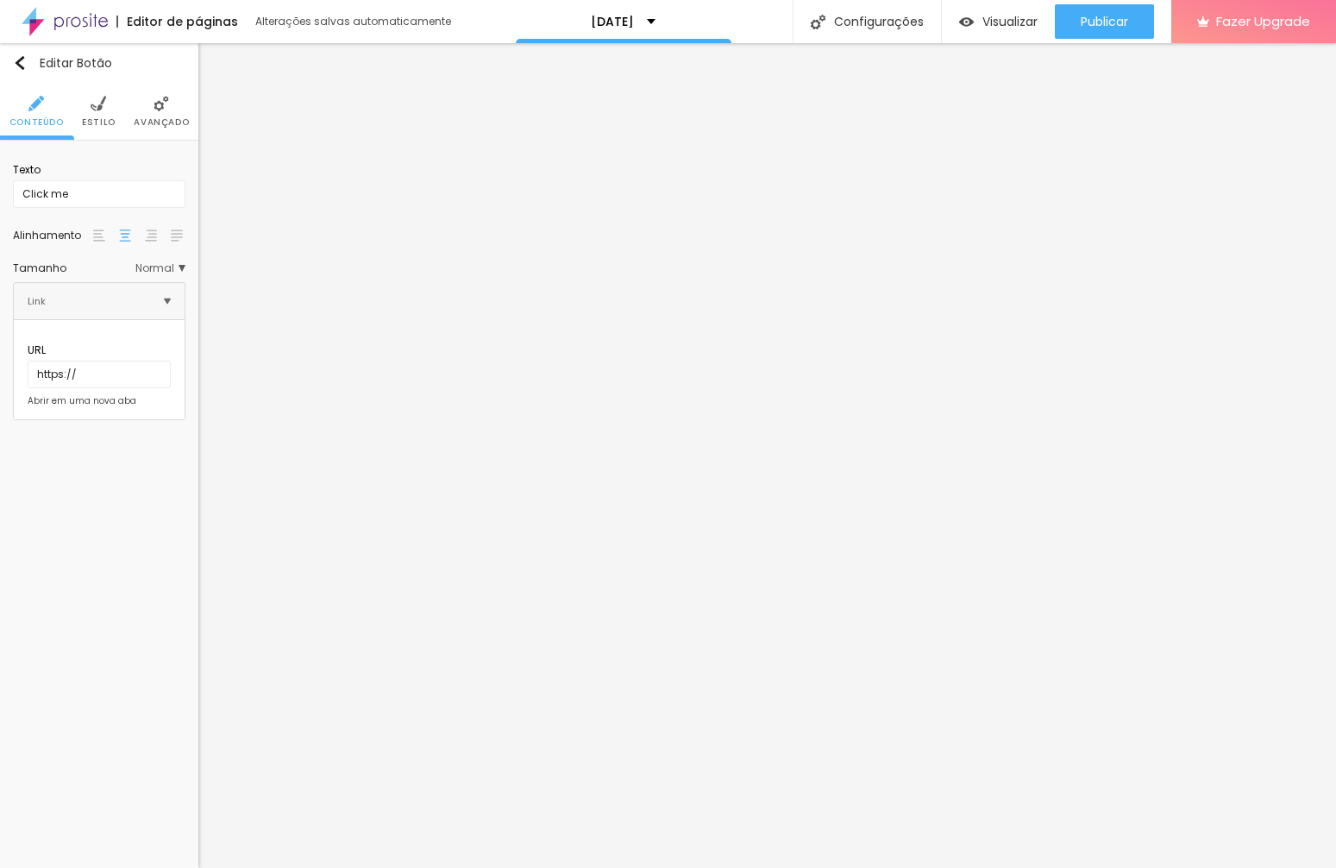
click at [127, 238] on img at bounding box center [125, 235] width 12 height 12
click at [151, 269] on span "Normal" at bounding box center [160, 268] width 50 height 10
click at [100, 347] on span "Grande" at bounding box center [86, 339] width 41 height 15
click at [91, 115] on li "Estilo" at bounding box center [99, 111] width 34 height 57
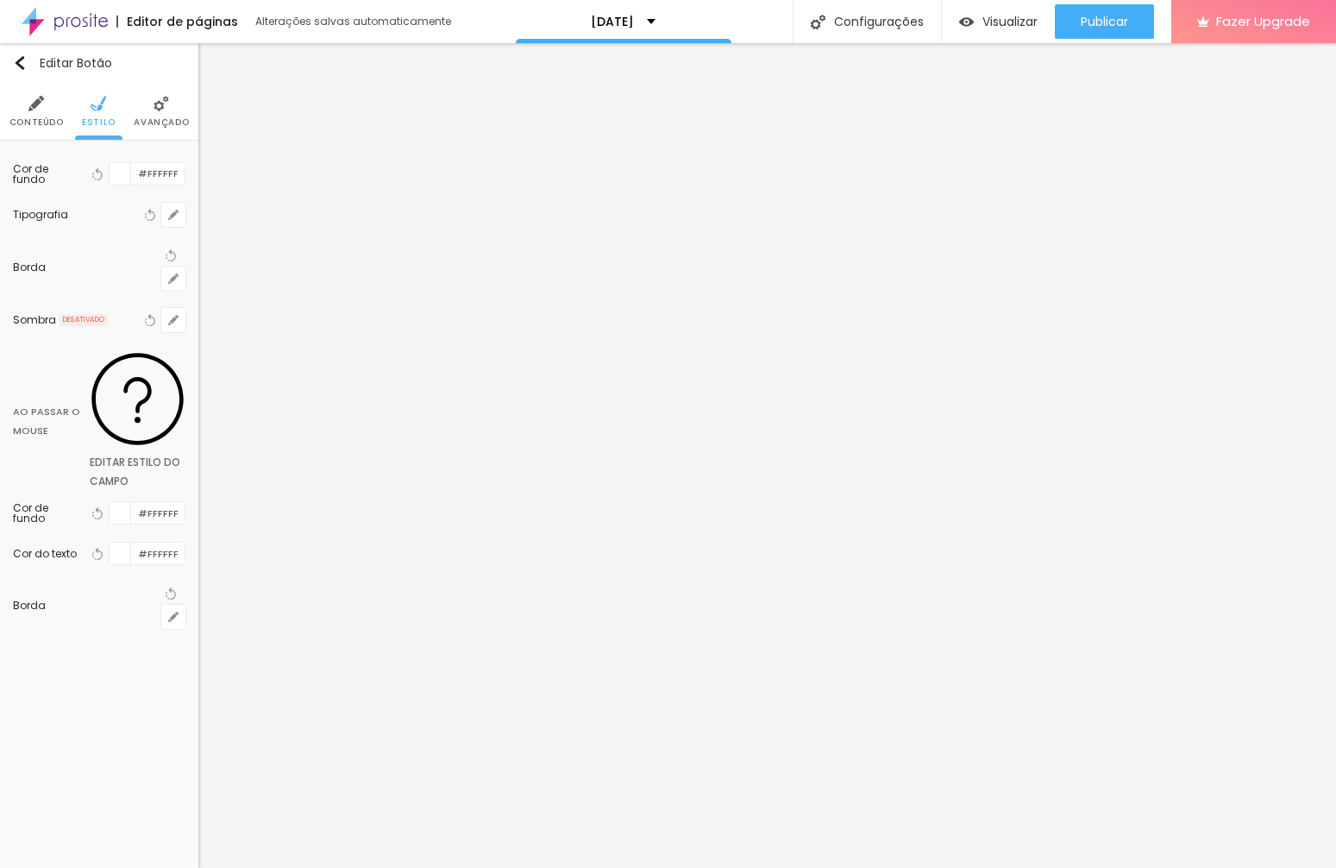
click at [154, 112] on li "Avançado" at bounding box center [161, 111] width 55 height 57
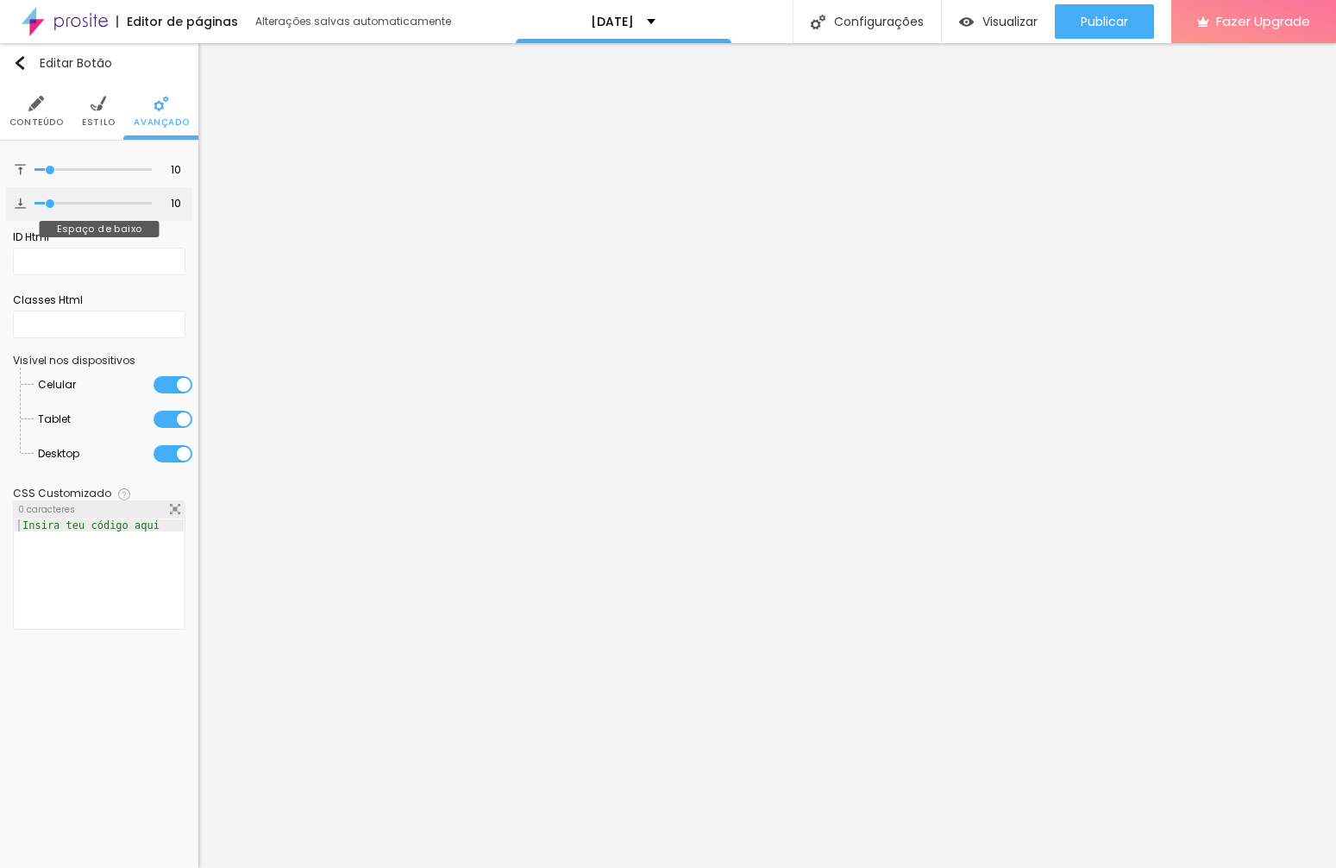
type input "11"
type input "23"
type input "55"
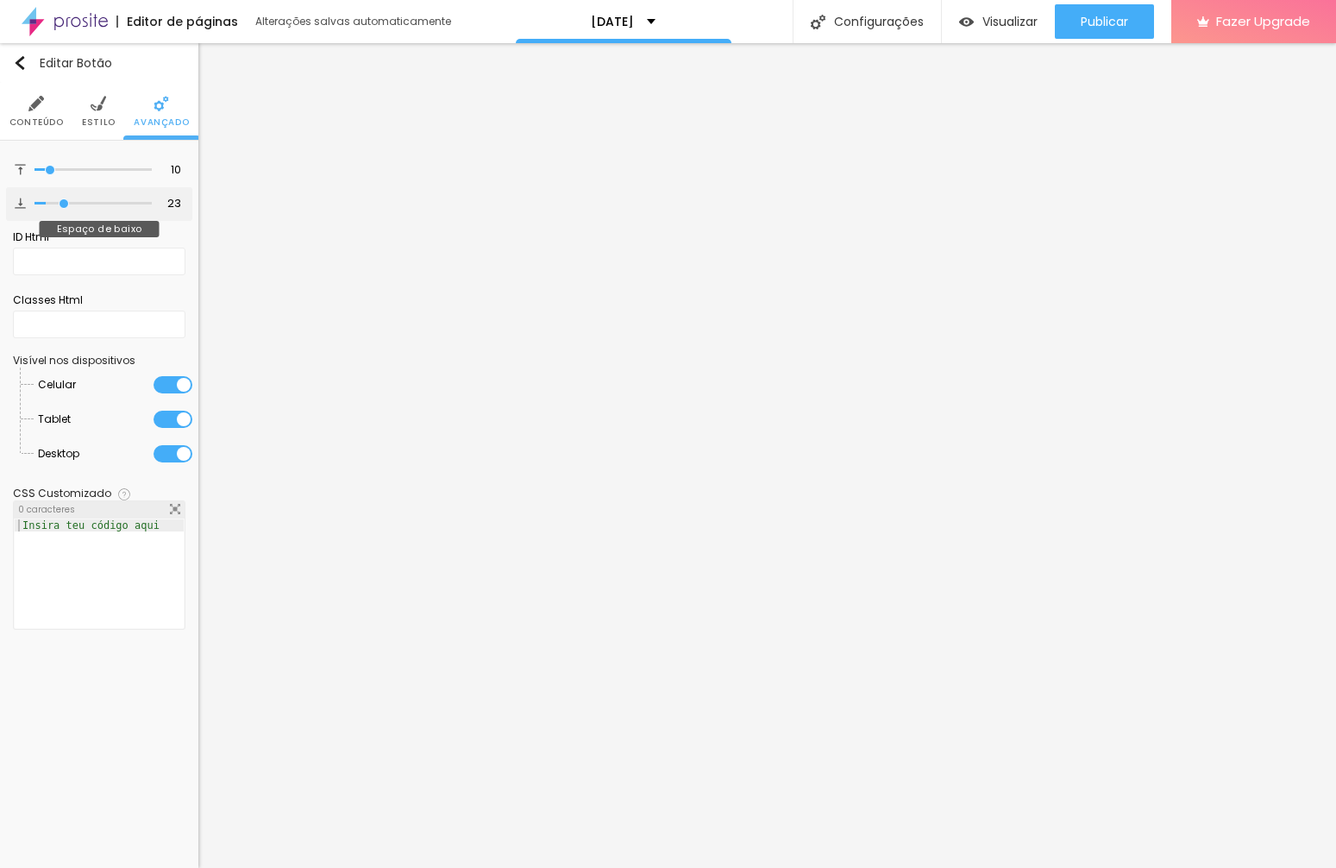
type input "55"
type input "69"
type input "72"
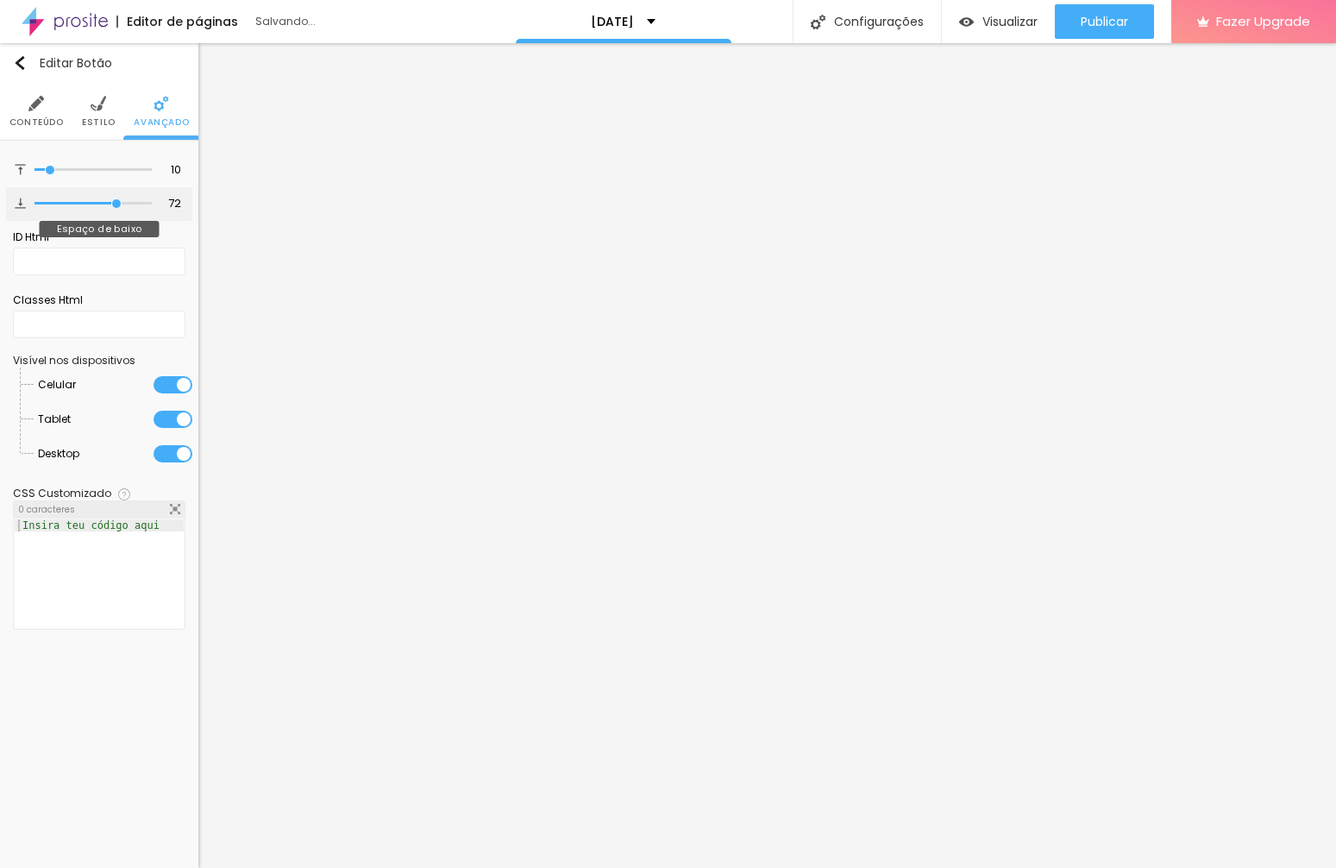
type input "94"
type input "100"
drag, startPoint x: 50, startPoint y: 209, endPoint x: 199, endPoint y: 219, distance: 149.6
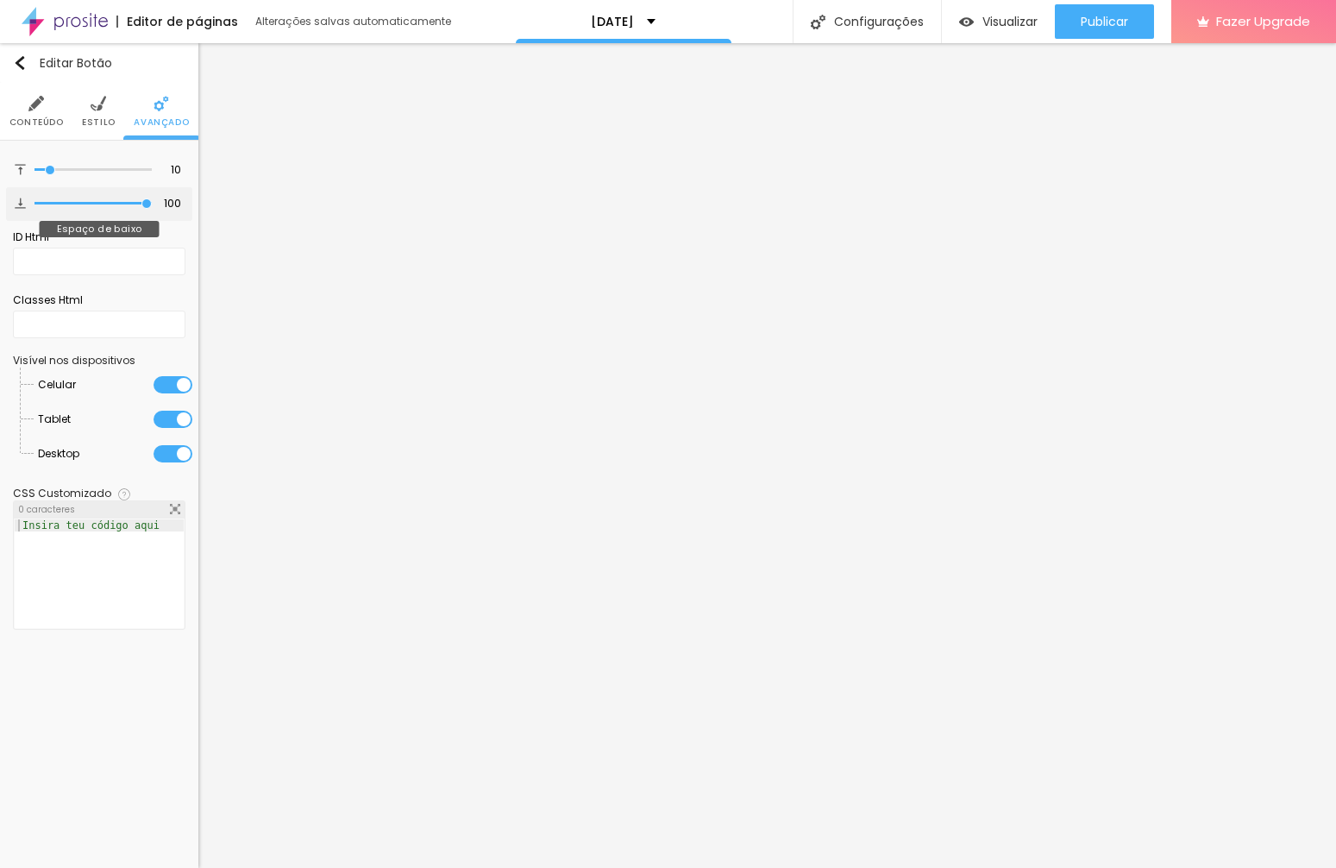
type input "100"
click at [199, 219] on div "Título Texto Imagem Vídeo Botão Mapa Divisor Espaçador PREMIUM Código HTML Rede…" at bounding box center [668, 455] width 1336 height 825
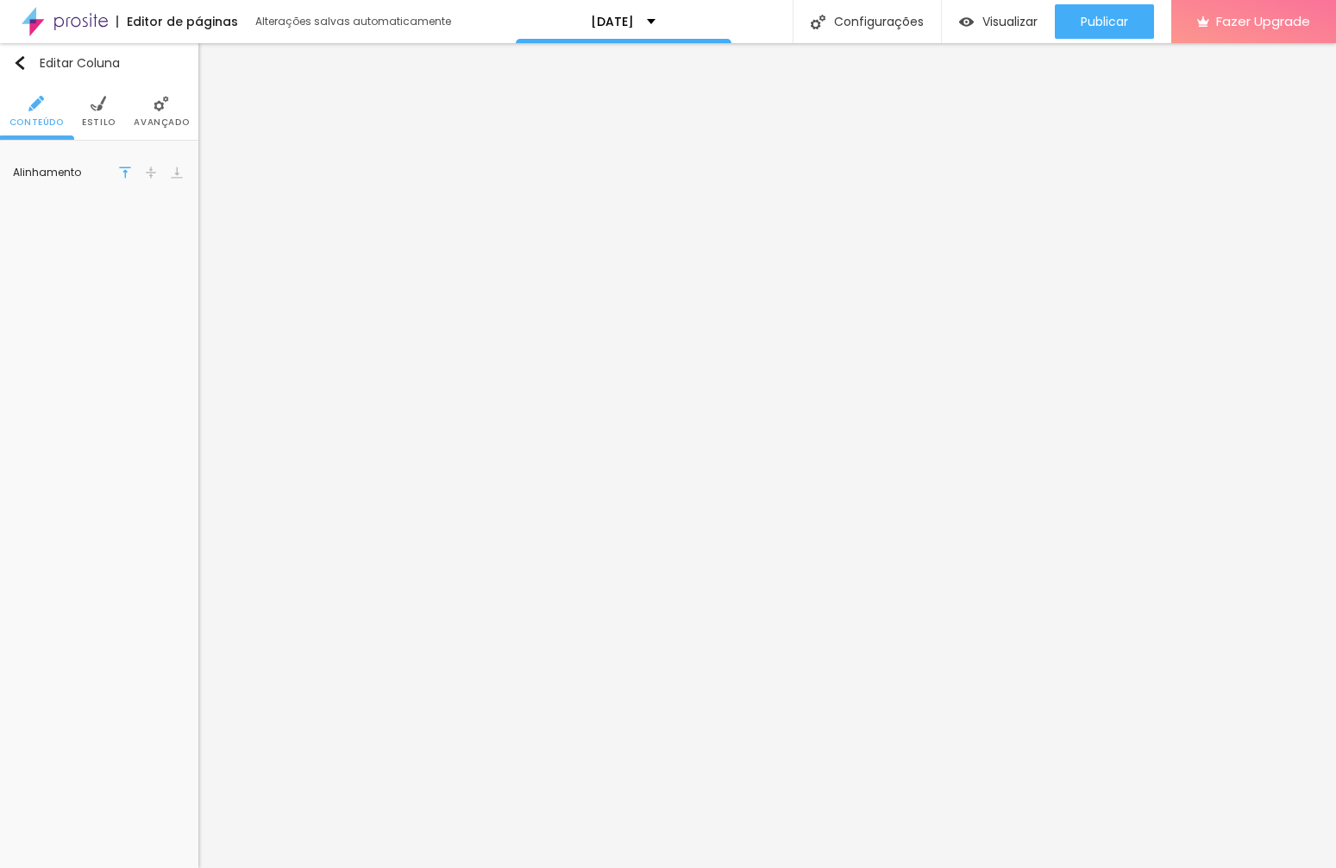
click at [175, 114] on li "Avançado" at bounding box center [161, 111] width 55 height 57
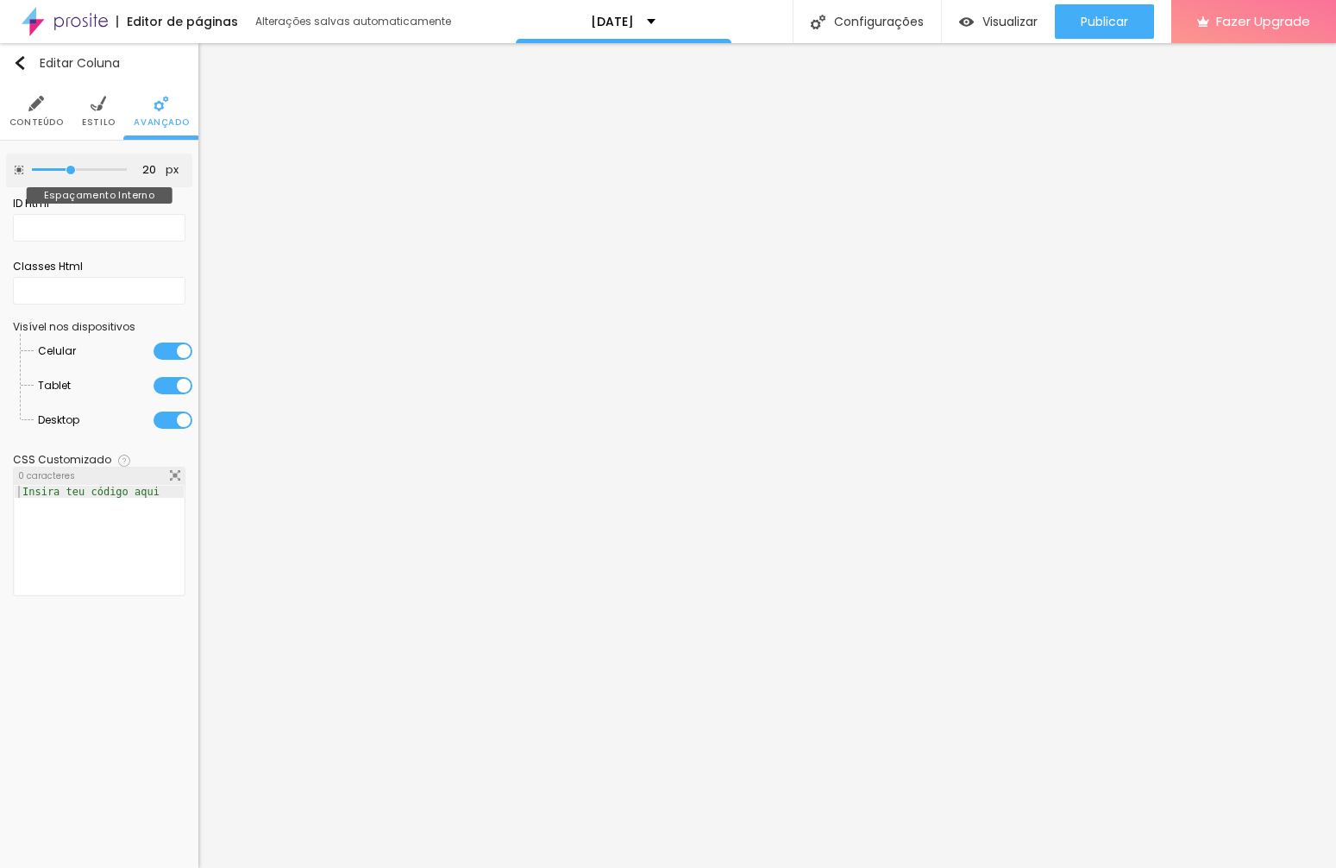
type input "15"
type input "0"
type input "5"
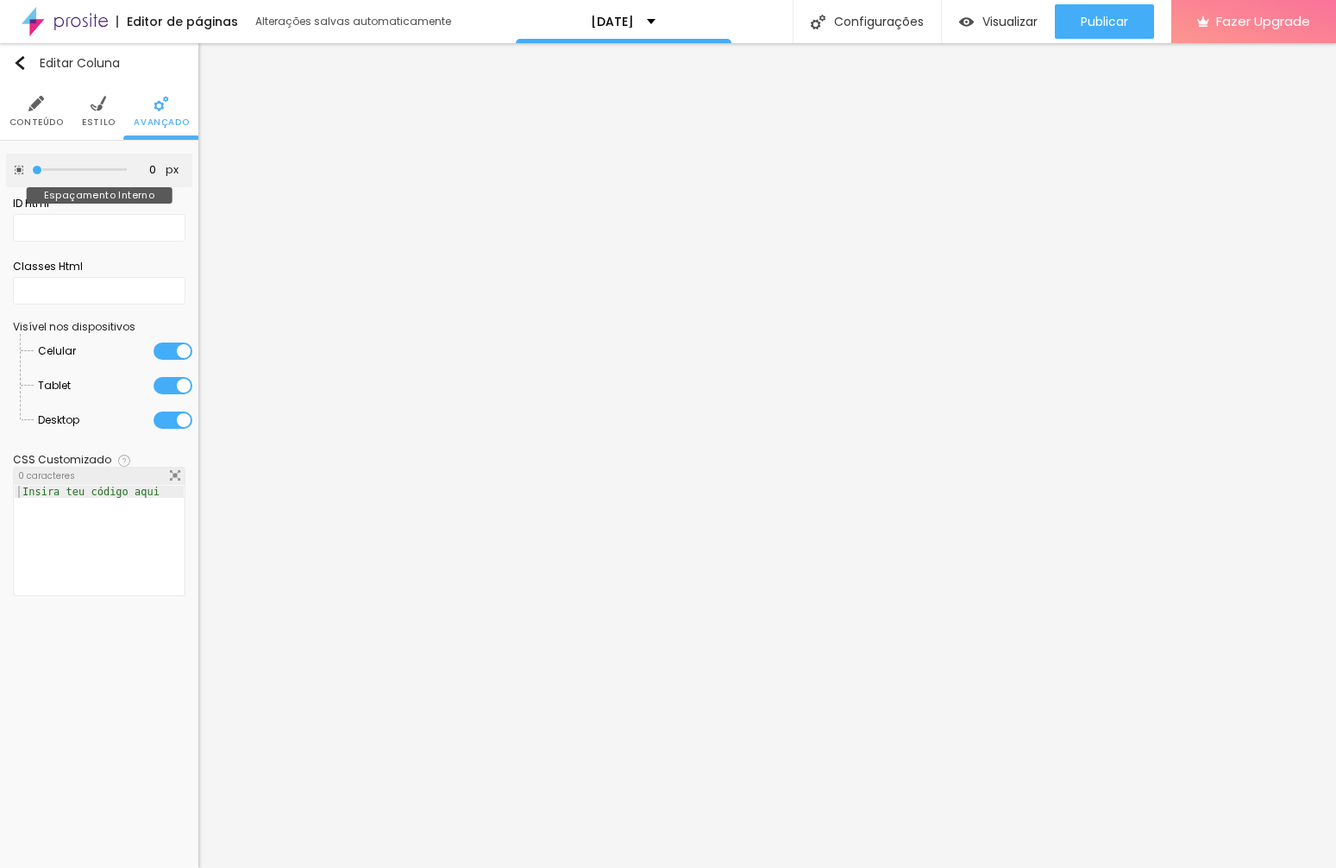
type input "5"
type input "25"
drag, startPoint x: 71, startPoint y: 174, endPoint x: 83, endPoint y: 174, distance: 12.1
type input "25"
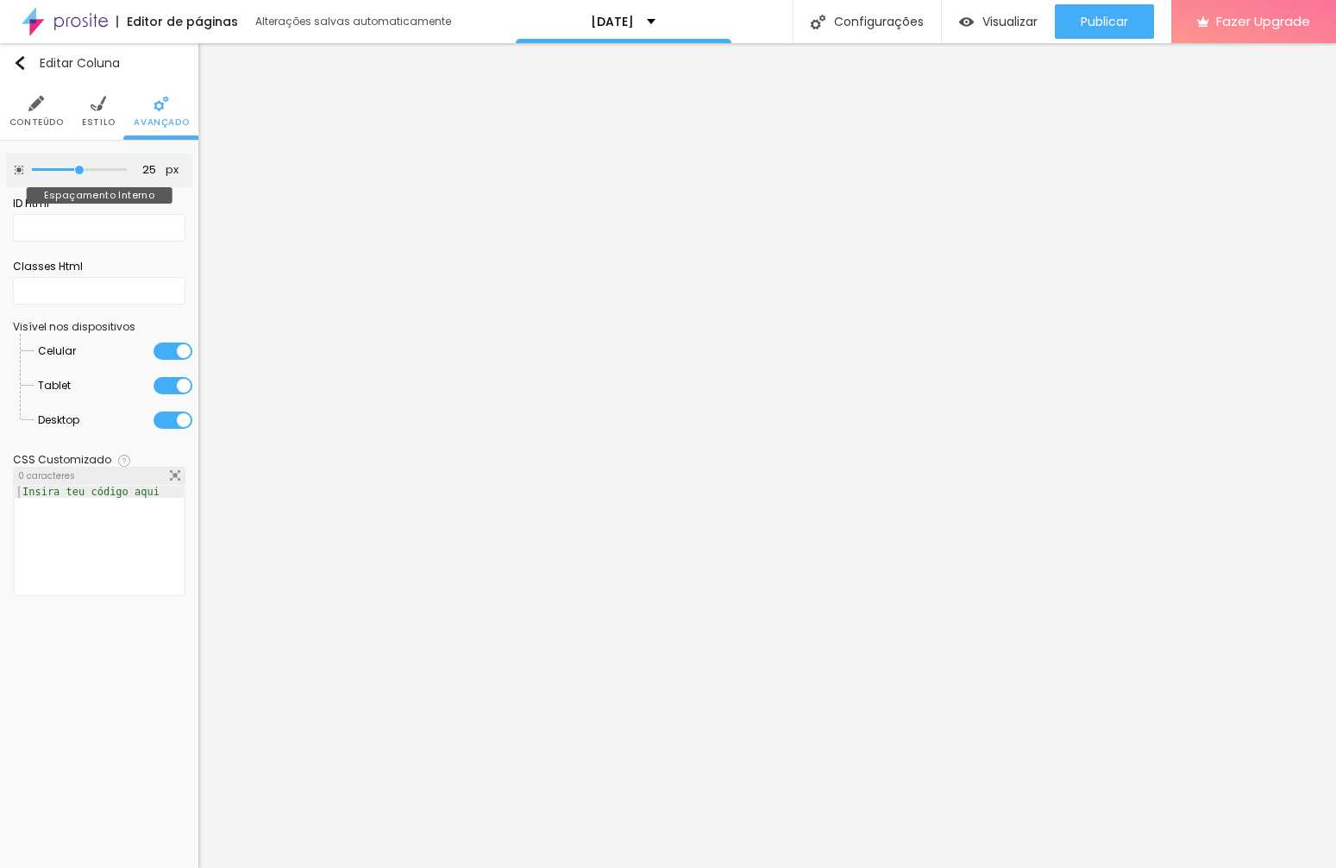
click at [83, 174] on input "range" at bounding box center [79, 170] width 95 height 9
click at [108, 118] on span "Estilo" at bounding box center [99, 122] width 34 height 9
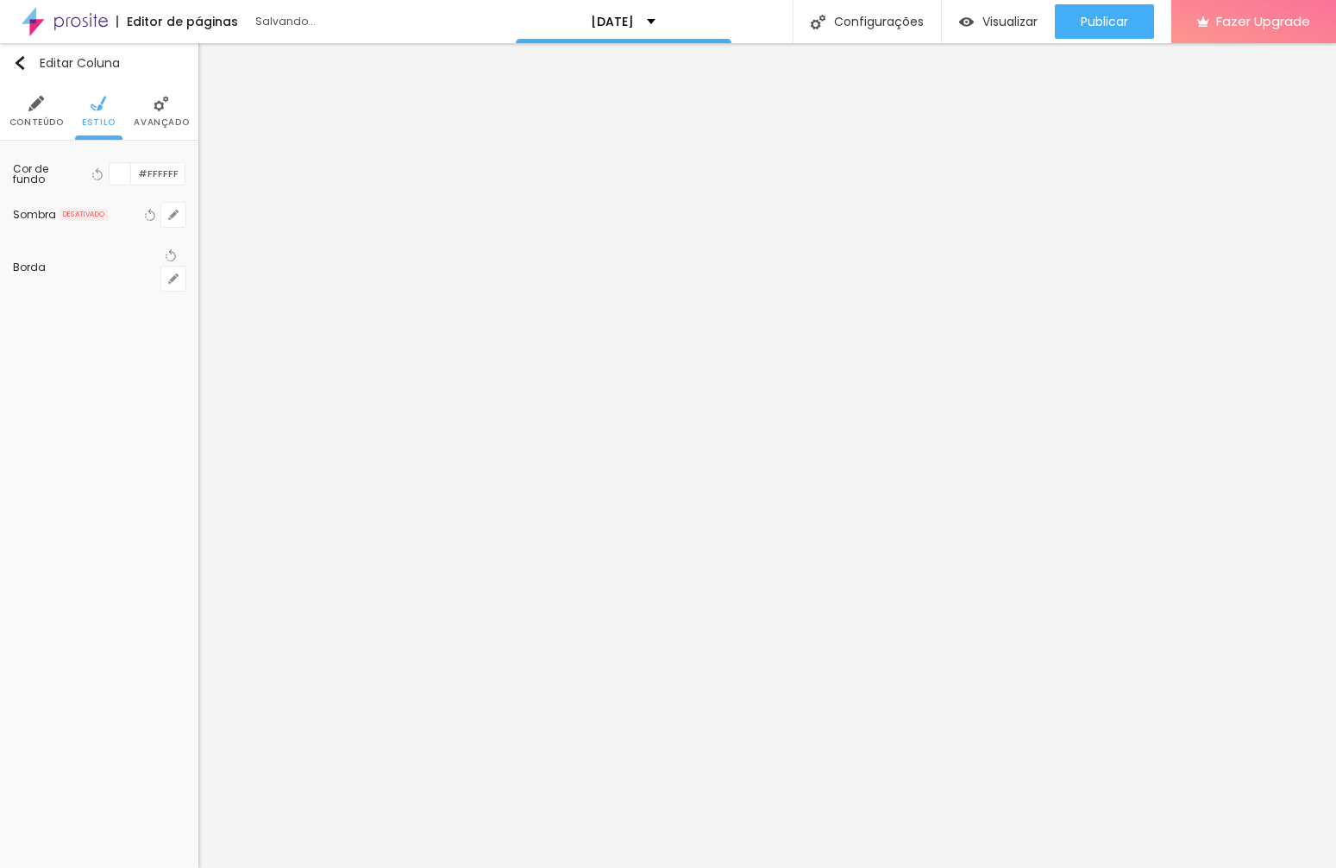
click at [41, 110] on img at bounding box center [36, 104] width 16 height 16
click at [140, 103] on img at bounding box center [143, 104] width 16 height 16
click at [100, 118] on span "Estilo" at bounding box center [99, 122] width 34 height 9
paste input "5F5F6"
type input "#F5F5F6"
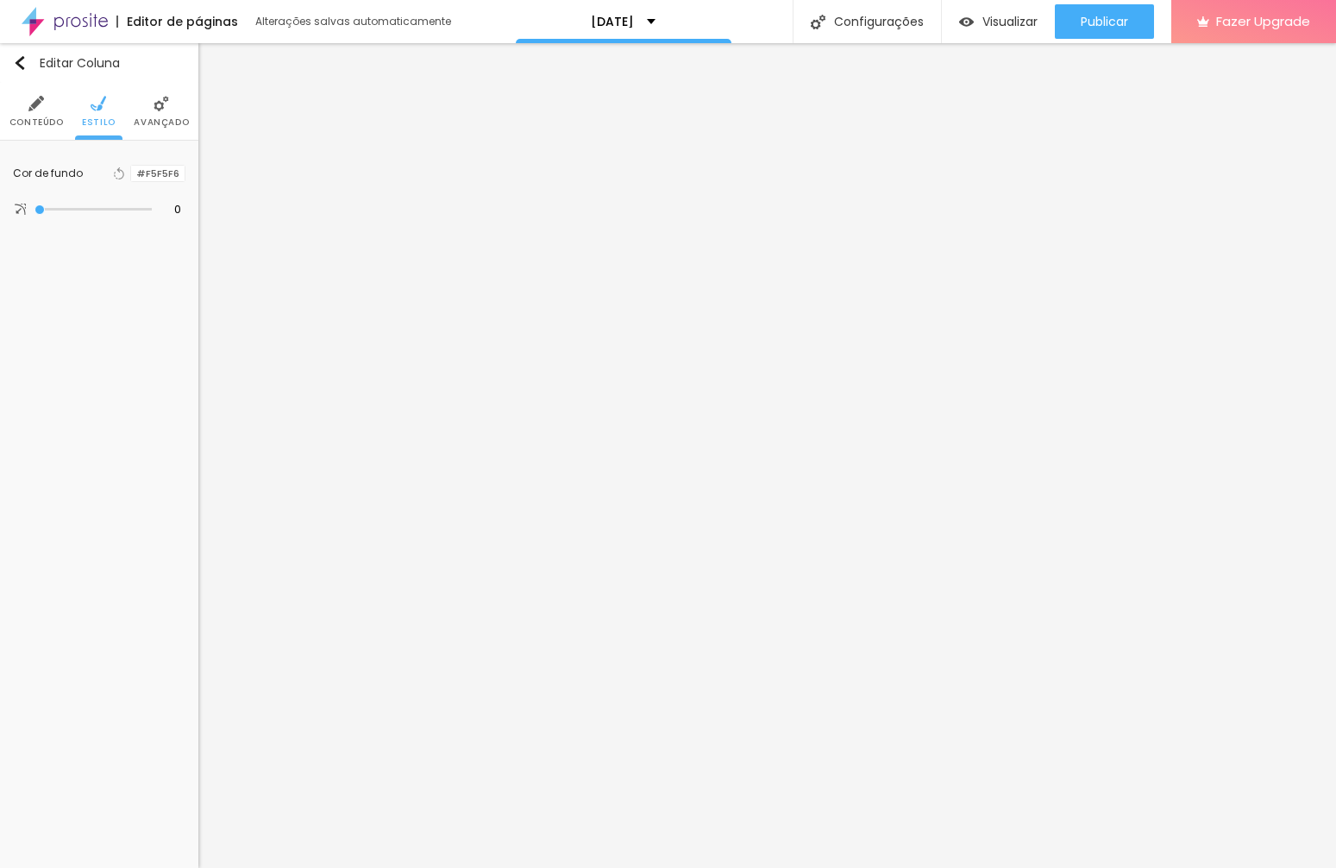
click at [148, 443] on div "Editar Coluna Conteúdo Estilo Avançado Cor de fundo Voltar ao padrão #F5F5F6 0 …" at bounding box center [99, 455] width 198 height 825
